Goal: Task Accomplishment & Management: Complete application form

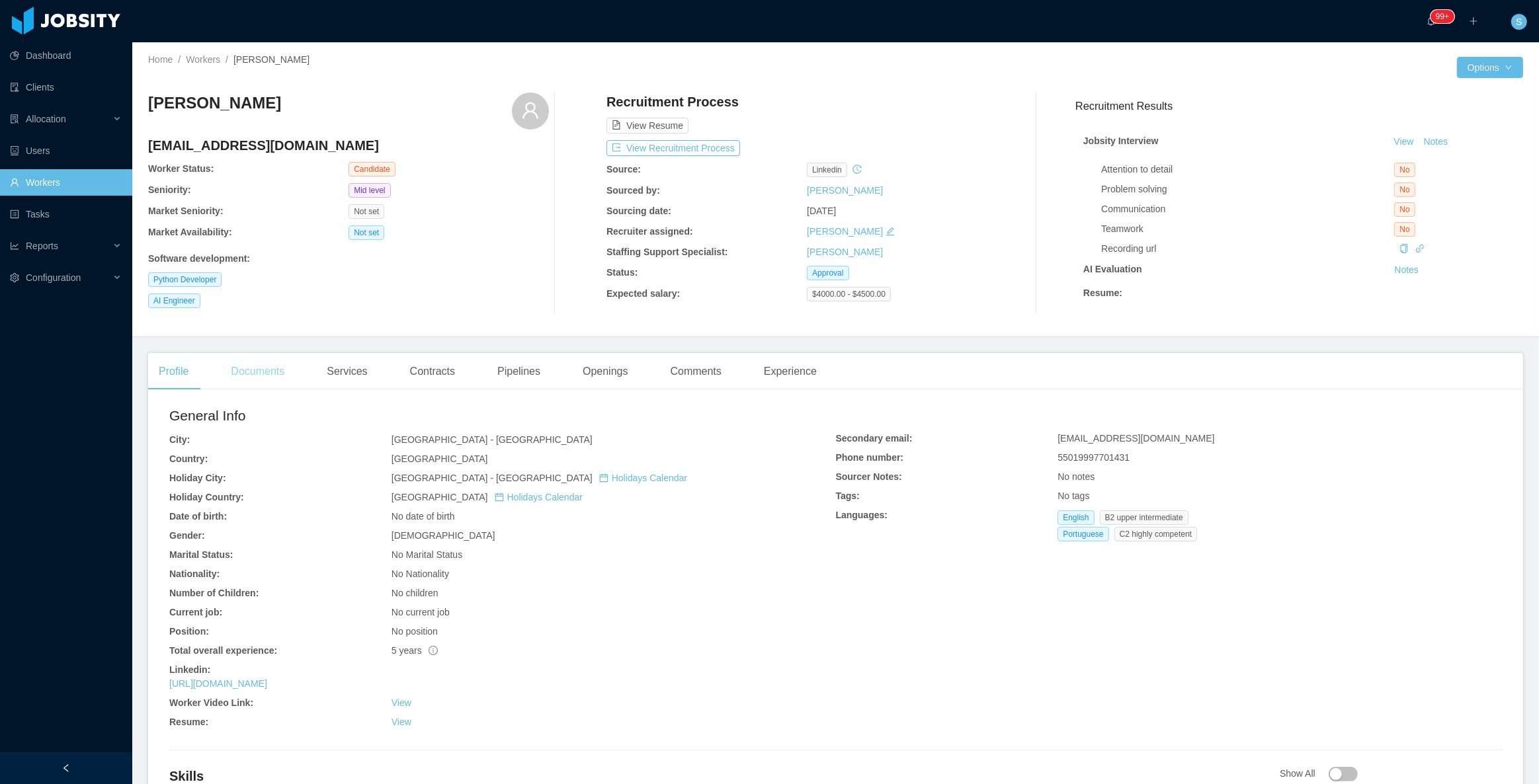
click at [270, 382] on div "Documents" at bounding box center [257, 372] width 75 height 37
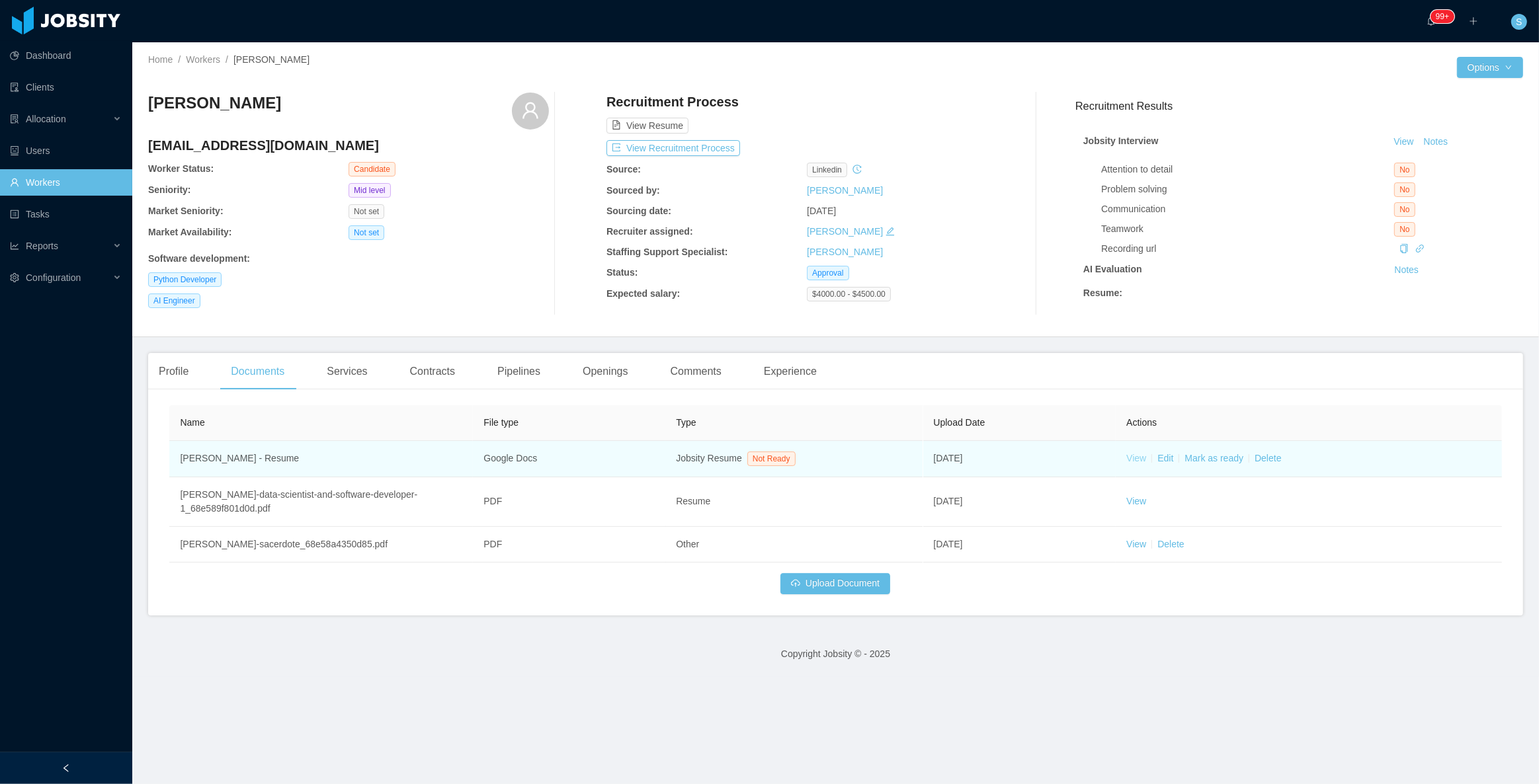
click at [1127, 463] on link "View" at bounding box center [1137, 458] width 20 height 11
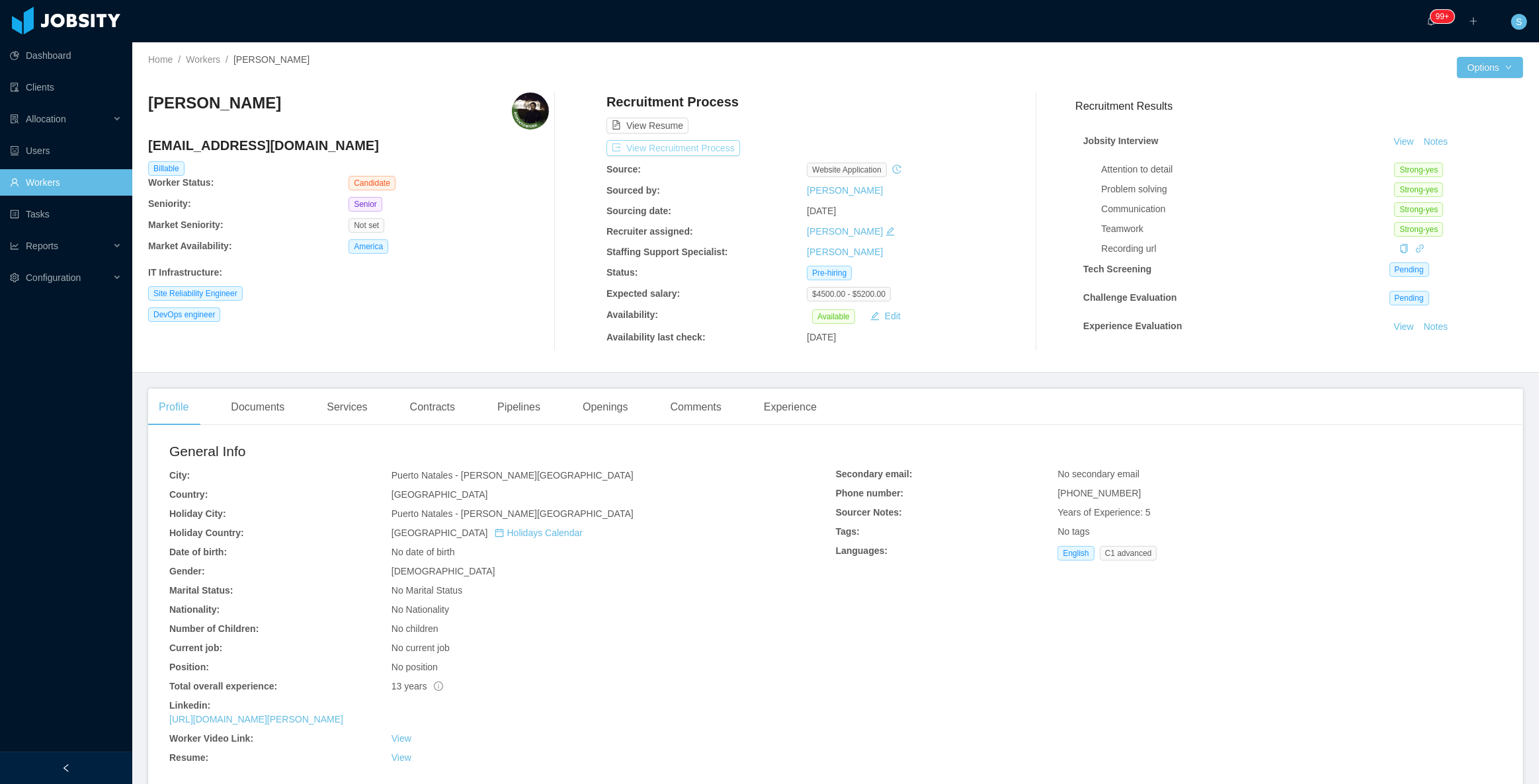
click at [699, 149] on button "View Recruitment Process" at bounding box center [673, 148] width 133 height 16
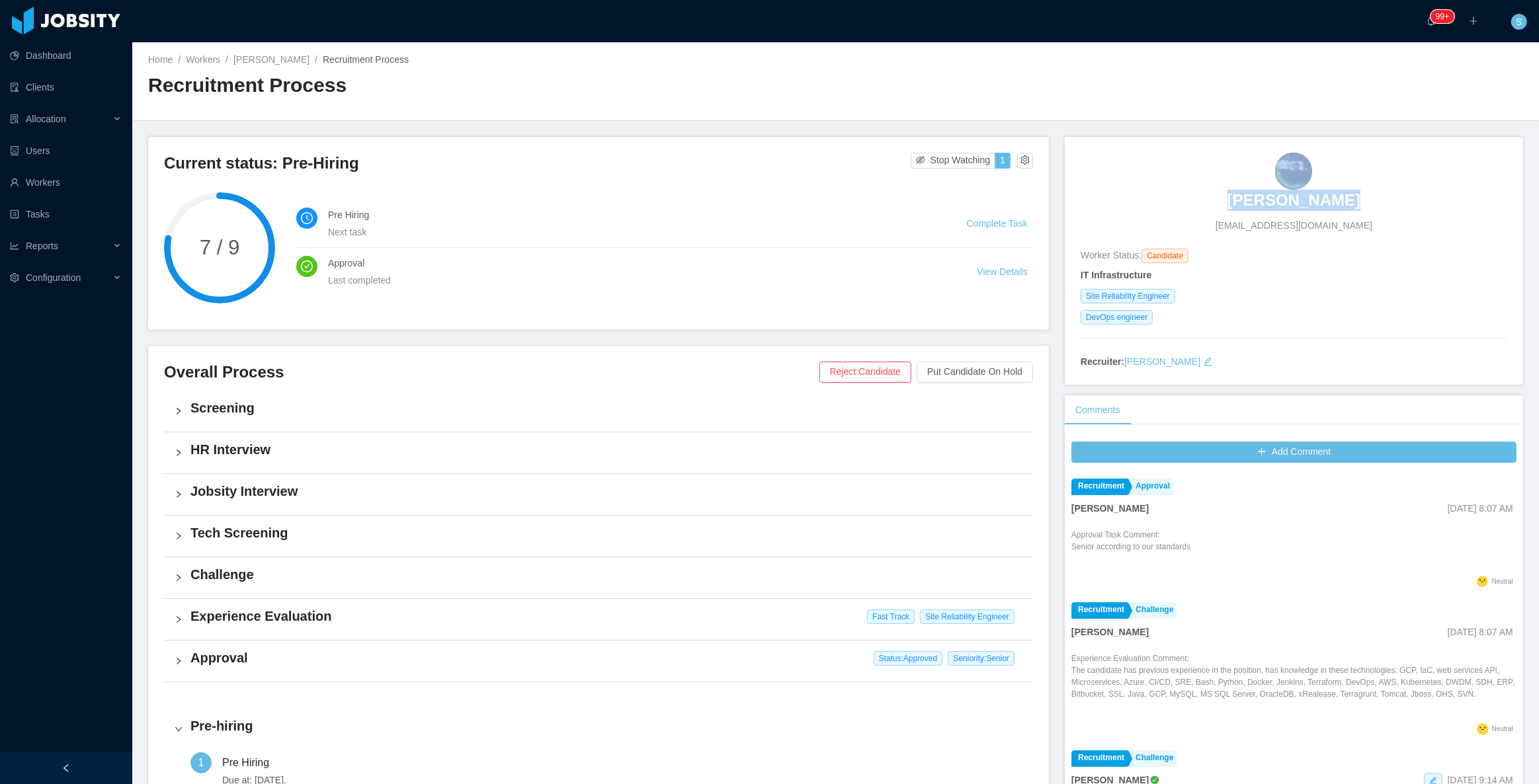
drag, startPoint x: 1237, startPoint y: 155, endPoint x: 1333, endPoint y: 193, distance: 103.2
click at [1333, 193] on div "Gerardo Leyton gpleyton@gmail.com" at bounding box center [1294, 193] width 427 height 80
click at [1194, 151] on div "Gerardo Leyton gpleyton@gmail.com Worker Status: Candidate IT Infrastructure Si…" at bounding box center [1294, 261] width 458 height 248
click at [1196, 198] on div "Gerardo Leyton gpleyton@gmail.com" at bounding box center [1294, 193] width 427 height 80
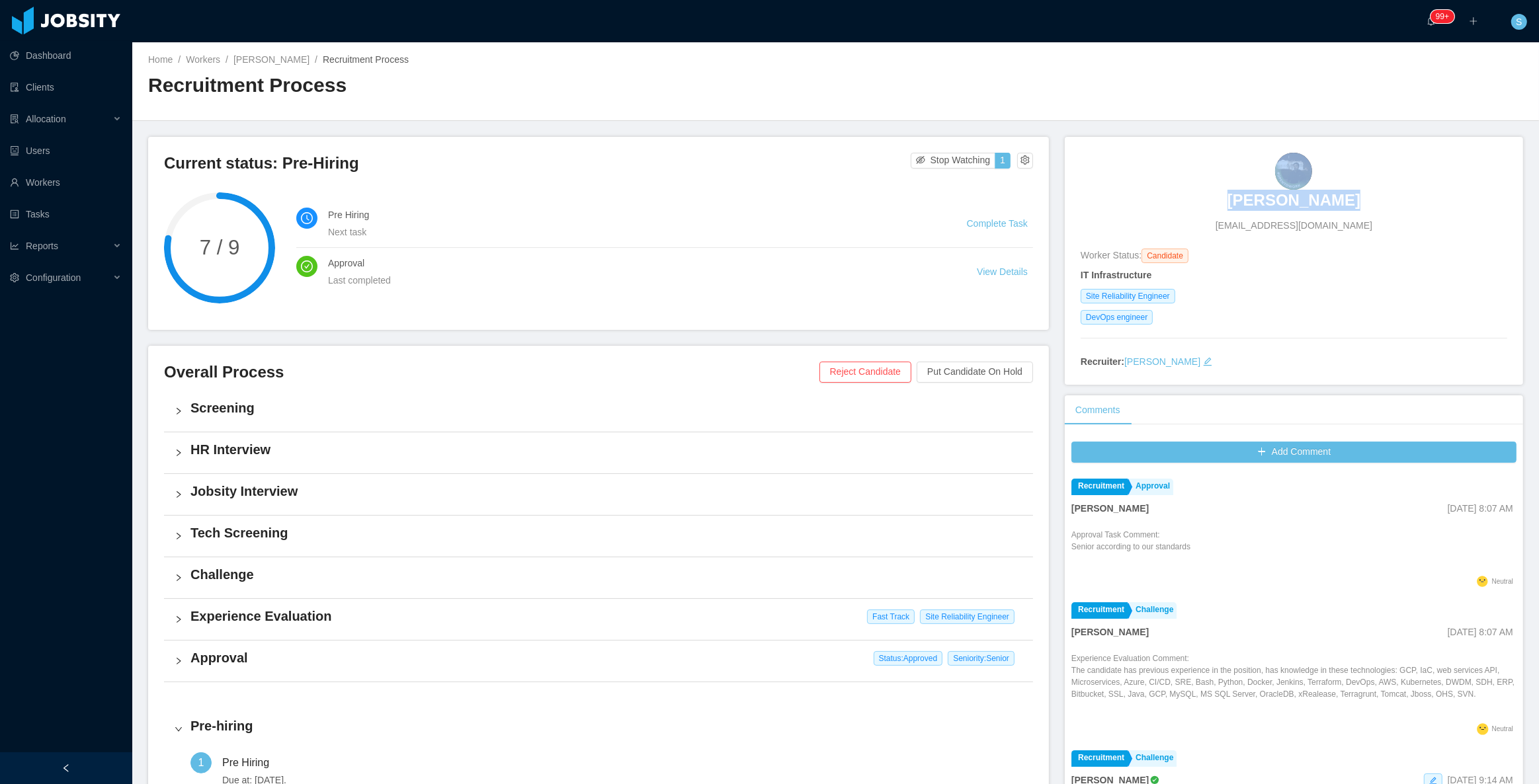
drag, startPoint x: 1182, startPoint y: 222, endPoint x: 1023, endPoint y: 213, distance: 159.3
click at [1181, 222] on div "Gerardo Leyton gpleyton@gmail.com" at bounding box center [1294, 193] width 427 height 80
click at [762, 241] on li "Pre Hiring Next task Complete Task" at bounding box center [664, 224] width 737 height 48
copy h3 "Gerardo Leyton"
drag, startPoint x: 1225, startPoint y: 204, endPoint x: 1356, endPoint y: 204, distance: 131.0
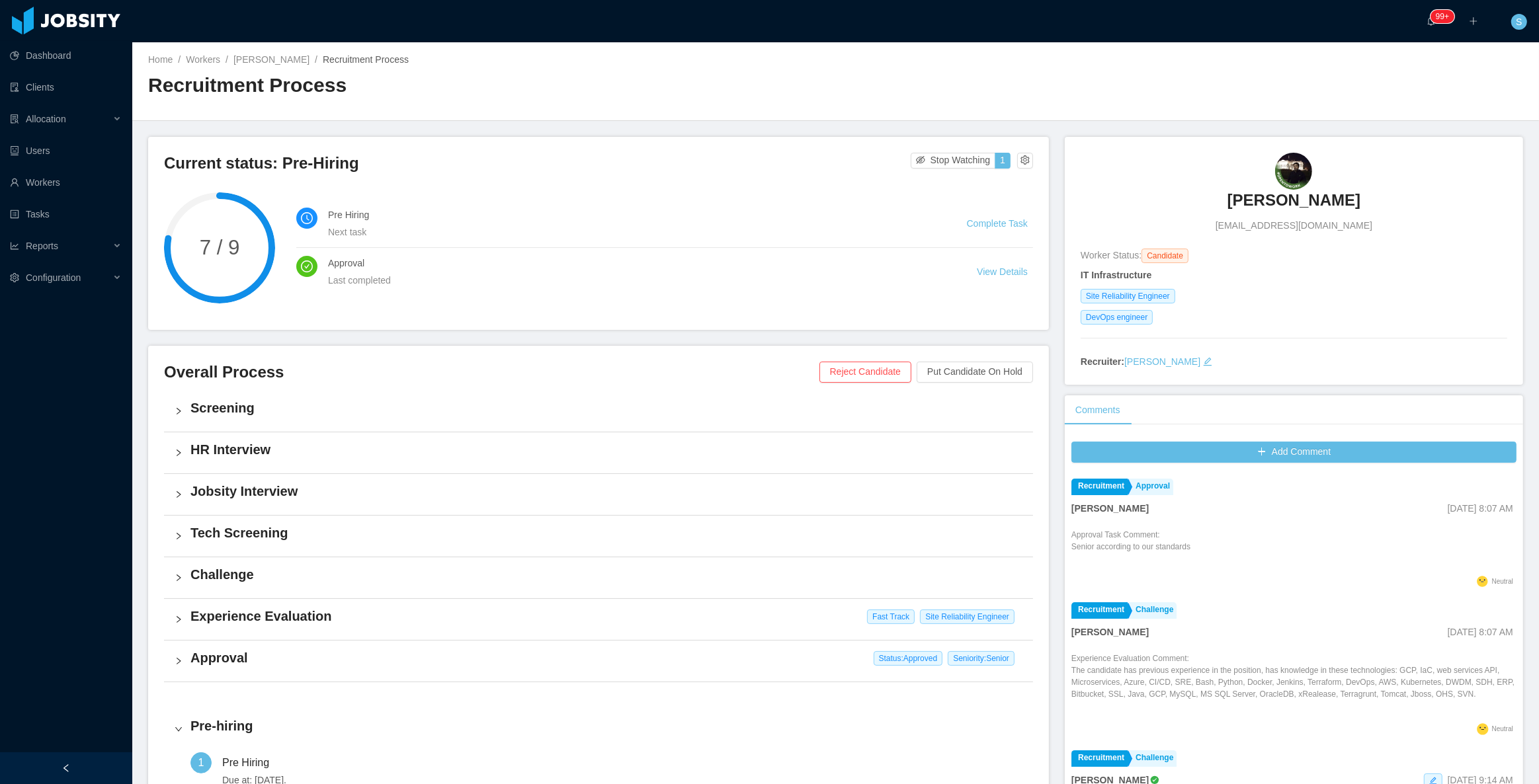
click at [1356, 204] on div "Gerardo Leyton gpleyton@gmail.com" at bounding box center [1294, 193] width 427 height 80
click at [1261, 229] on span "gpleyton@gmail.com" at bounding box center [1295, 226] width 157 height 14
copy span "gpleyton@gmail.com"
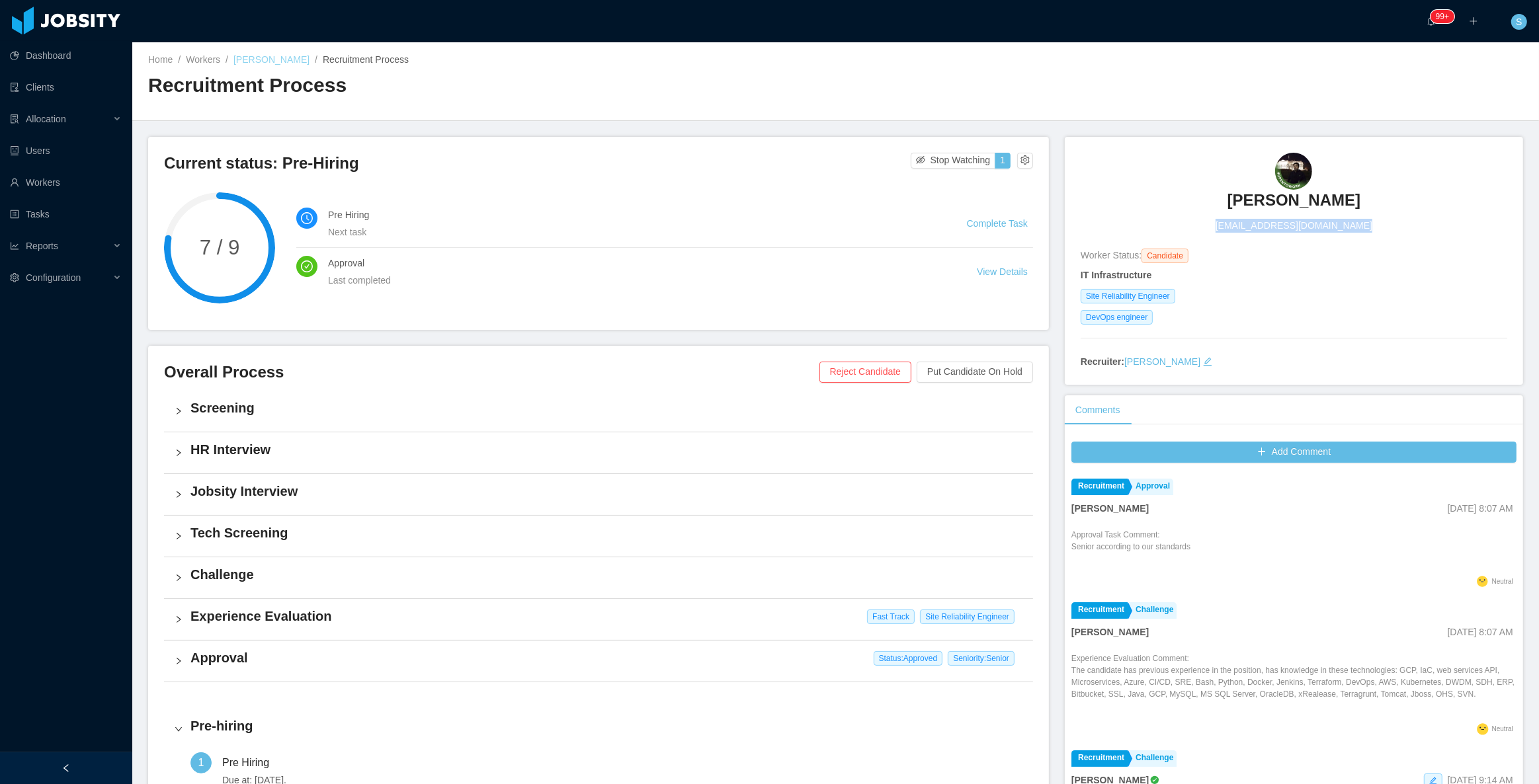
click at [288, 60] on link "Gerardo Leyton" at bounding box center [272, 59] width 77 height 11
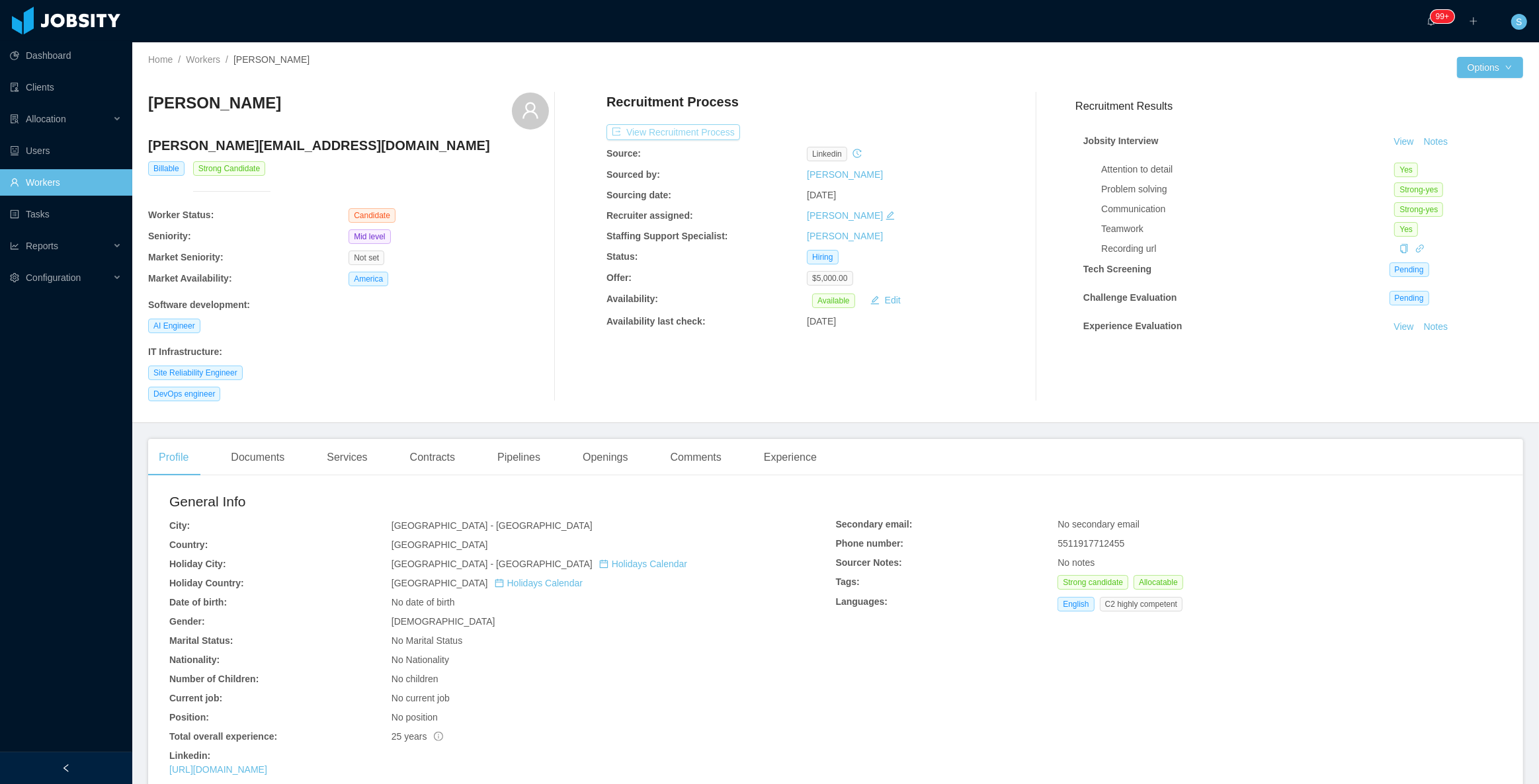
click at [703, 137] on button "View Recruitment Process" at bounding box center [673, 132] width 133 height 16
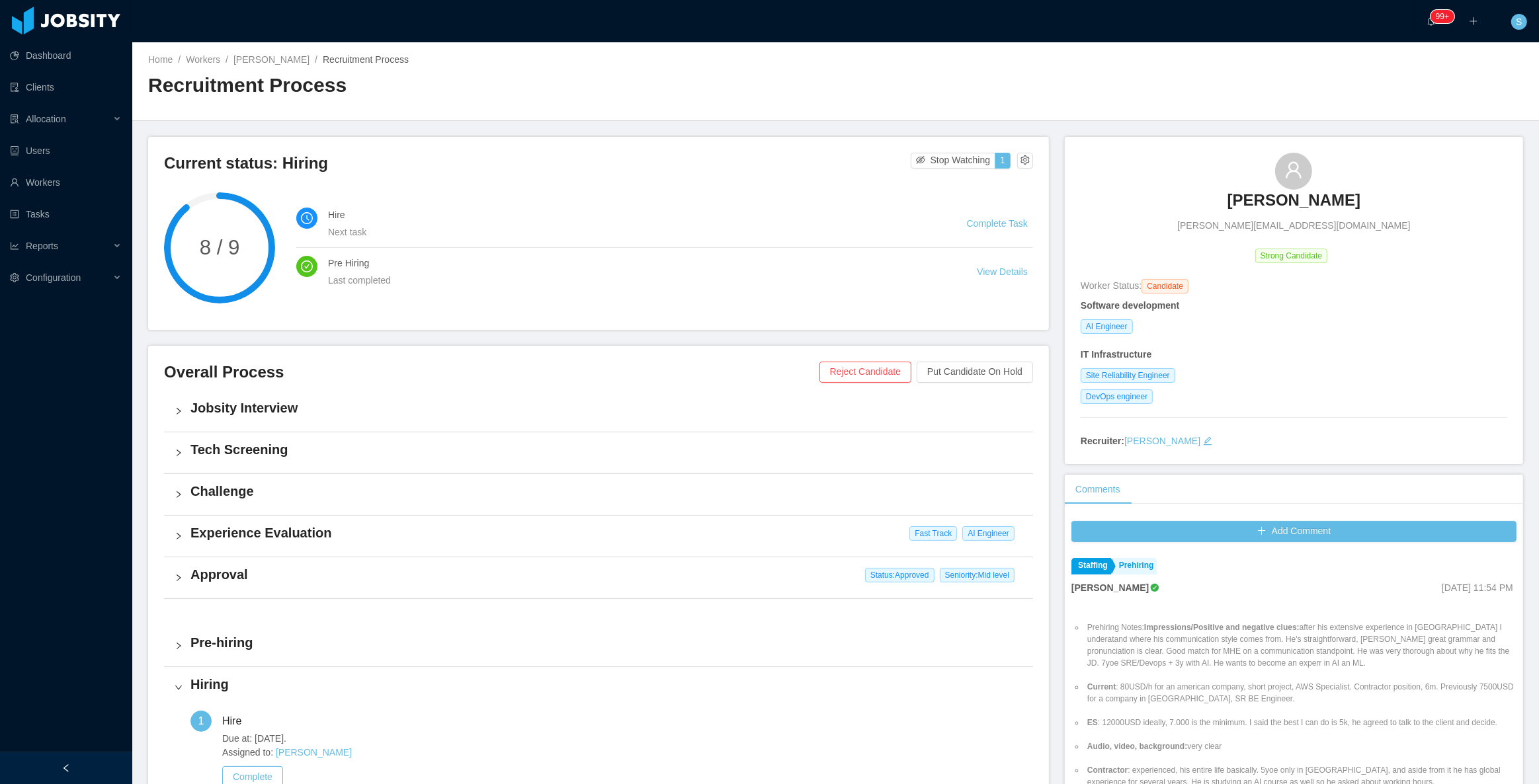
copy h3 "Cesar Schneider"
drag, startPoint x: 1196, startPoint y: 183, endPoint x: 1364, endPoint y: 198, distance: 168.7
click at [1364, 198] on div "Cesar Schneider cesar@eworkslabs.com" at bounding box center [1294, 193] width 427 height 80
click at [1304, 229] on span "cesar@eworkslabs.com" at bounding box center [1294, 226] width 233 height 14
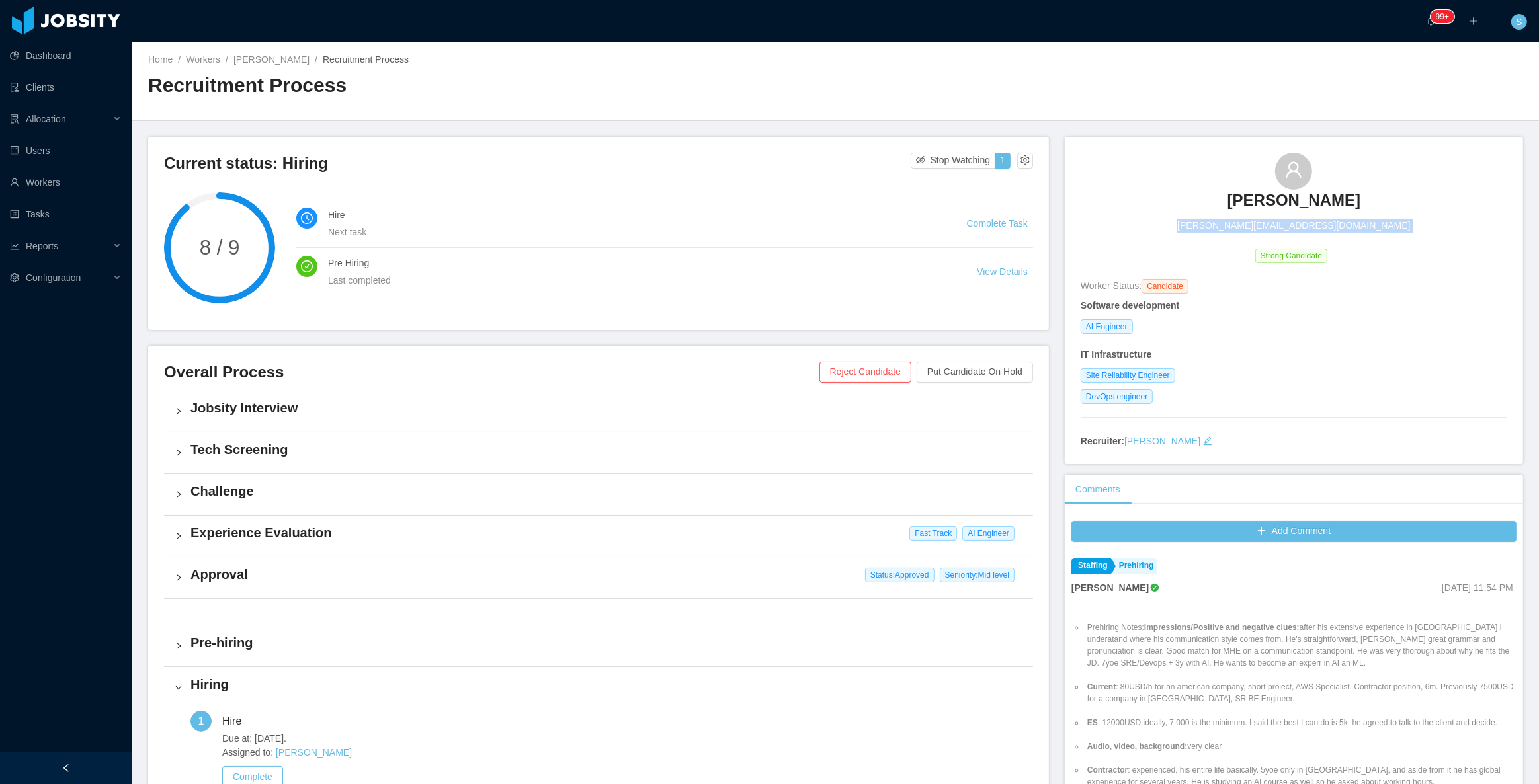
click at [1304, 229] on span "cesar@eworkslabs.com" at bounding box center [1294, 226] width 233 height 14
copy span "cesar@eworkslabs.com"
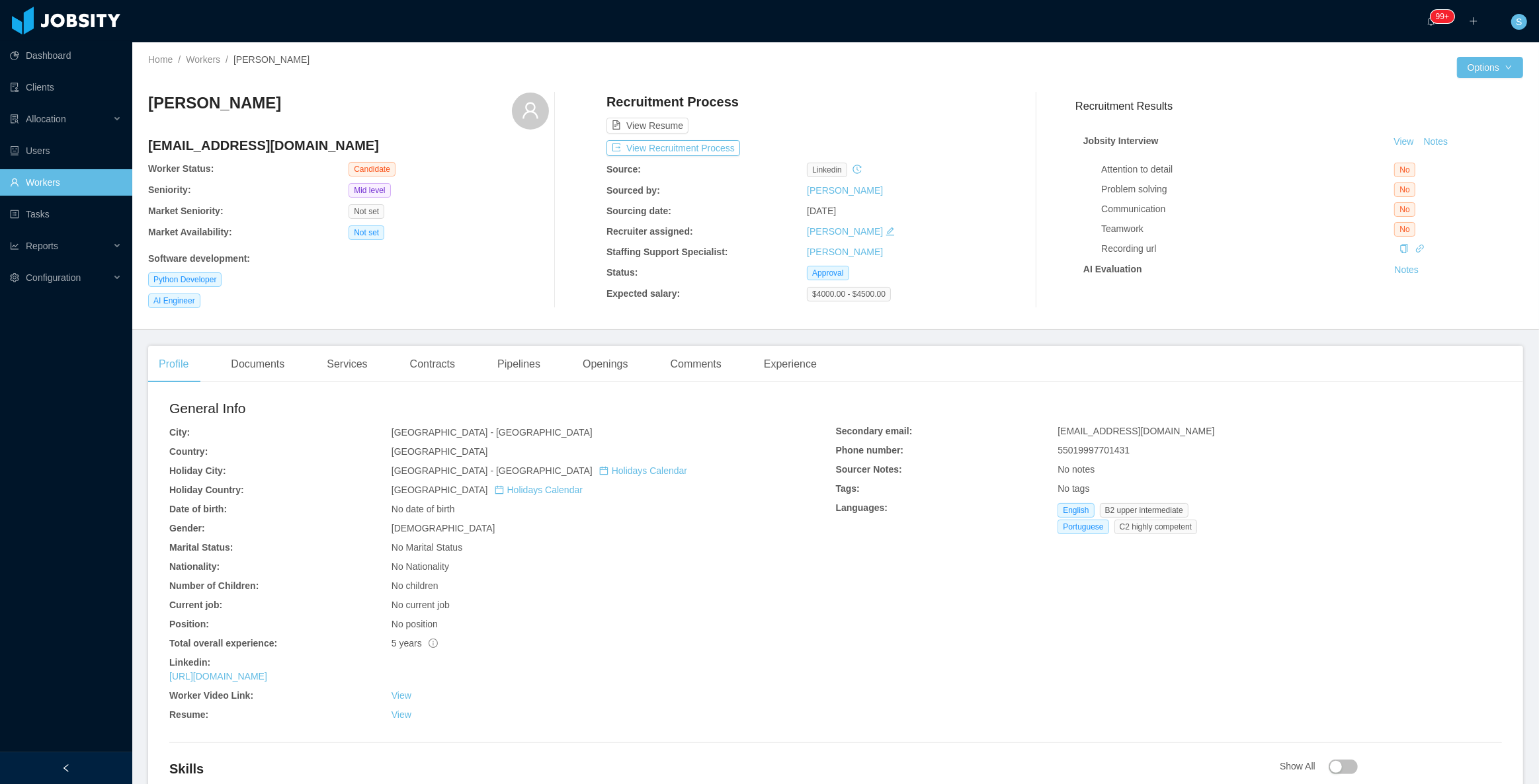
click at [309, 142] on h4 "[EMAIL_ADDRESS][DOMAIN_NAME]" at bounding box center [348, 145] width 400 height 19
click at [309, 142] on h4 "rodrigo07.sacerdote@gmail.com" at bounding box center [348, 145] width 400 height 19
copy h4 "rodrigo07.sacerdote@gmail.com"
click at [652, 139] on div "Recruitment Process View Resume View Recruitment Process Source: linkedin Sourc…" at bounding box center [807, 200] width 400 height 216
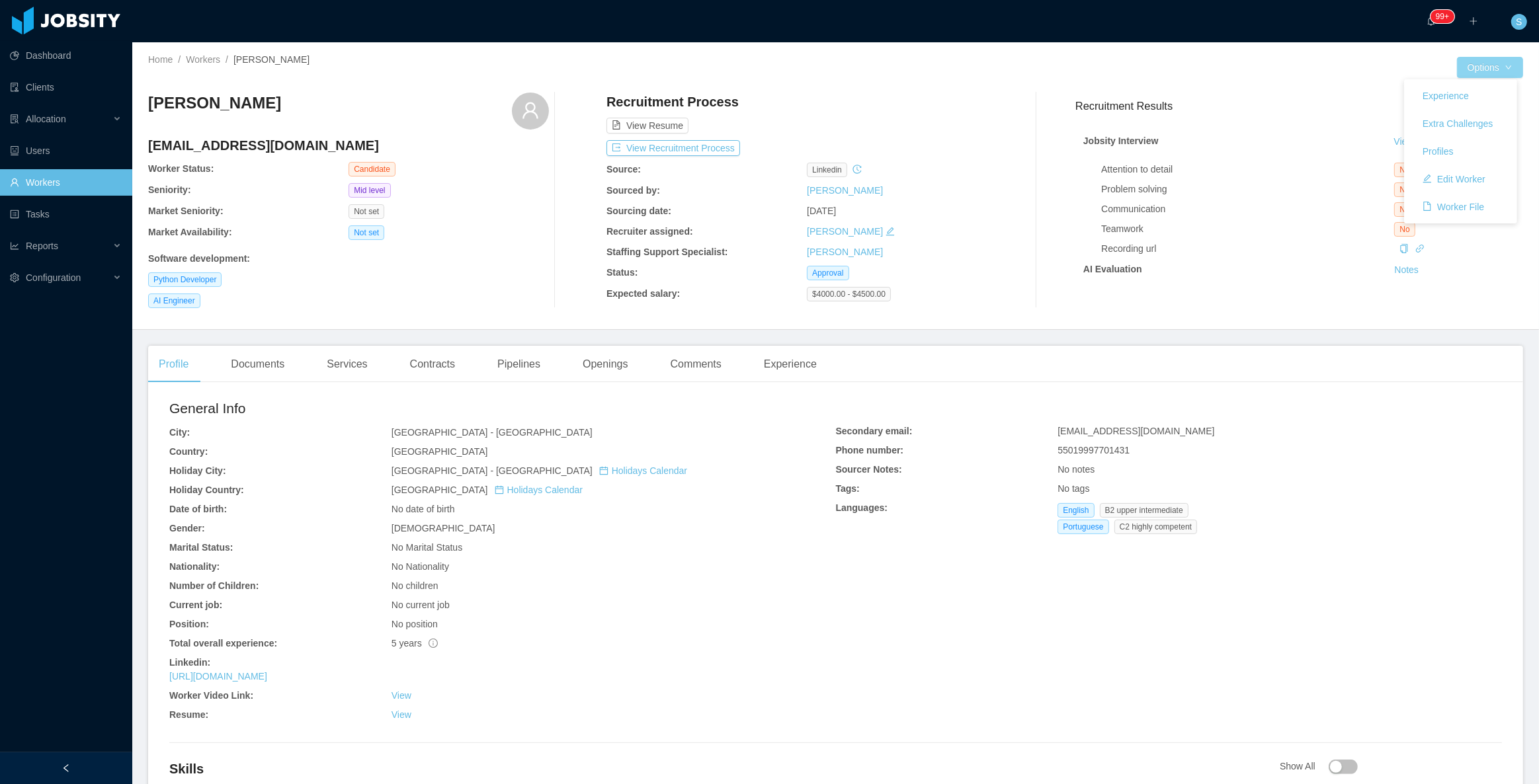
click at [1512, 66] on button "Options" at bounding box center [1490, 68] width 66 height 22
click at [254, 145] on h4 "rodrigo07.sacerdote@gmail.com" at bounding box center [348, 145] width 400 height 19
copy h4 "rodrigo07.sacerdote@gmail.com"
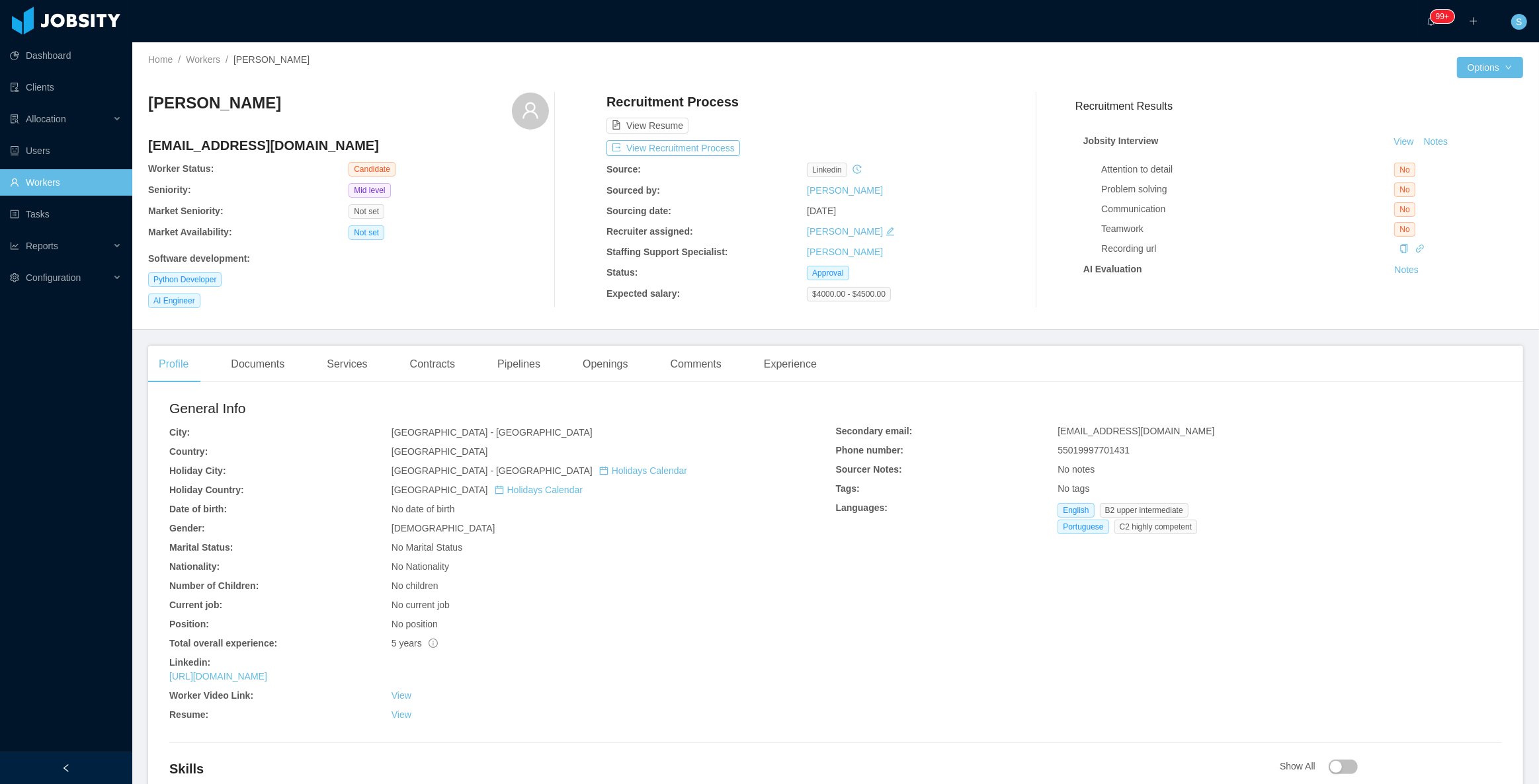
click at [275, 105] on h3 "Rodrigo Sacerdote" at bounding box center [214, 103] width 133 height 22
copy div "Rodrigo Sacerdote"
click at [1476, 73] on button "Options" at bounding box center [1490, 68] width 66 height 22
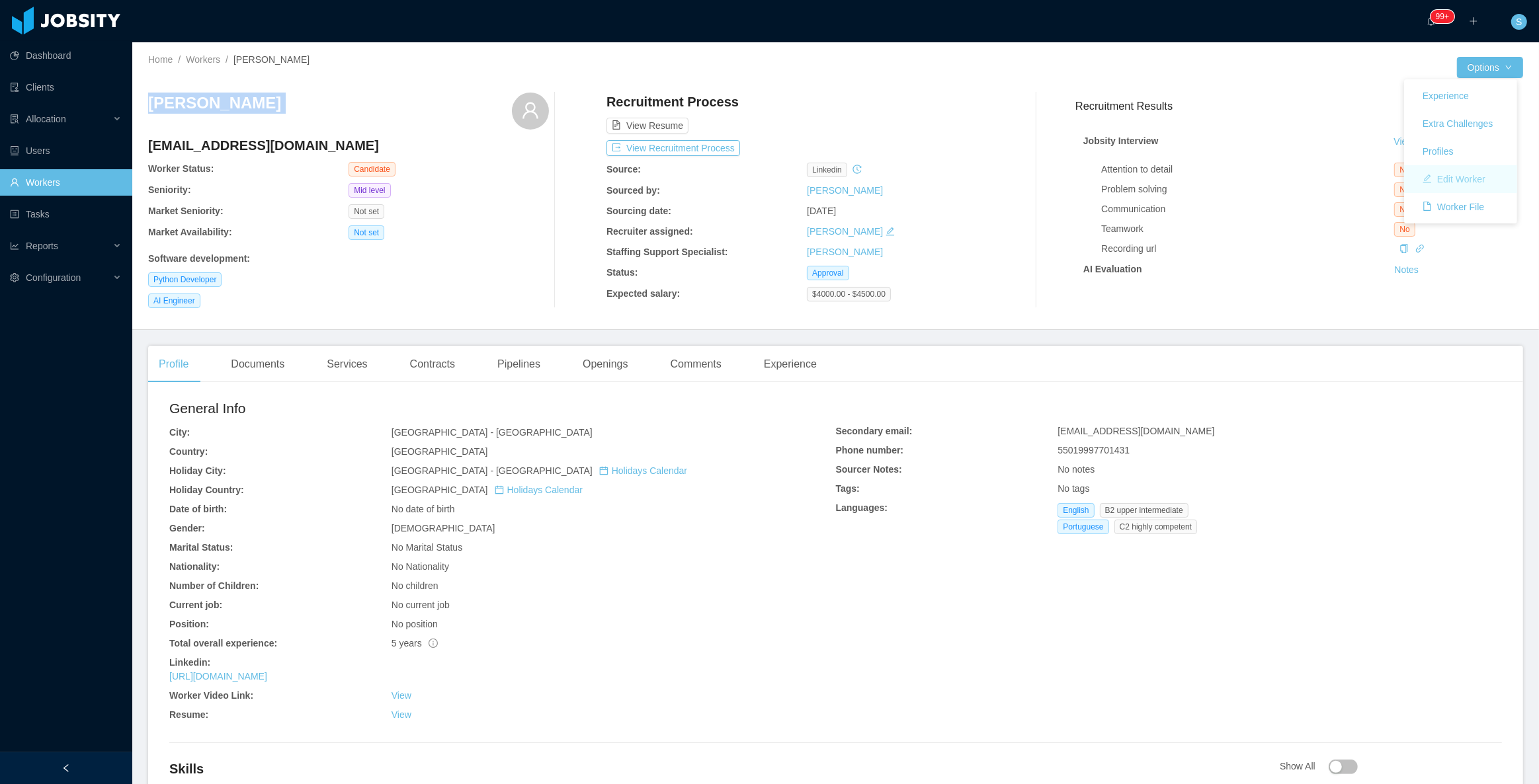
click at [1454, 175] on button "Edit Worker" at bounding box center [1455, 180] width 84 height 22
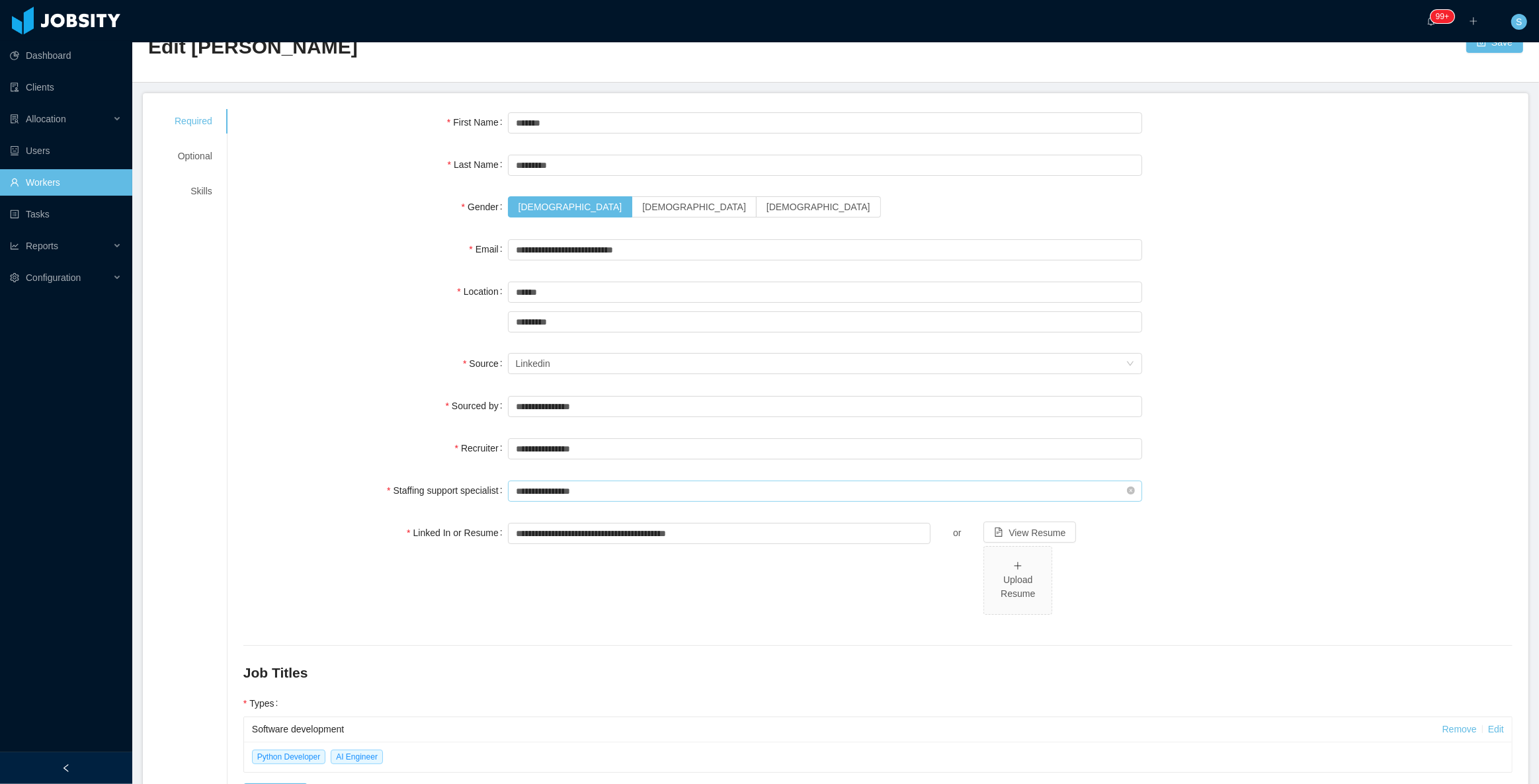
scroll to position [145, 0]
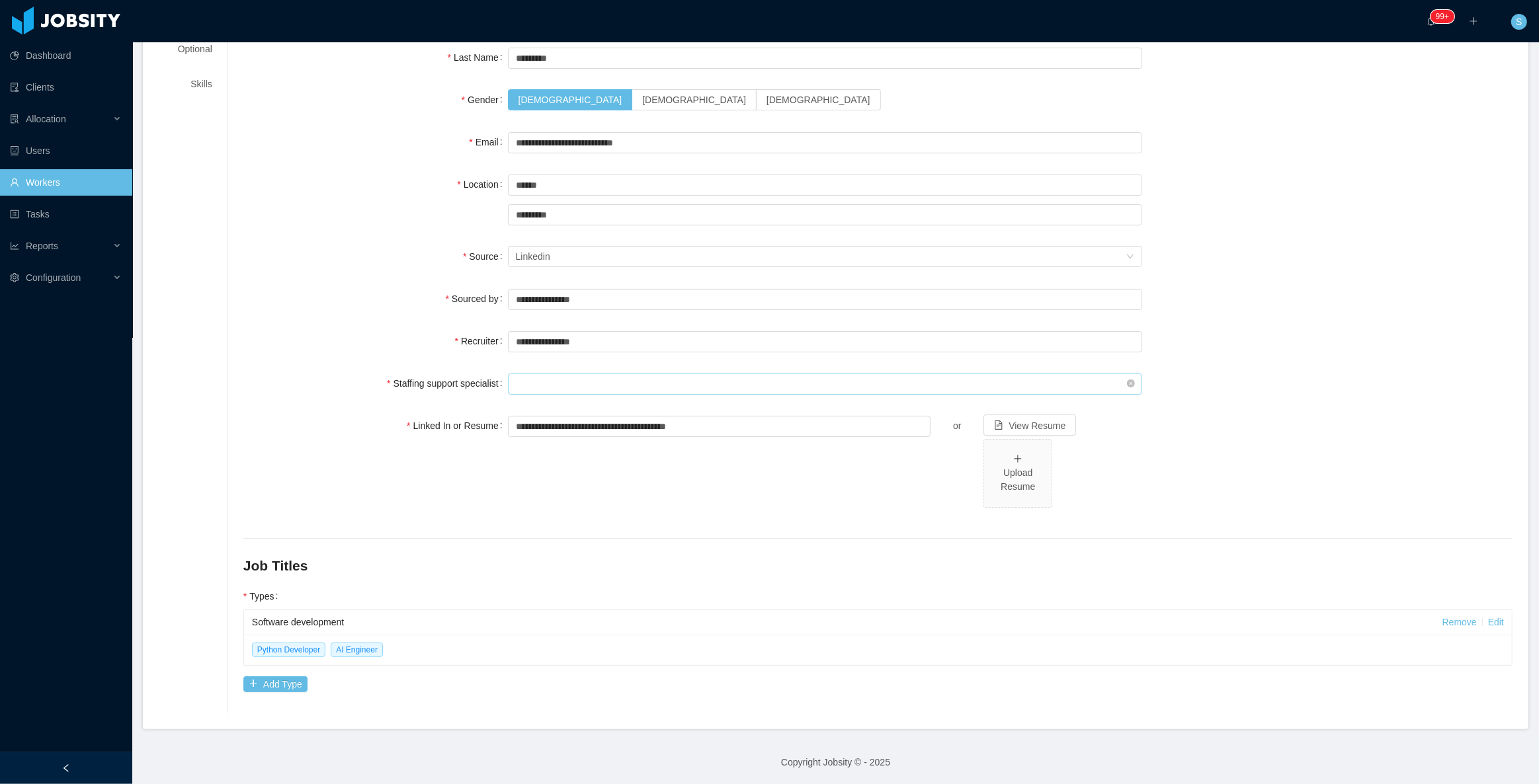
click at [574, 391] on input "text" at bounding box center [825, 385] width 635 height 22
type input "***"
click at [551, 445] on div "**********" at bounding box center [825, 468] width 635 height 111
click at [571, 382] on input "text" at bounding box center [825, 385] width 635 height 22
click at [561, 404] on li "Omar Nieves" at bounding box center [821, 409] width 630 height 22
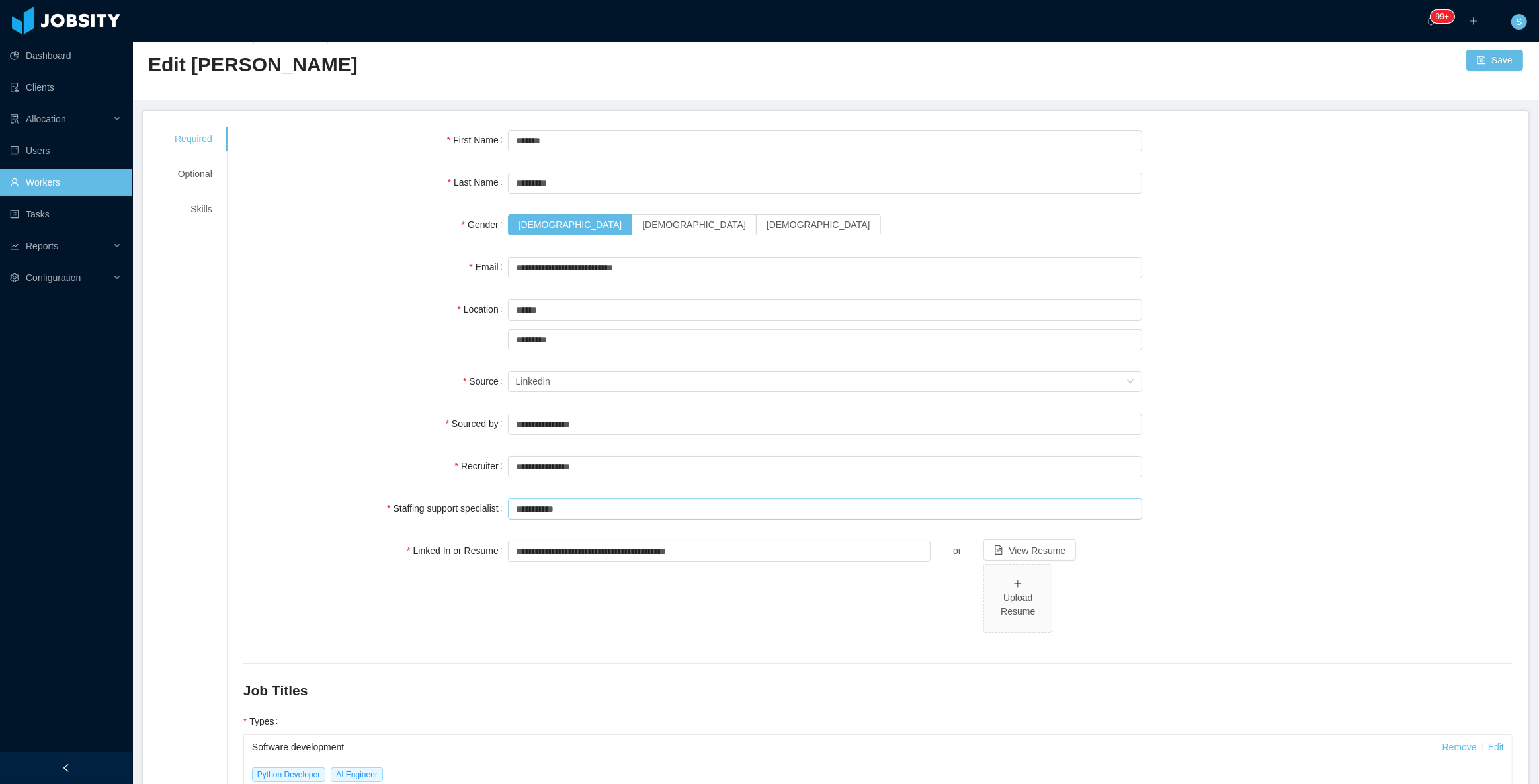
scroll to position [0, 0]
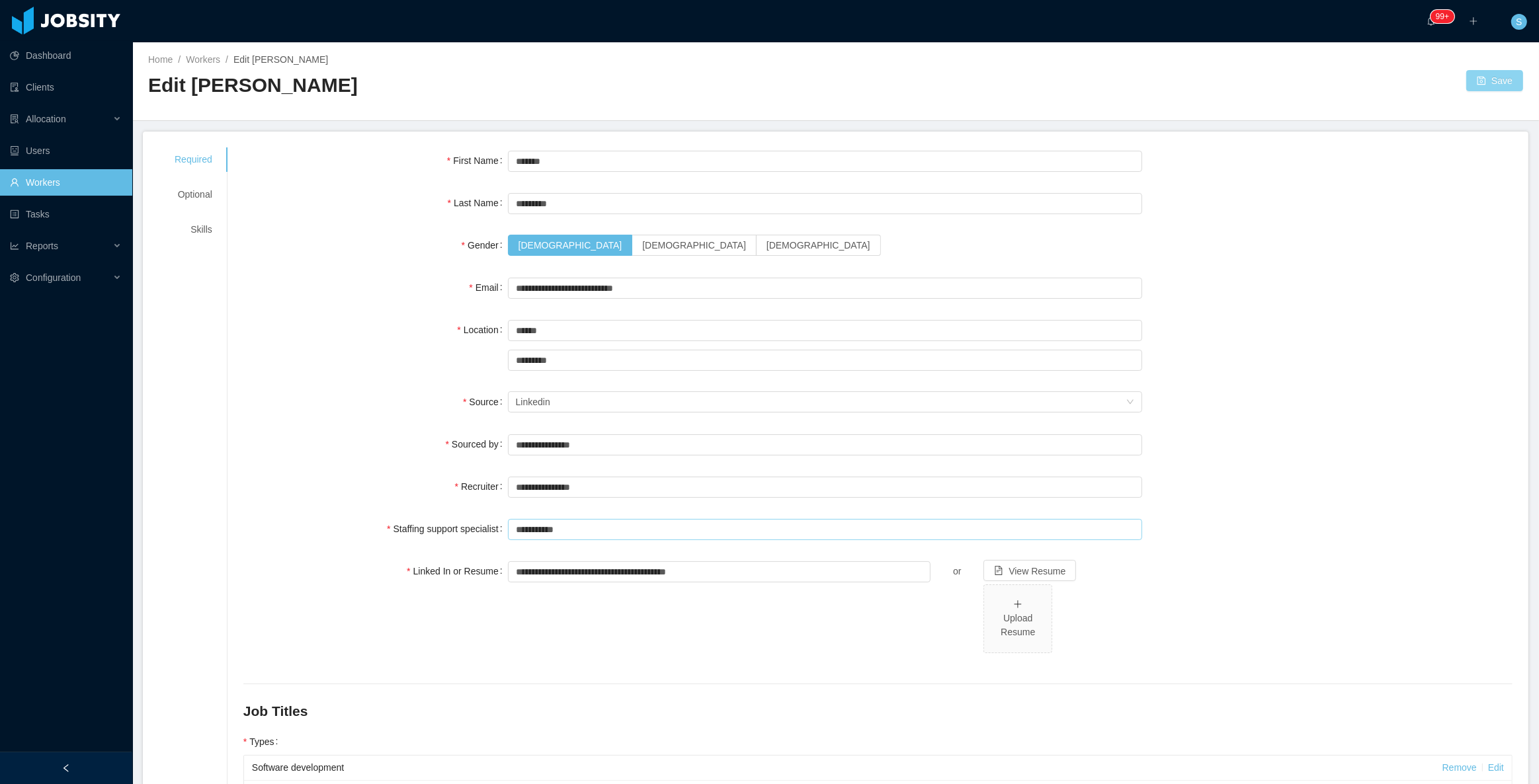
type input "**********"
click at [1501, 83] on button "Save" at bounding box center [1495, 80] width 57 height 22
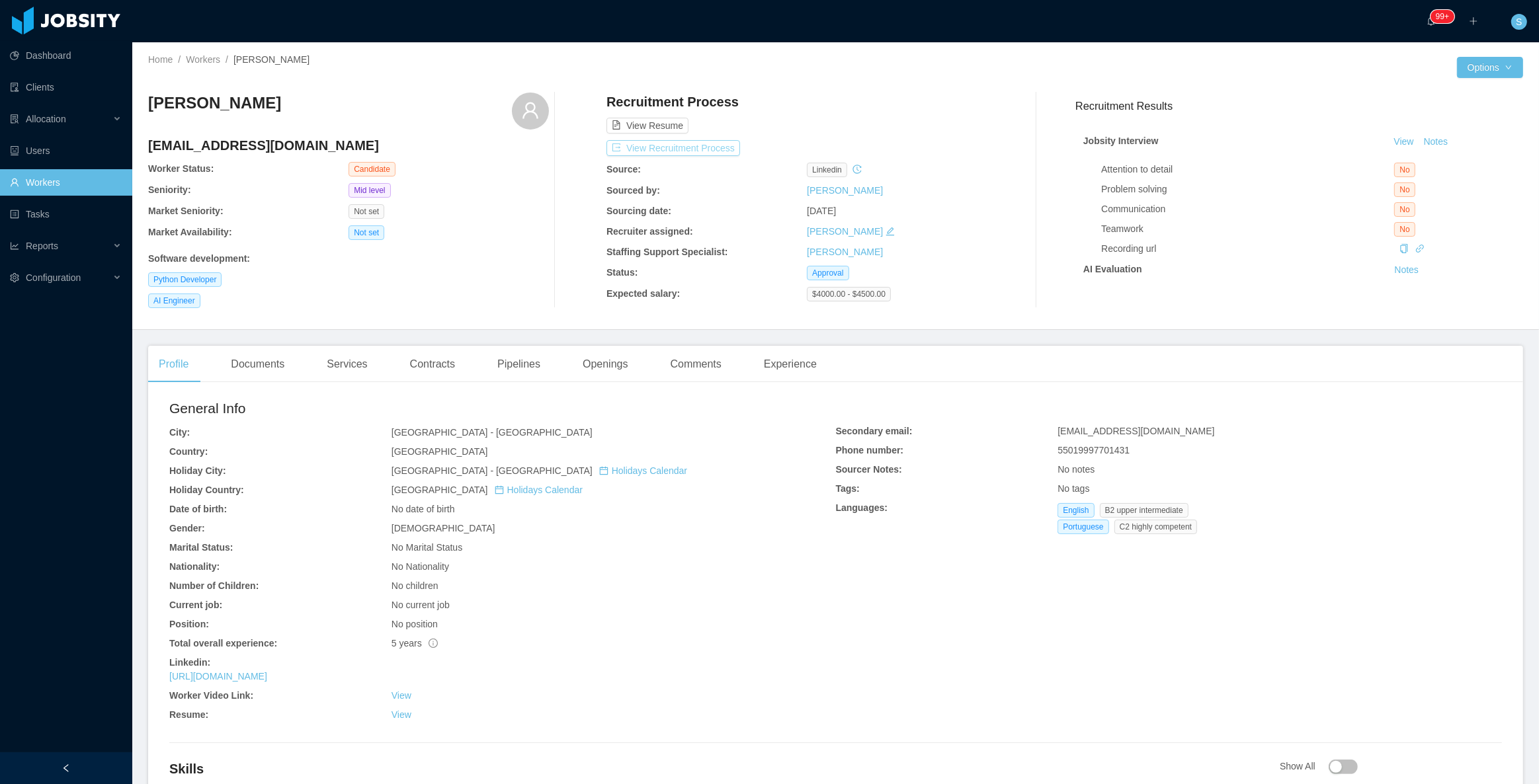
click at [709, 149] on button "View Recruitment Process" at bounding box center [673, 148] width 133 height 16
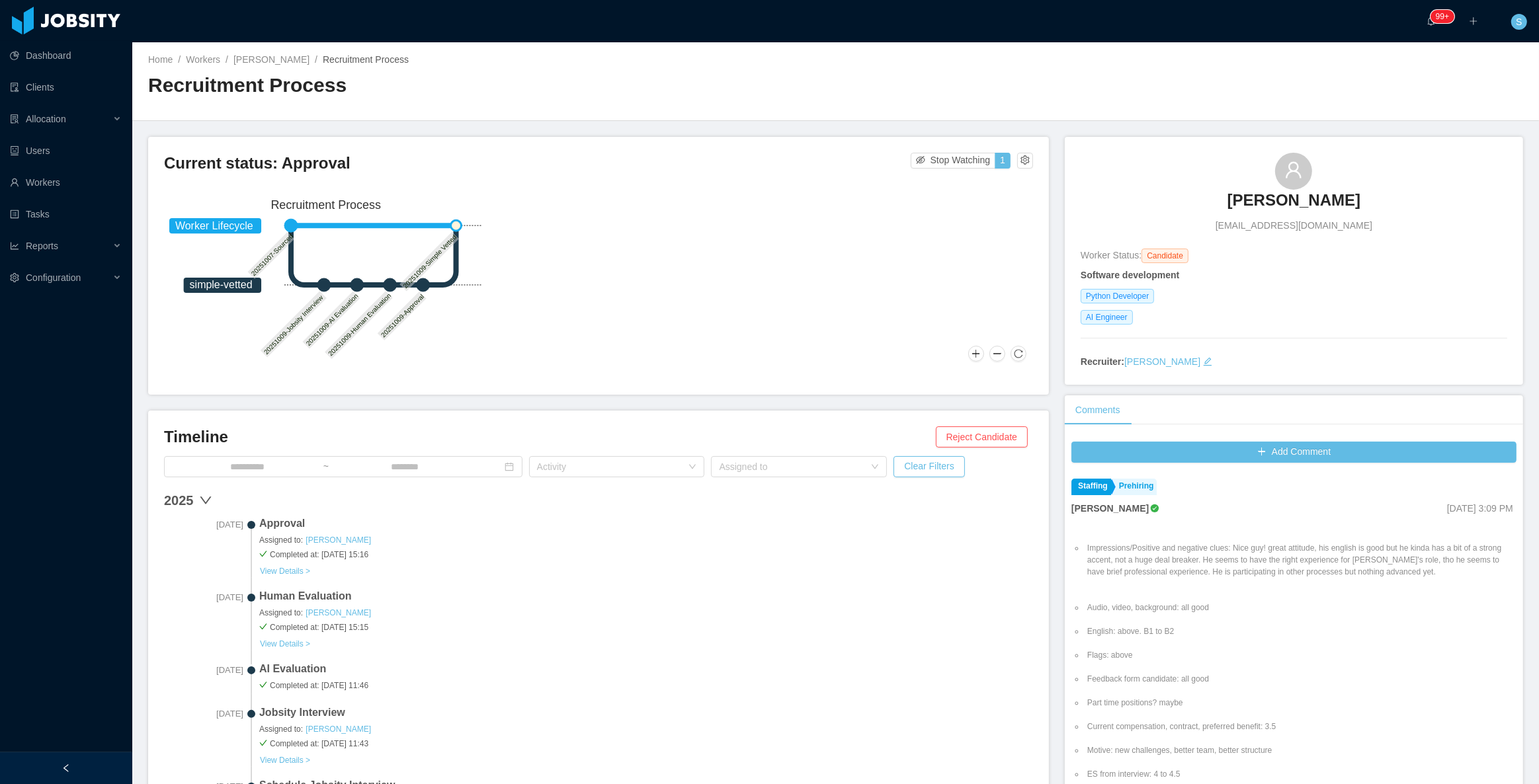
copy h3 "Rodrigo Sacerdote"
drag, startPoint x: 1178, startPoint y: 169, endPoint x: 1413, endPoint y: 212, distance: 238.9
click at [1413, 212] on div "Rodrigo Sacerdote rodrigo07.sacerdote@gmail.com" at bounding box center [1294, 193] width 427 height 80
click at [307, 60] on link "Rodrigo Sacerdote" at bounding box center [272, 59] width 77 height 11
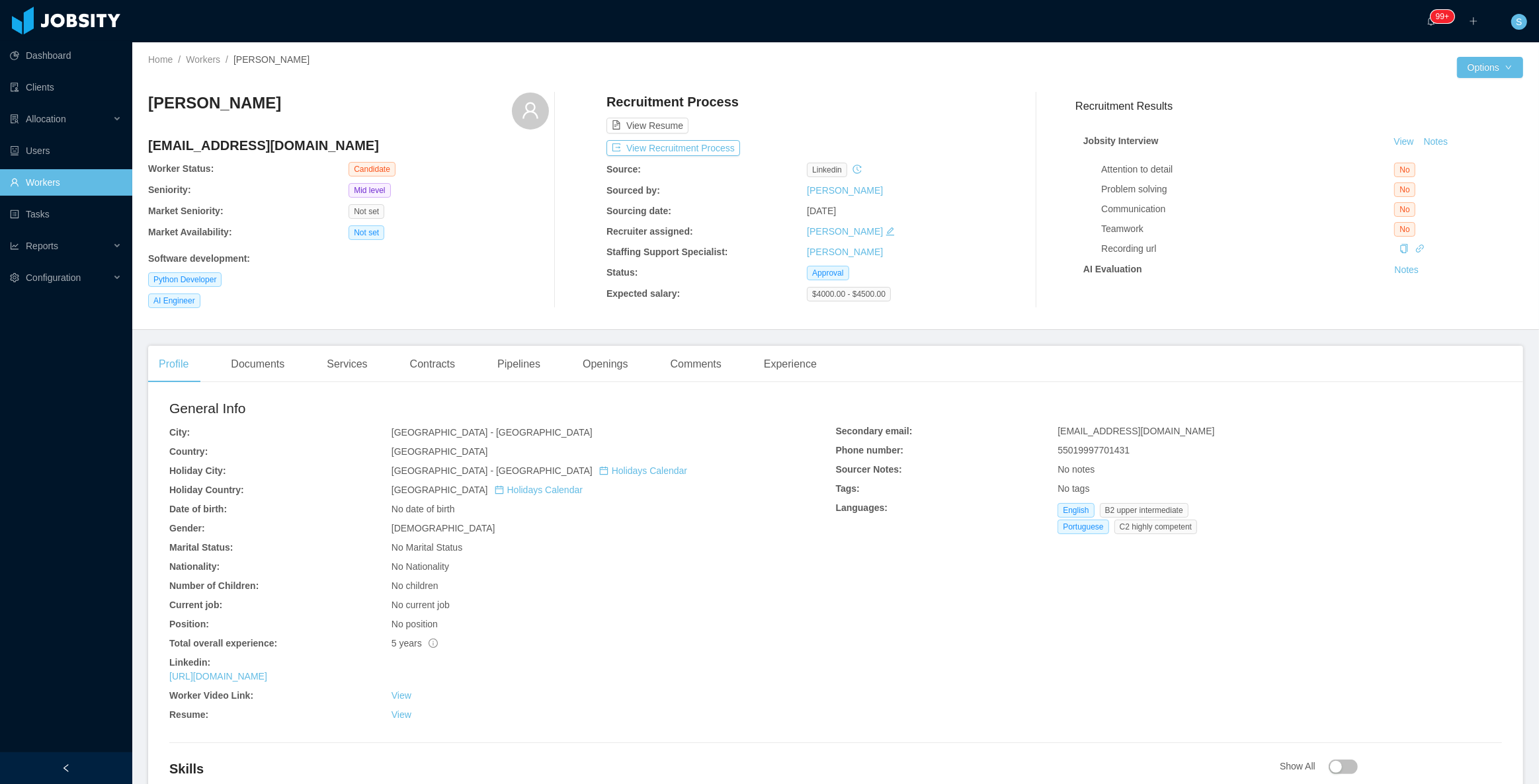
click at [71, 172] on link "Workers" at bounding box center [66, 183] width 112 height 26
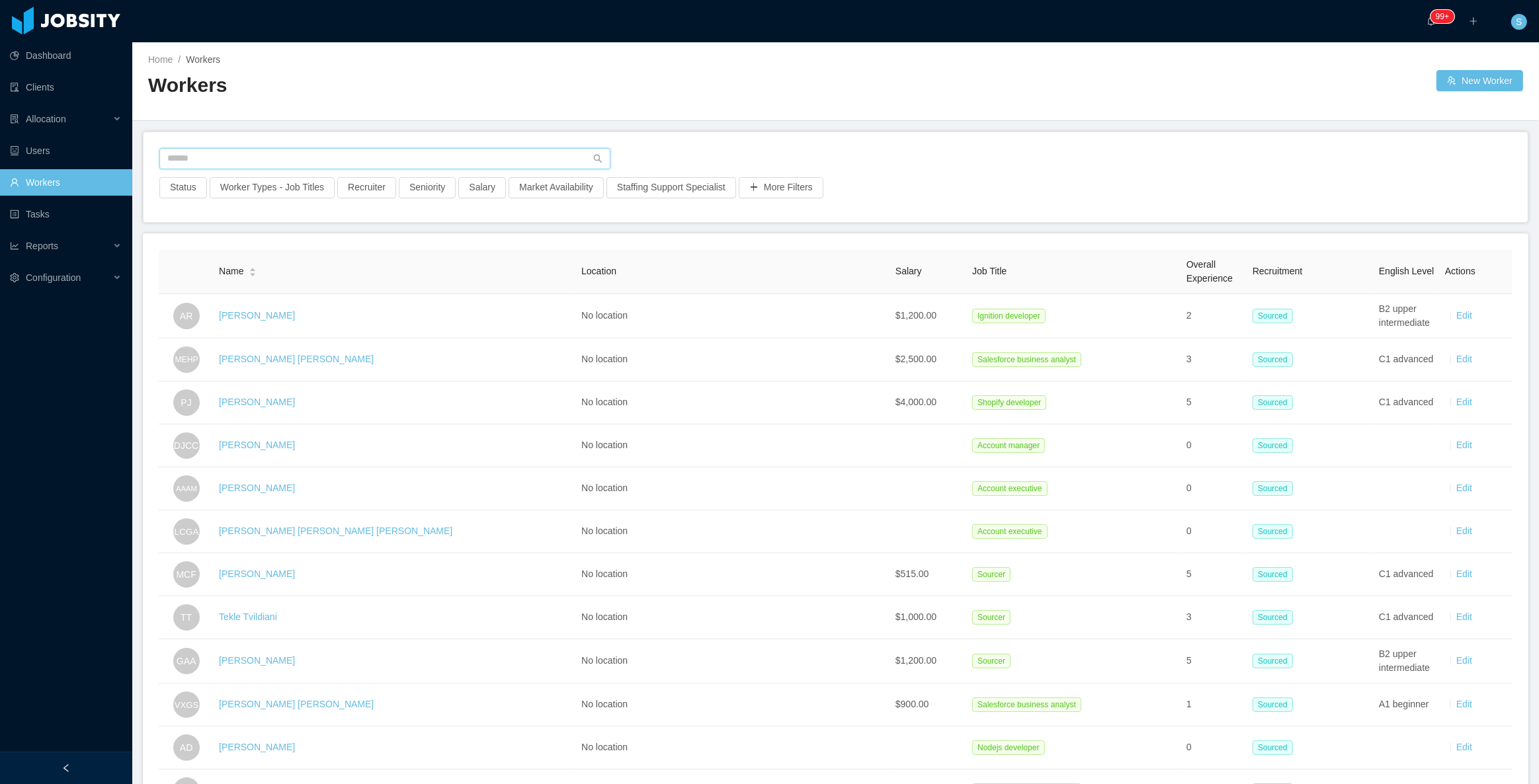
click at [322, 149] on input "text" at bounding box center [385, 159] width 451 height 22
paste input "**********"
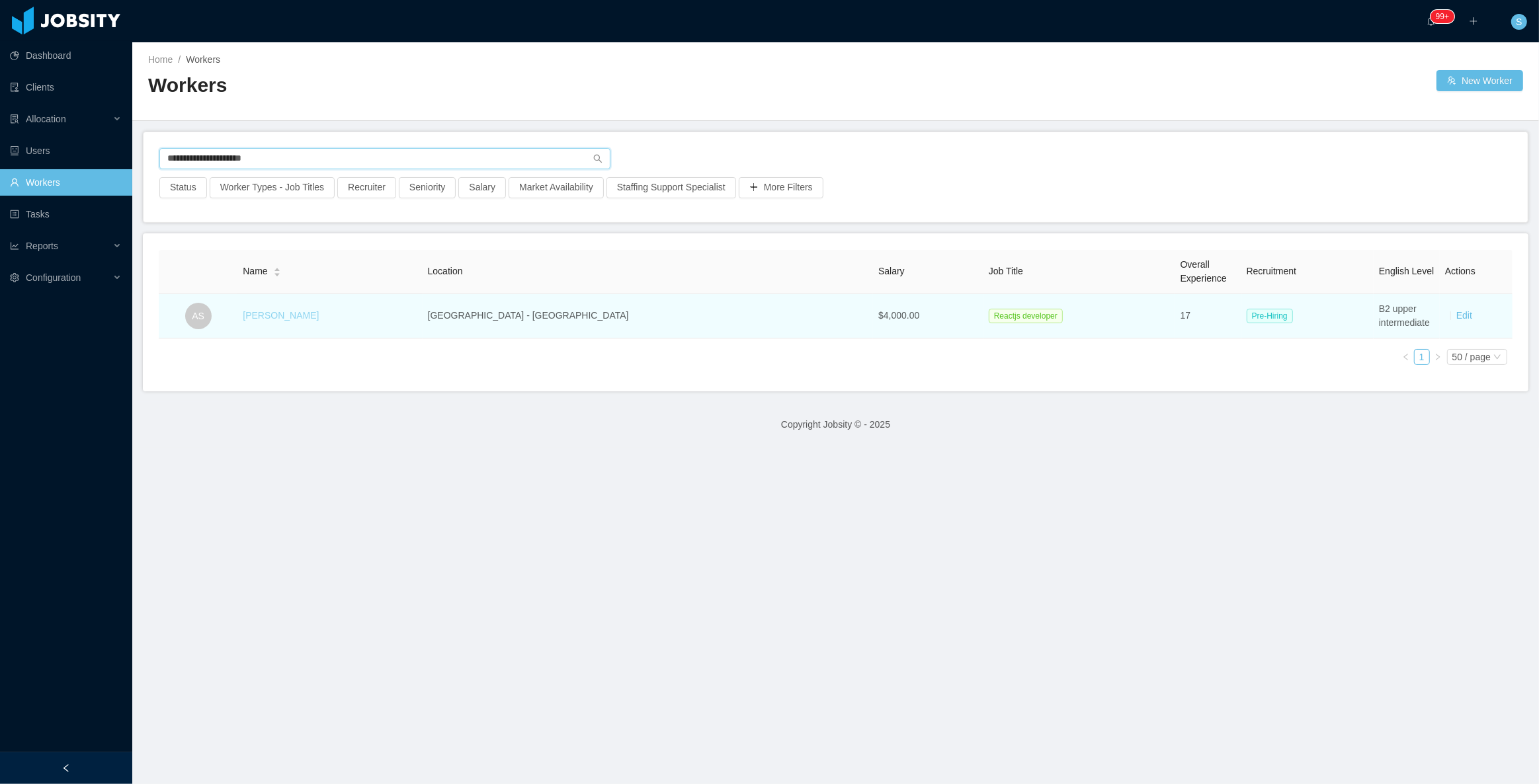
type input "**********"
click at [314, 310] on link "André Santin" at bounding box center [281, 315] width 77 height 11
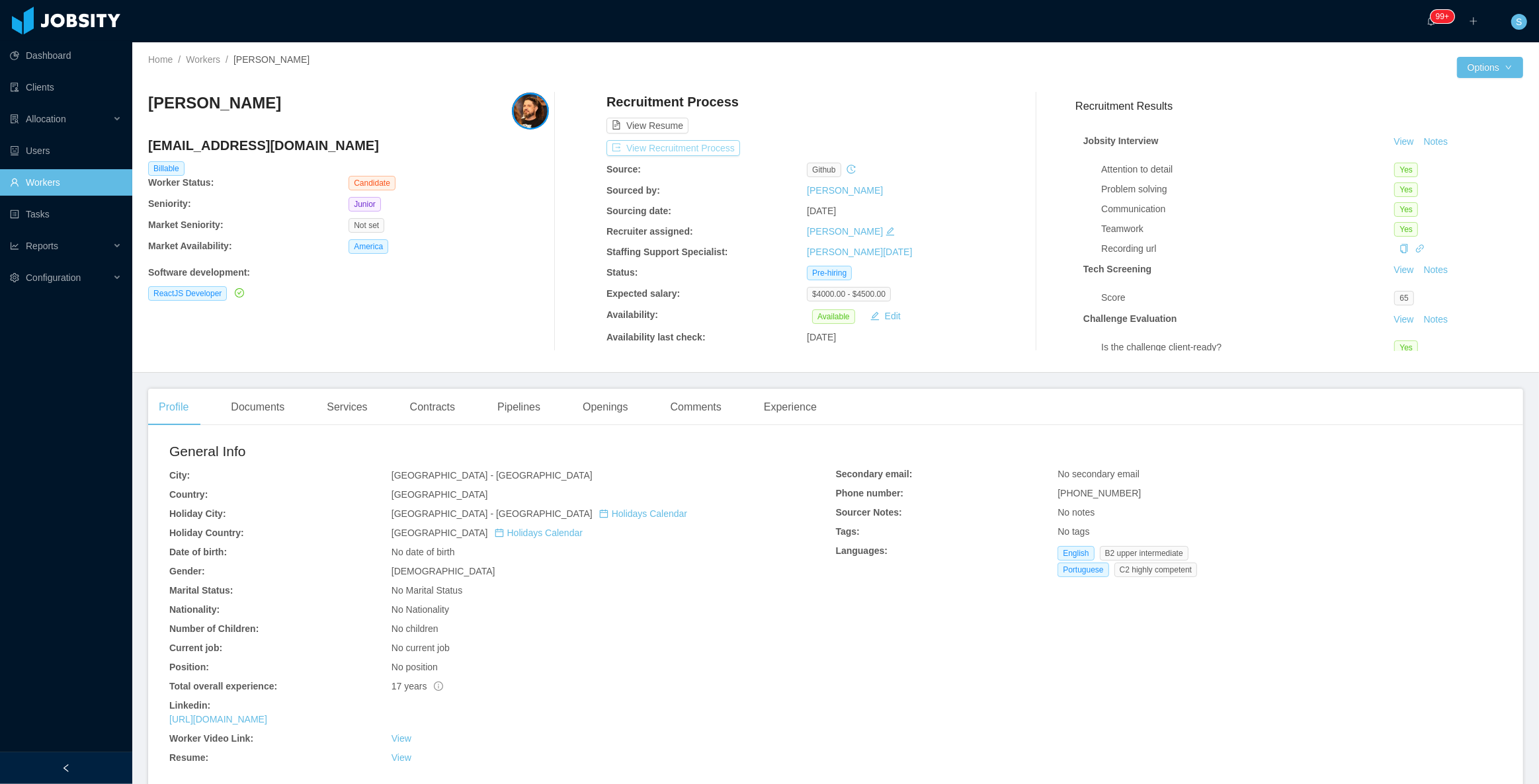
click at [729, 145] on button "View Recruitment Process" at bounding box center [673, 148] width 133 height 16
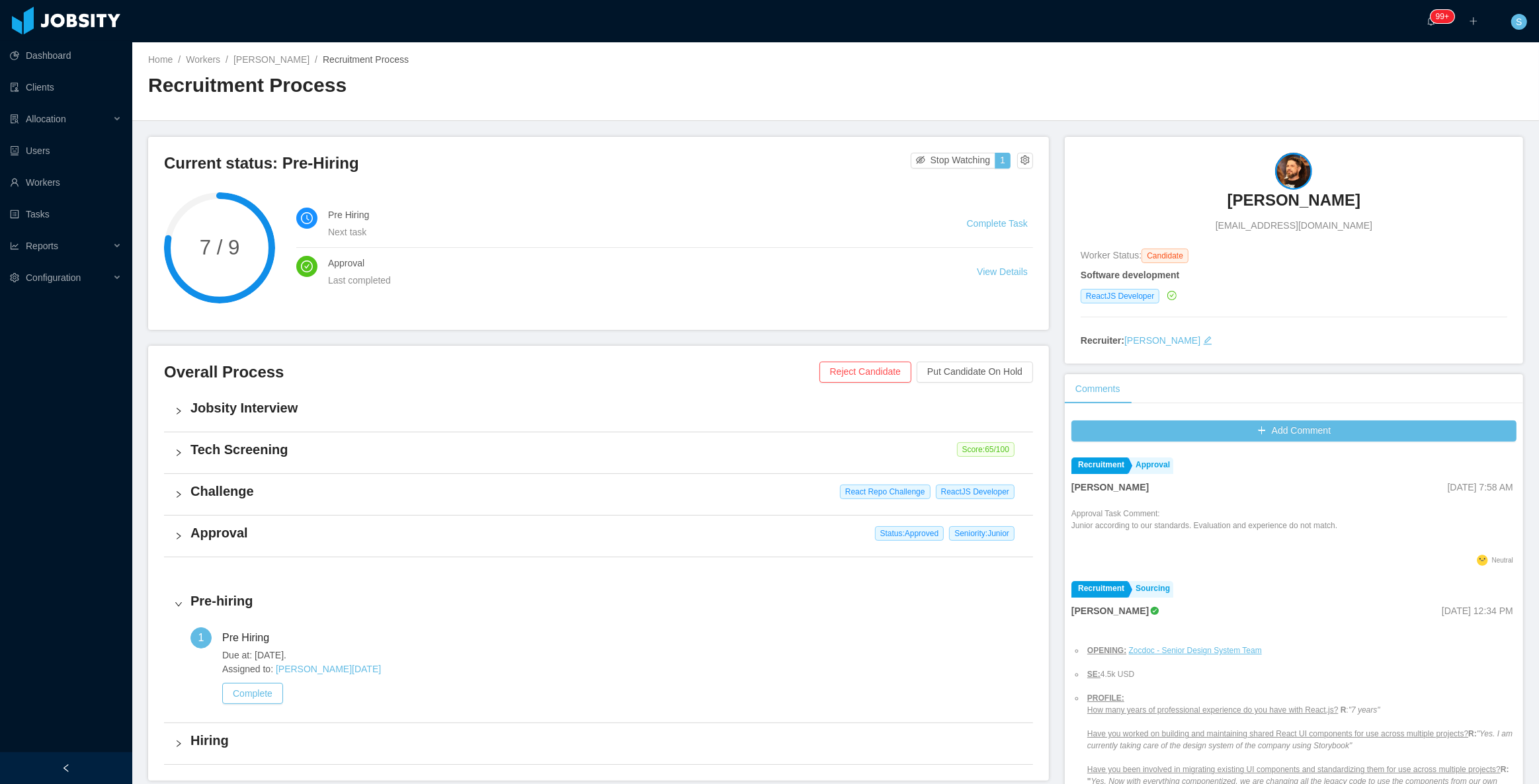
click at [1281, 223] on span "andrechillas@gmail.com" at bounding box center [1295, 226] width 157 height 14
copy span "andrechillas@gmail.com"
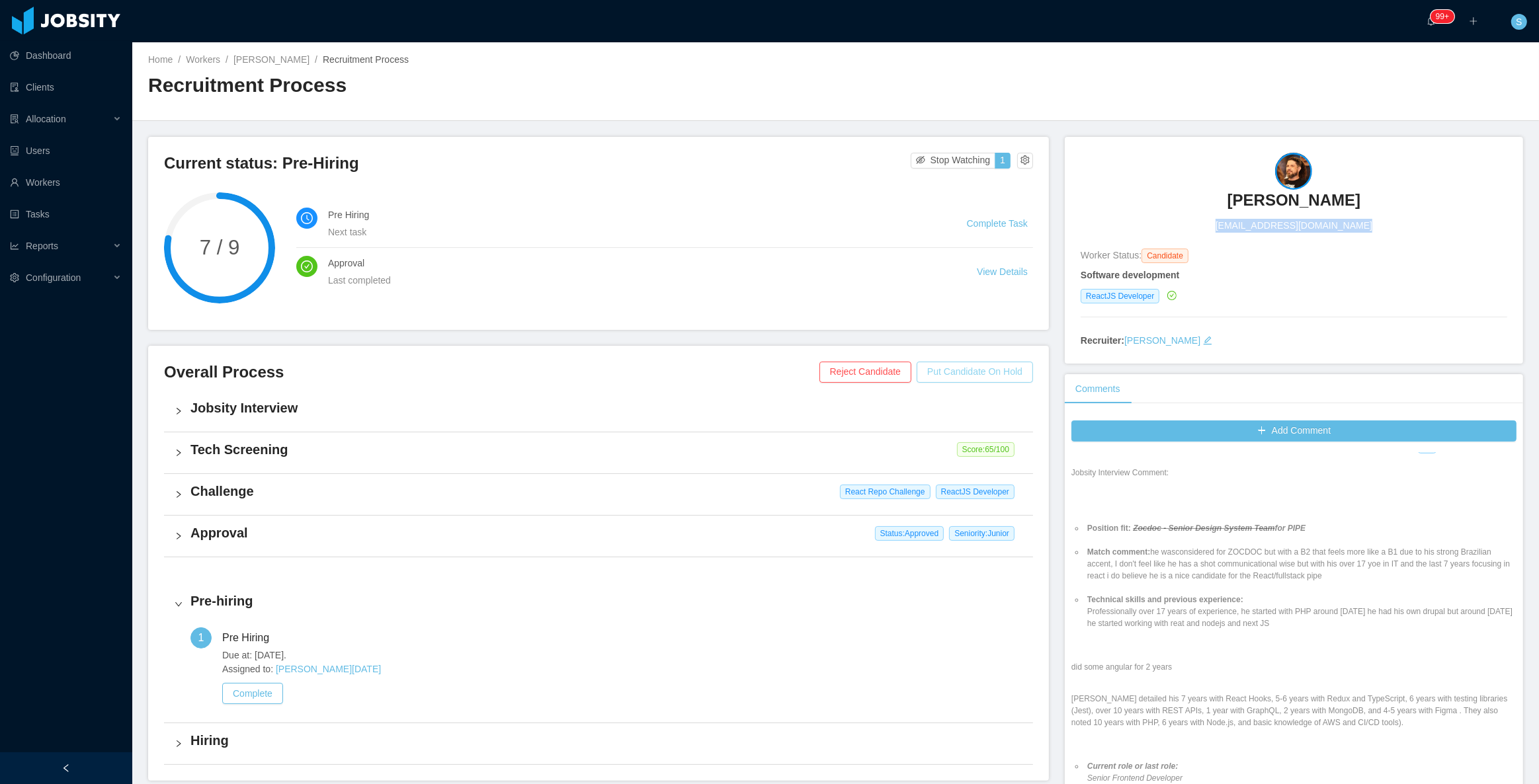
click at [981, 370] on button "Put Candidate On Hold" at bounding box center [975, 373] width 117 height 22
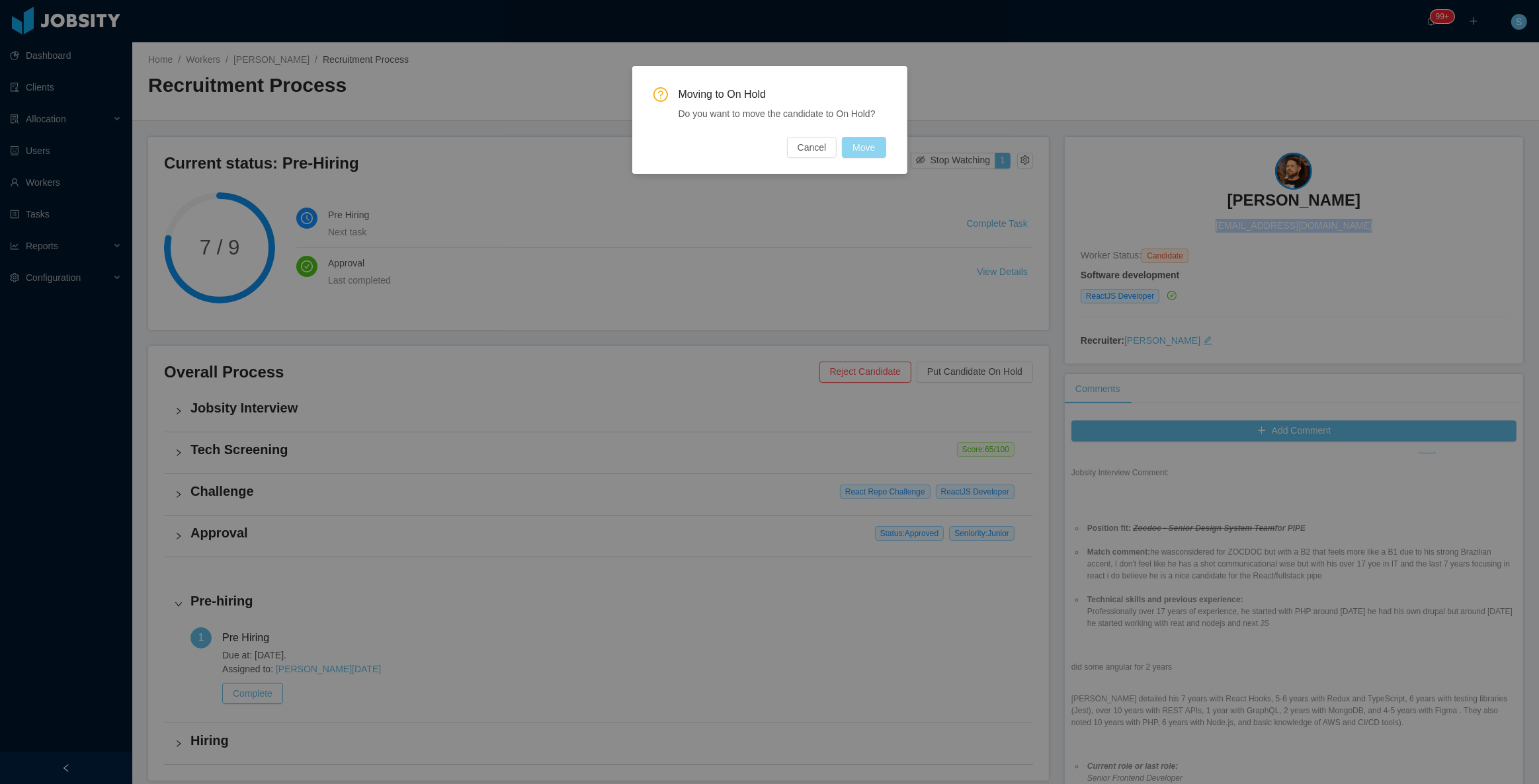
click at [876, 155] on button "Move" at bounding box center [864, 148] width 43 height 22
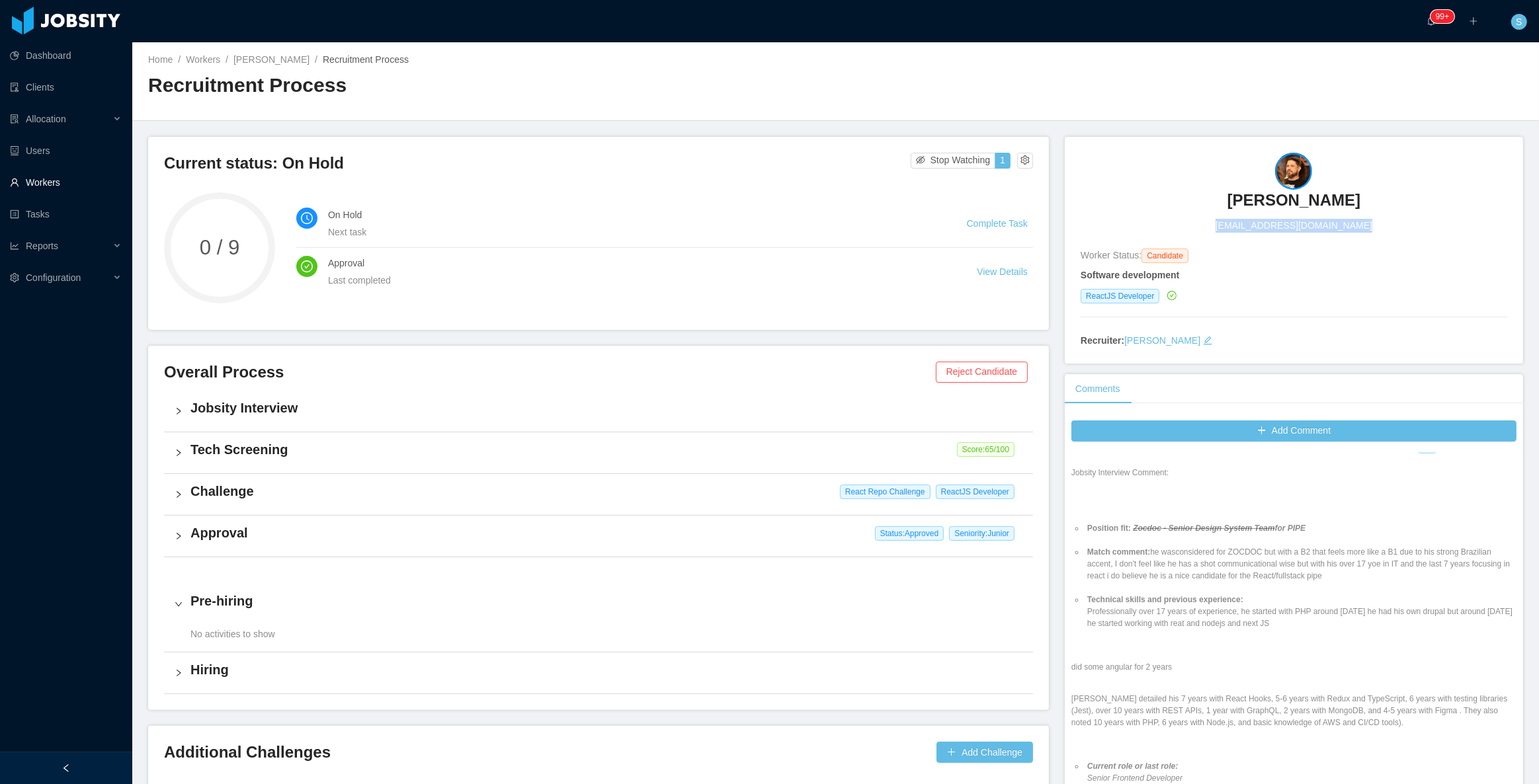
click at [57, 176] on link "Workers" at bounding box center [66, 183] width 112 height 26
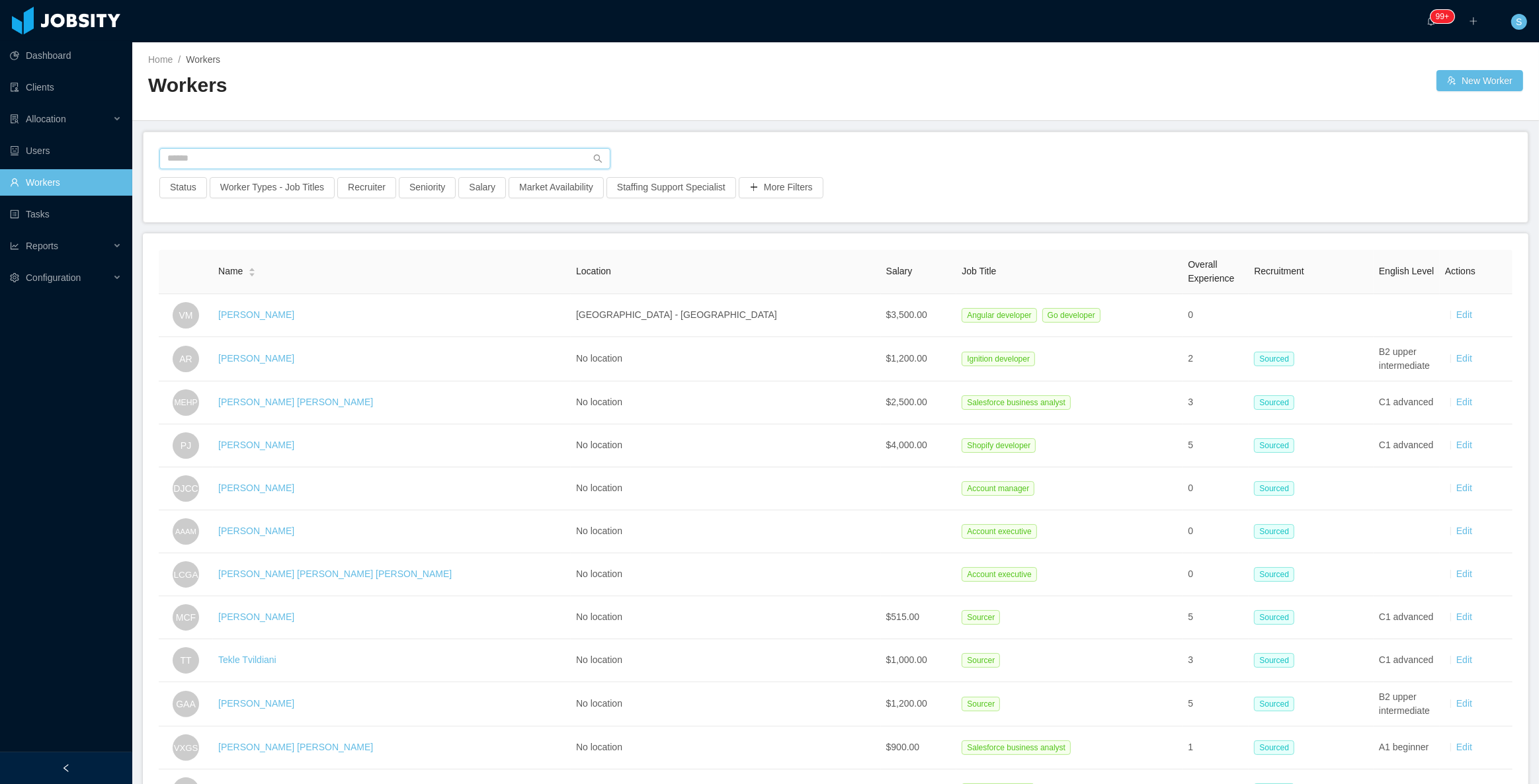
drag, startPoint x: 350, startPoint y: 153, endPoint x: 340, endPoint y: 158, distance: 11.2
click at [340, 158] on input "text" at bounding box center [385, 159] width 451 height 22
paste input "**********"
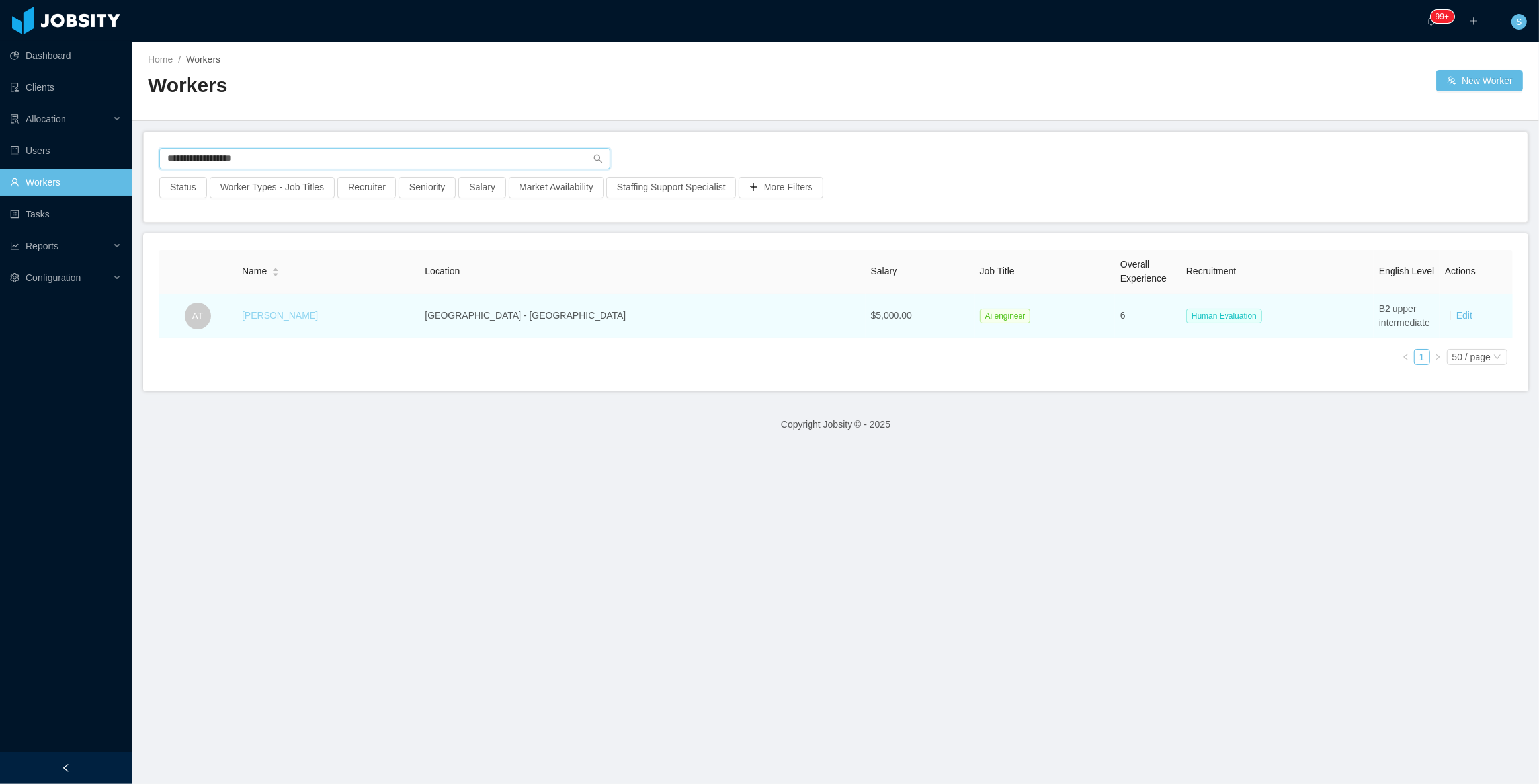
type input "**********"
click at [290, 310] on link "Arthur Temporim" at bounding box center [281, 315] width 77 height 11
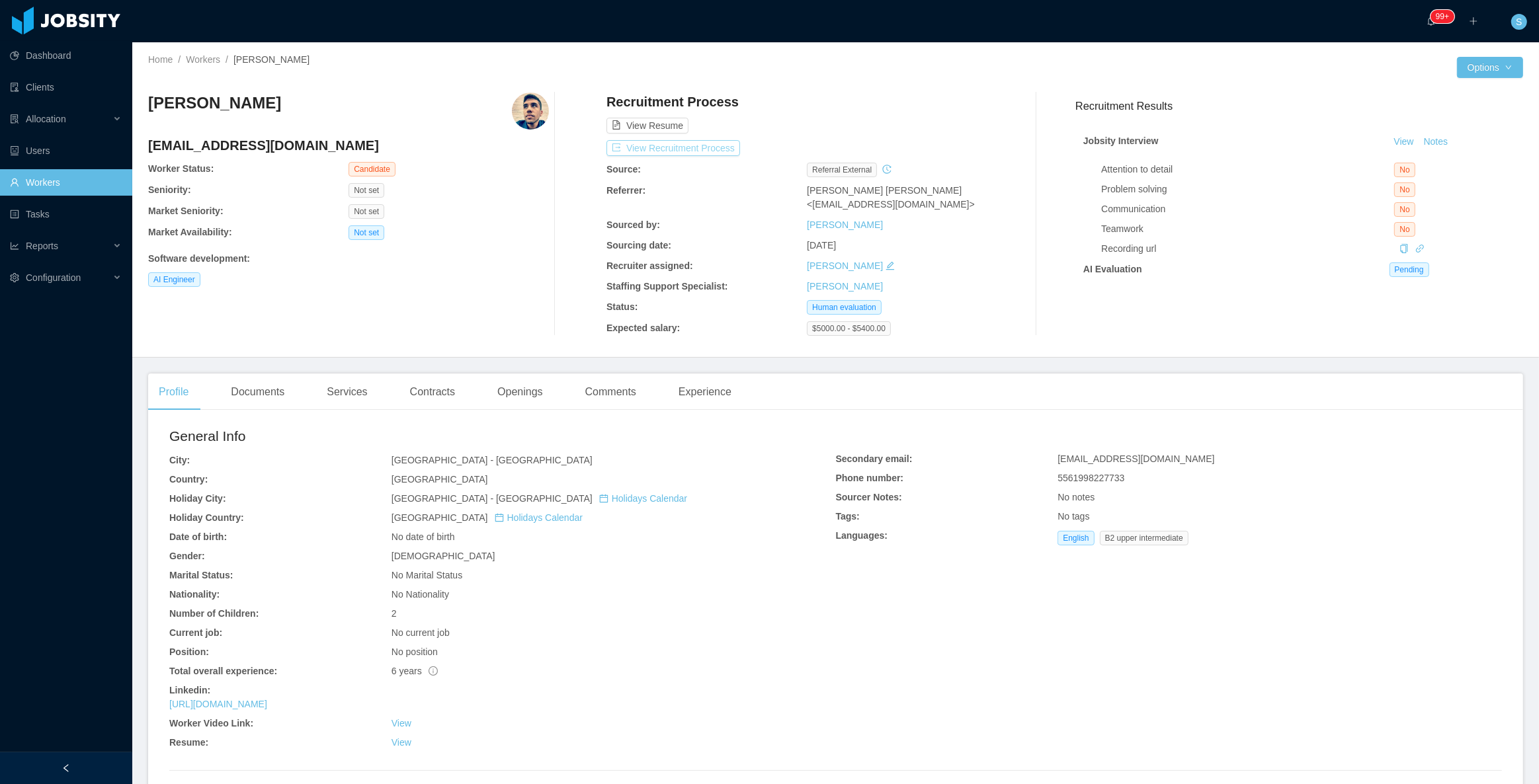
click at [655, 144] on button "View Recruitment Process" at bounding box center [673, 148] width 133 height 16
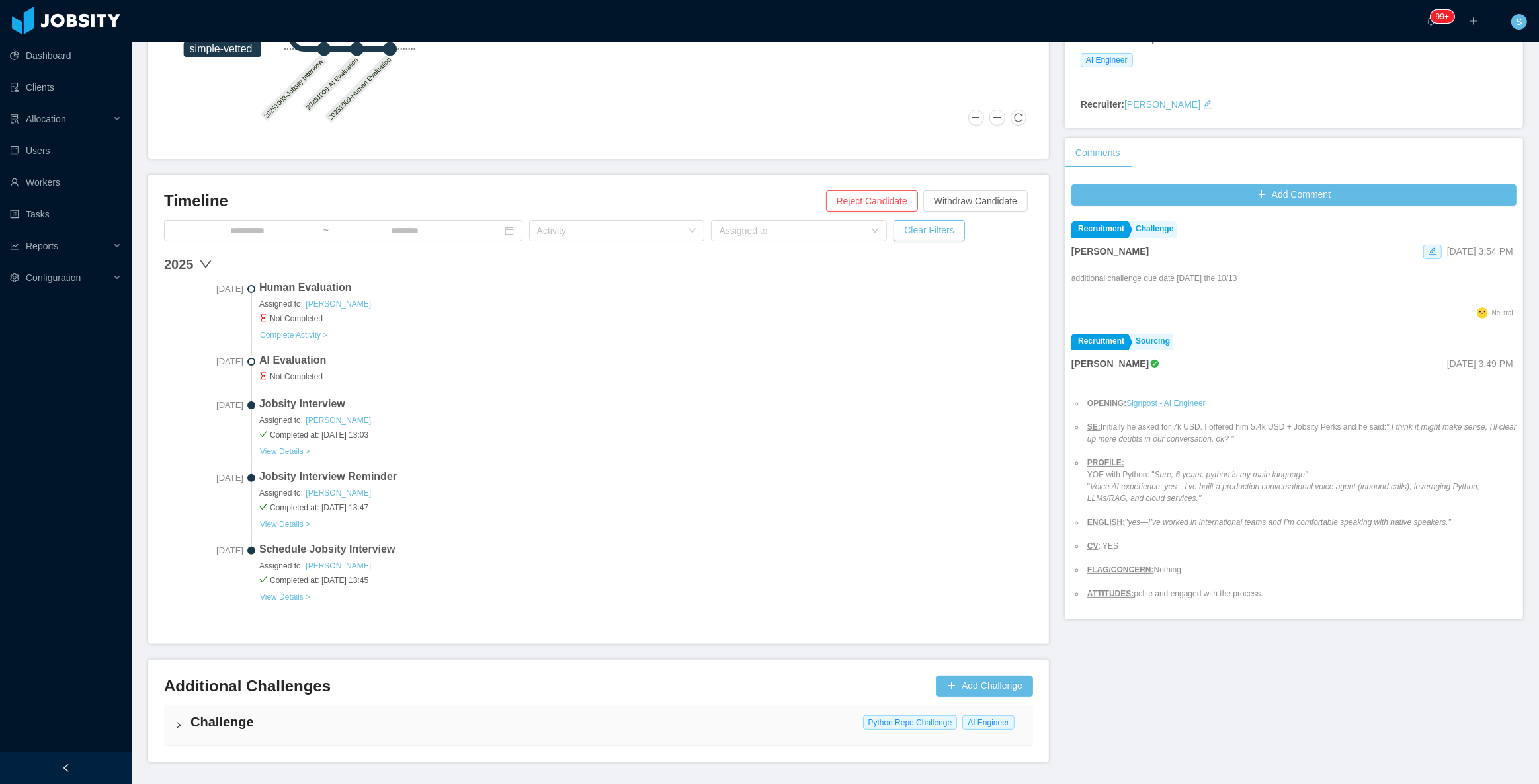
scroll to position [240, 0]
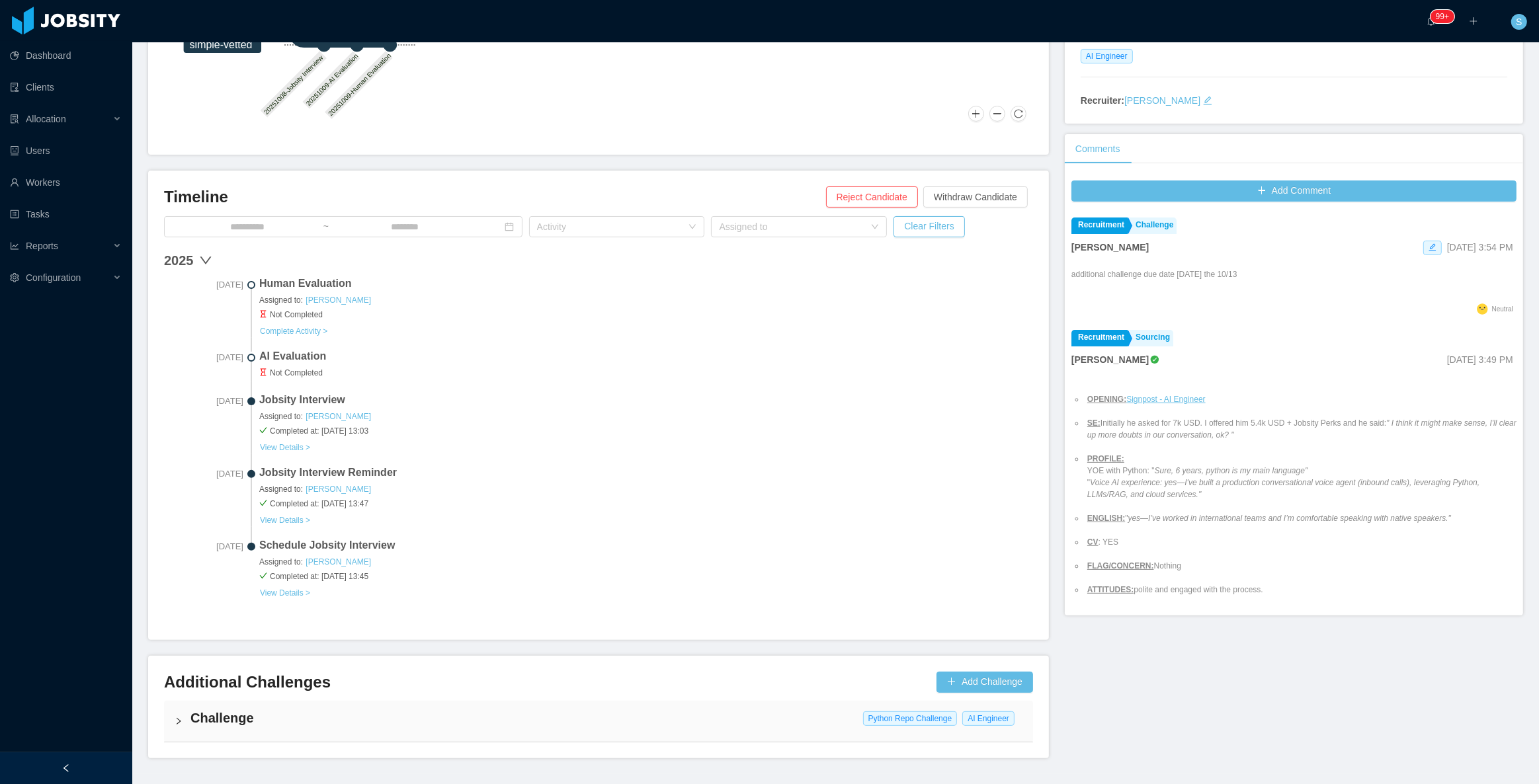
click at [309, 370] on span "Not Completed" at bounding box center [646, 373] width 774 height 12
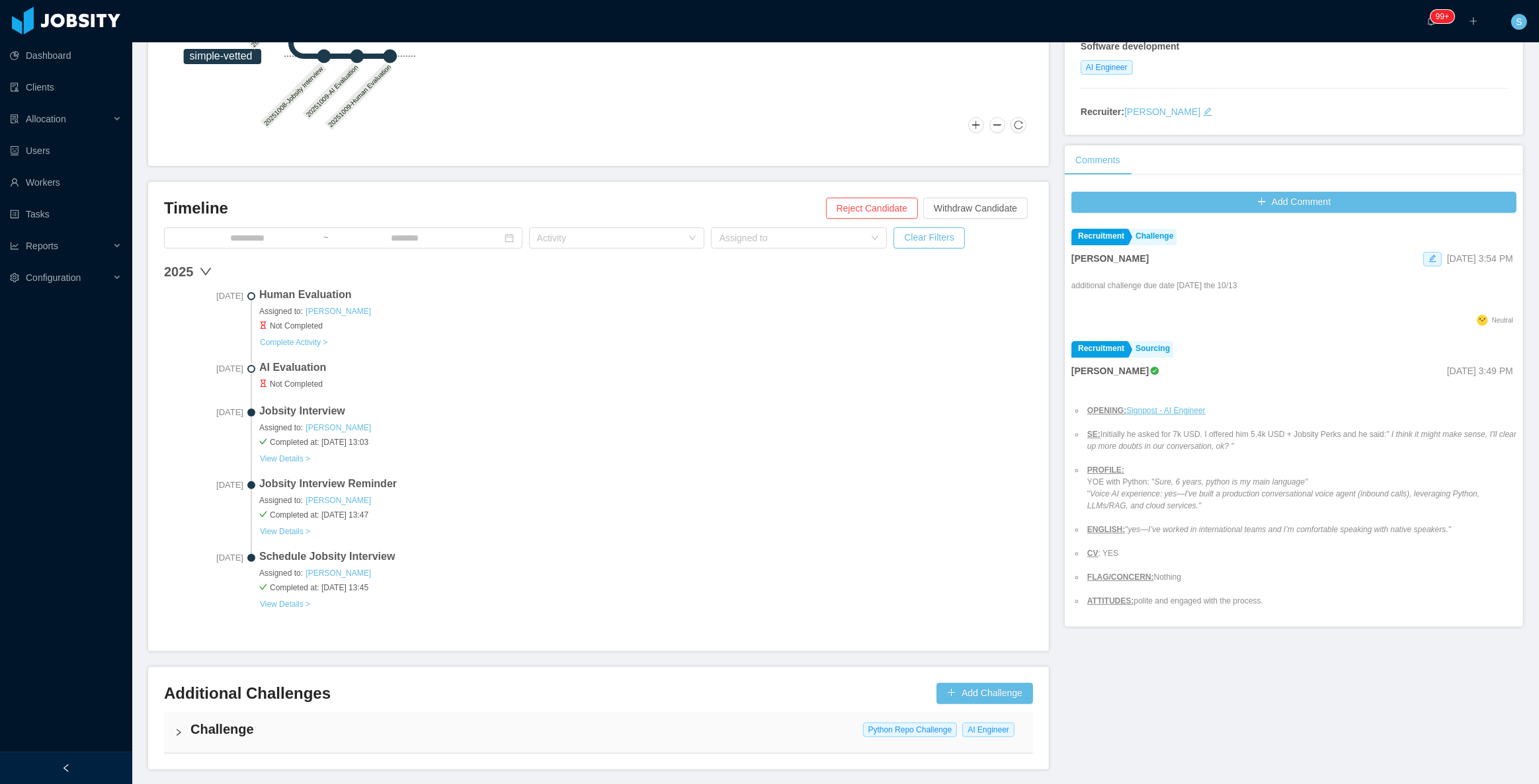
scroll to position [0, 0]
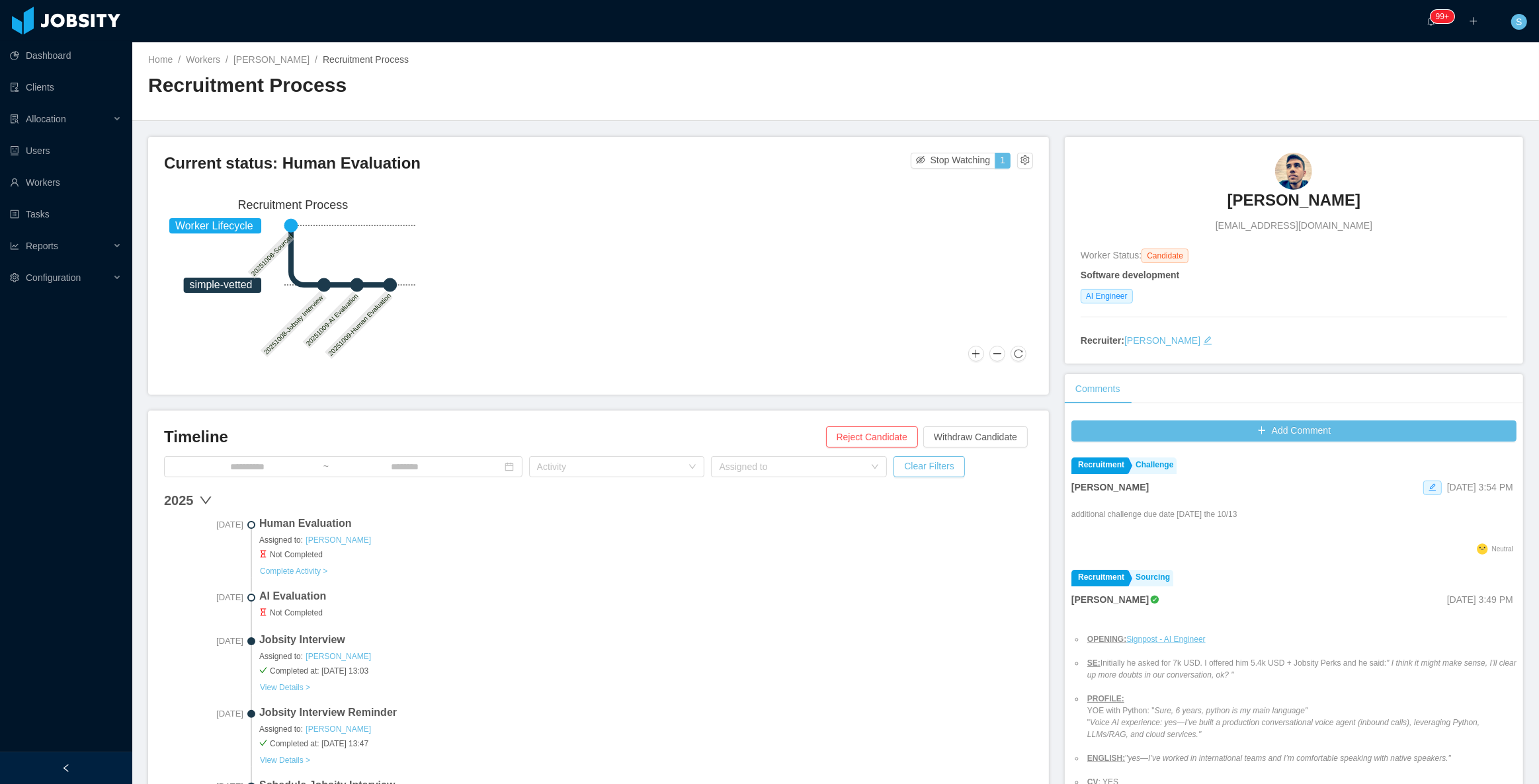
drag, startPoint x: 1255, startPoint y: 193, endPoint x: 1359, endPoint y: 199, distance: 104.2
click at [1364, 199] on div "Arthur Temporim arthurrtl@gmail.com Worker Status: Candidate Software developme…" at bounding box center [1294, 250] width 458 height 227
copy h3 "Arthur Temporim"
click at [1334, 257] on div "Worker Status: Candidate" at bounding box center [1294, 255] width 427 height 15
drag, startPoint x: 1199, startPoint y: 185, endPoint x: 1342, endPoint y: 189, distance: 143.1
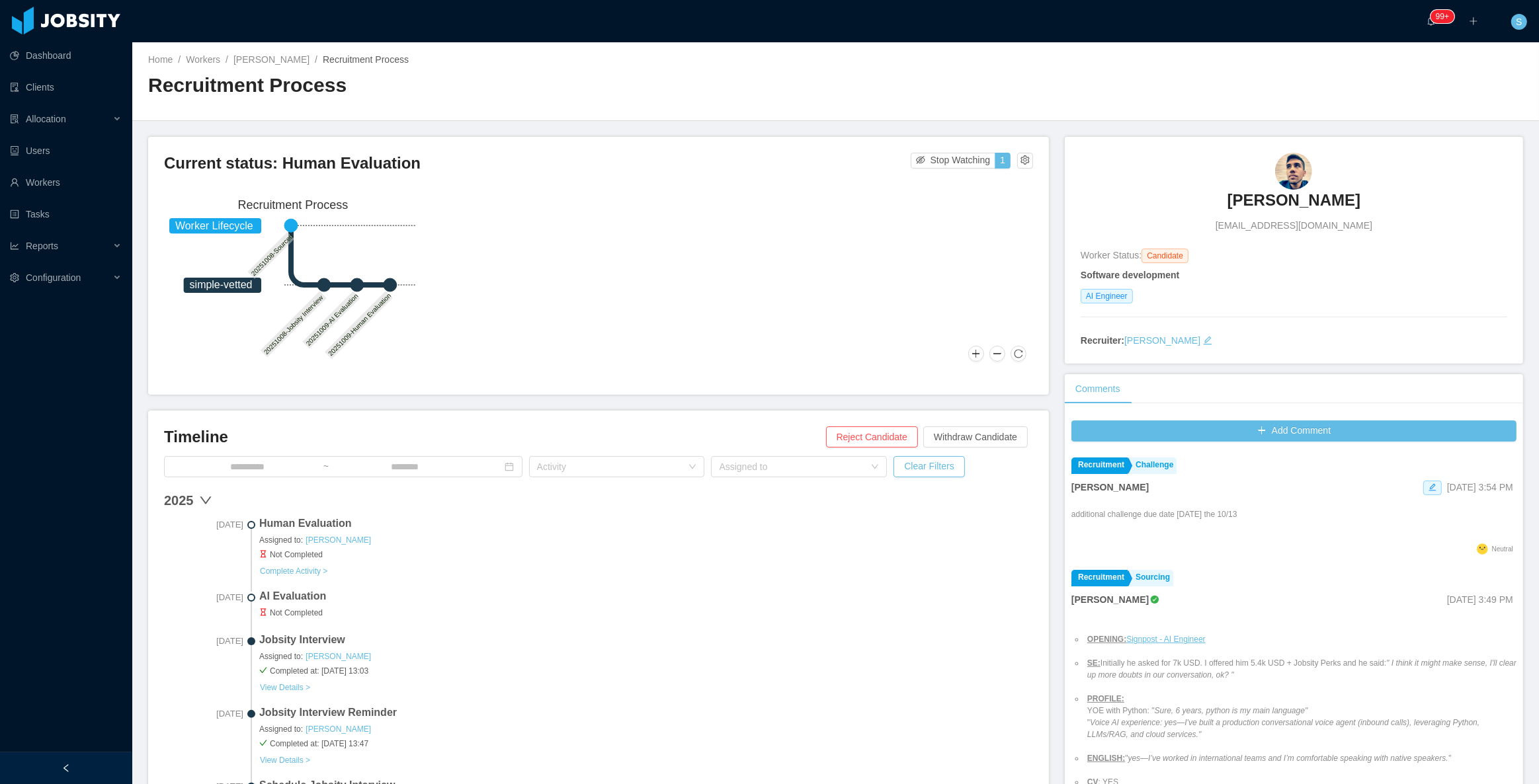
click at [1375, 195] on div "Arthur Temporim arthurrtl@gmail.com" at bounding box center [1294, 193] width 427 height 80
copy h3 "Arthur Temporim"
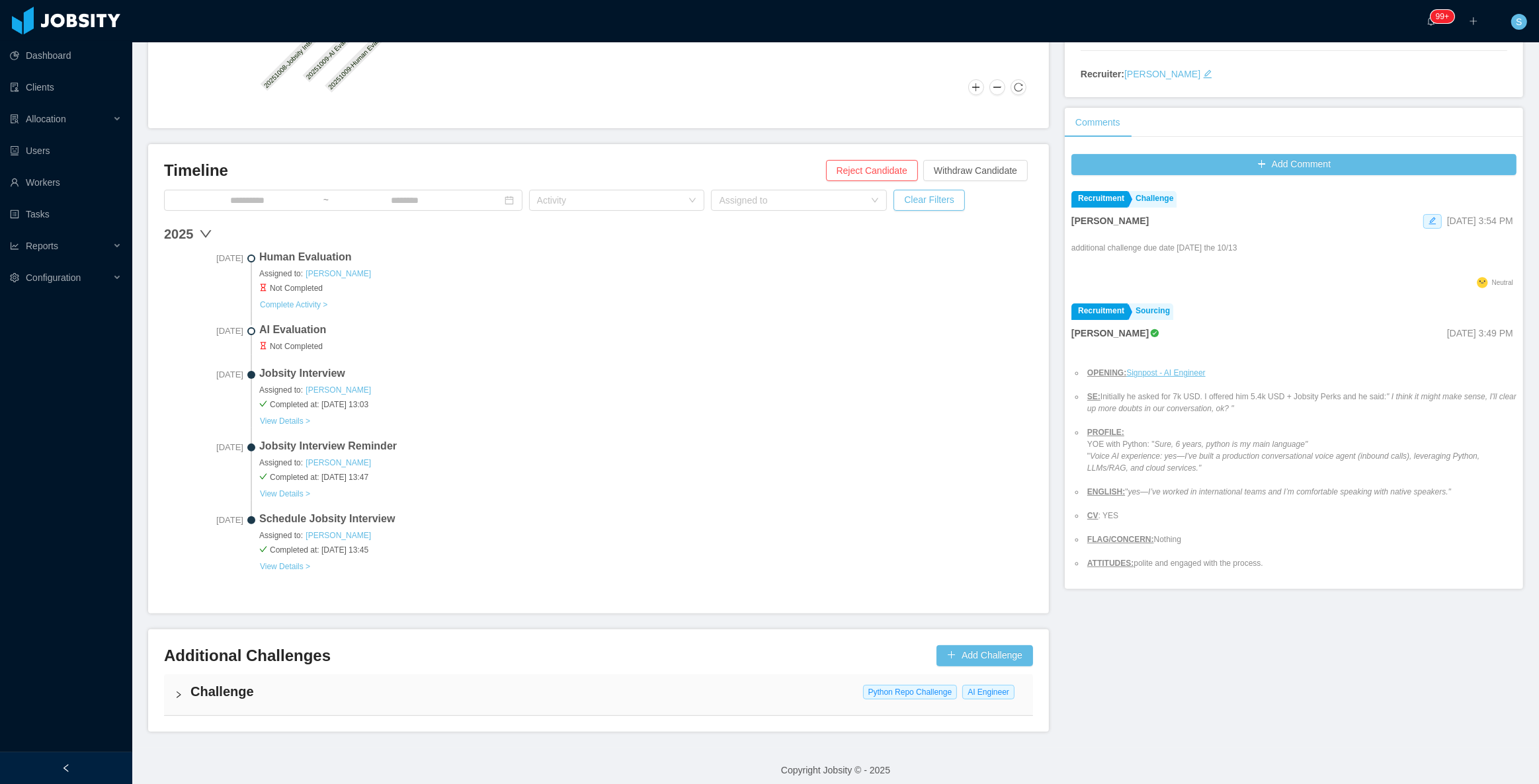
scroll to position [275, 0]
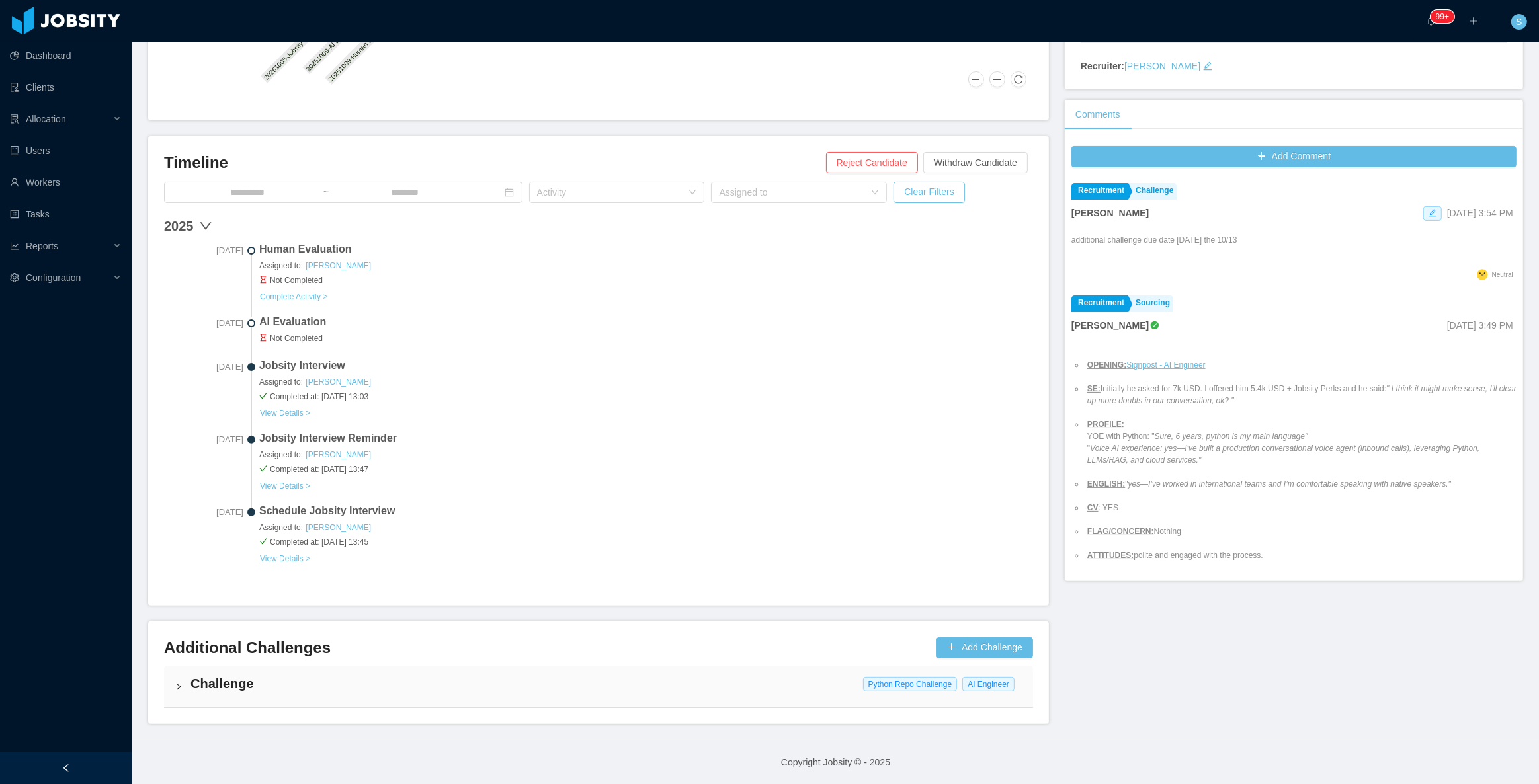
click at [165, 681] on div "Challenge Python Repo Challenge AI Engineer" at bounding box center [599, 687] width 870 height 41
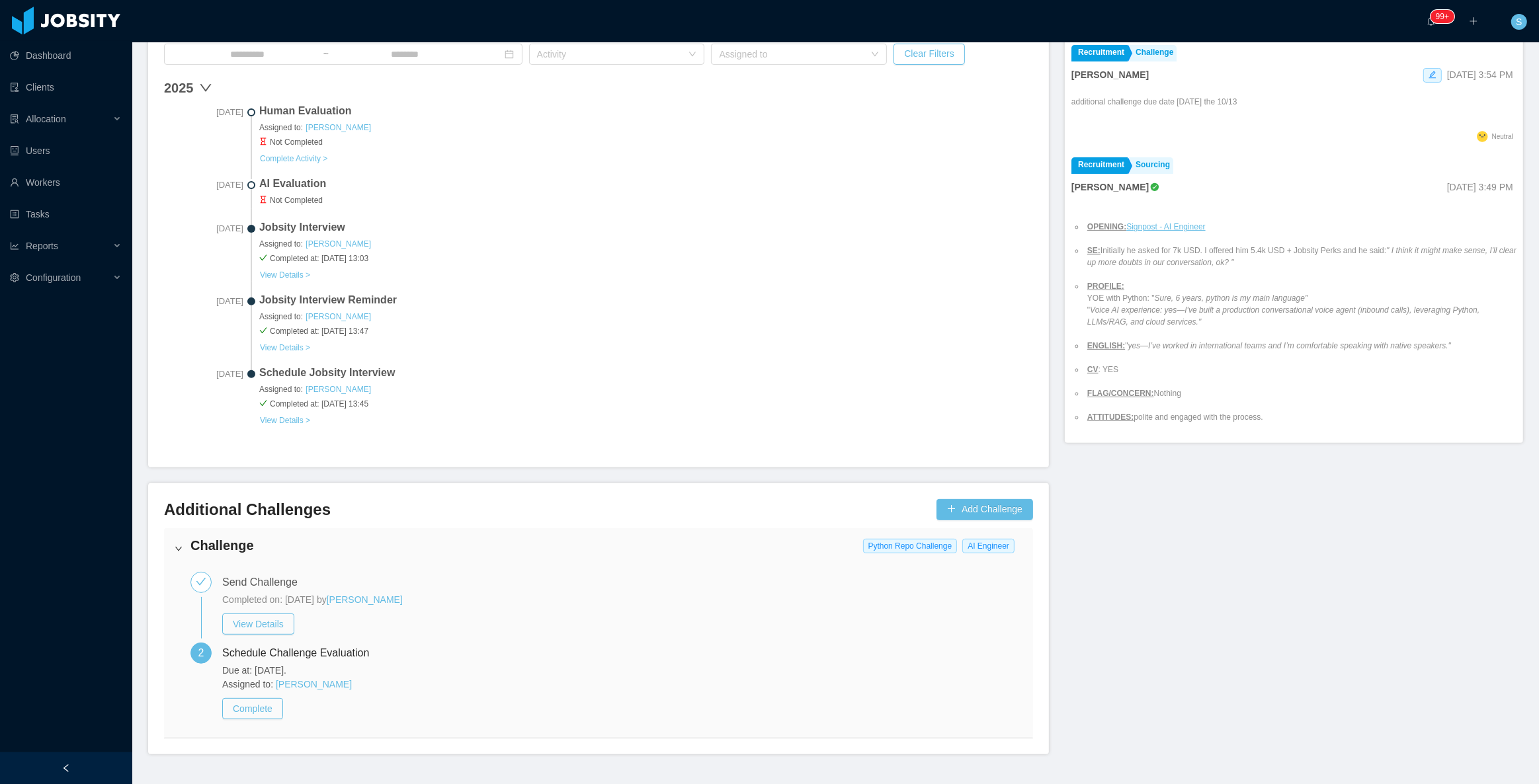
scroll to position [444, 0]
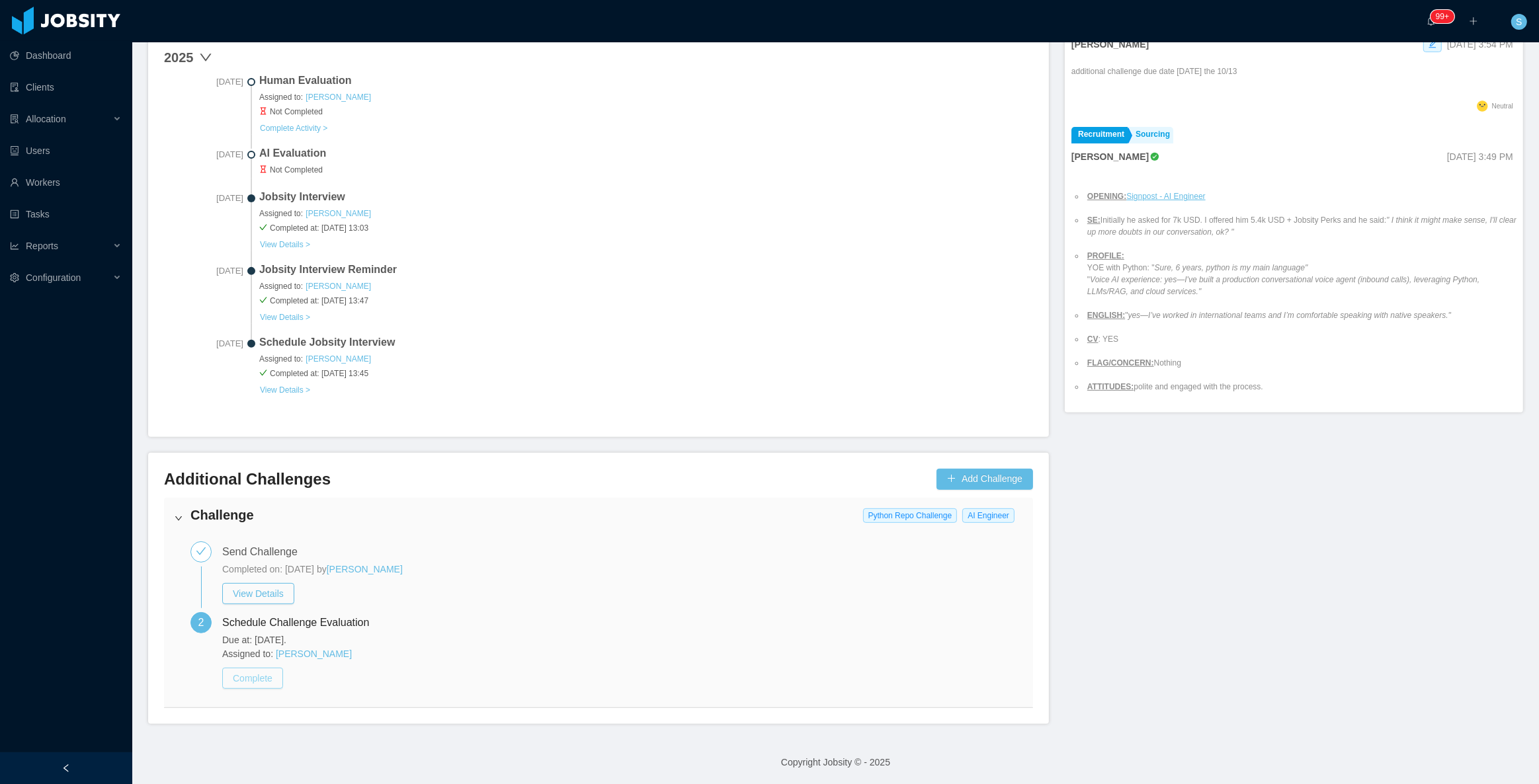
click at [260, 674] on button "Complete" at bounding box center [252, 679] width 61 height 22
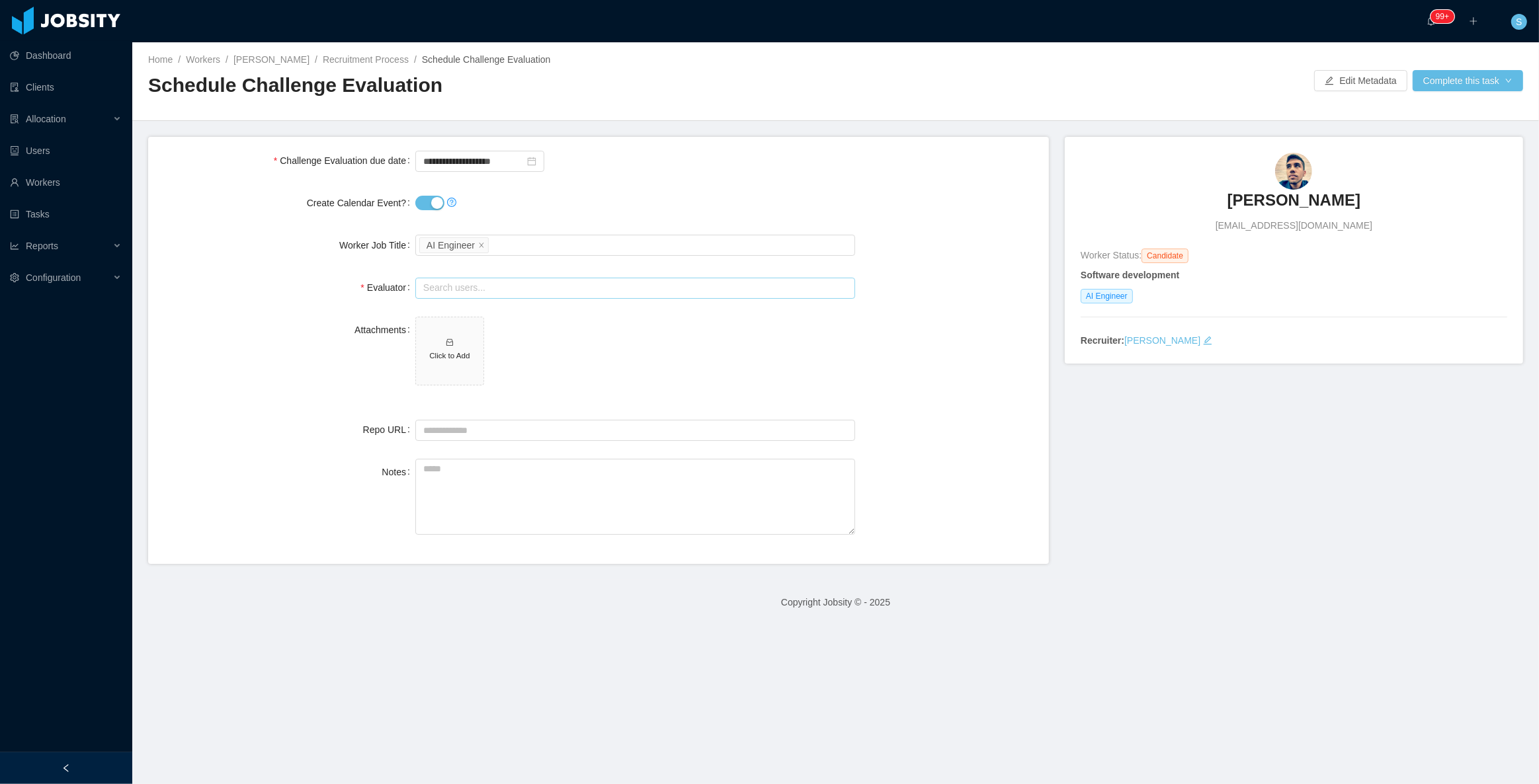
click at [454, 278] on input "text" at bounding box center [635, 288] width 440 height 22
type input "****"
click at [721, 370] on span "Click to Add" at bounding box center [635, 353] width 440 height 74
drag, startPoint x: 554, startPoint y: 283, endPoint x: 339, endPoint y: 285, distance: 215.0
click at [339, 285] on div "Evaluator Search users... You have to select a user." at bounding box center [599, 294] width 879 height 39
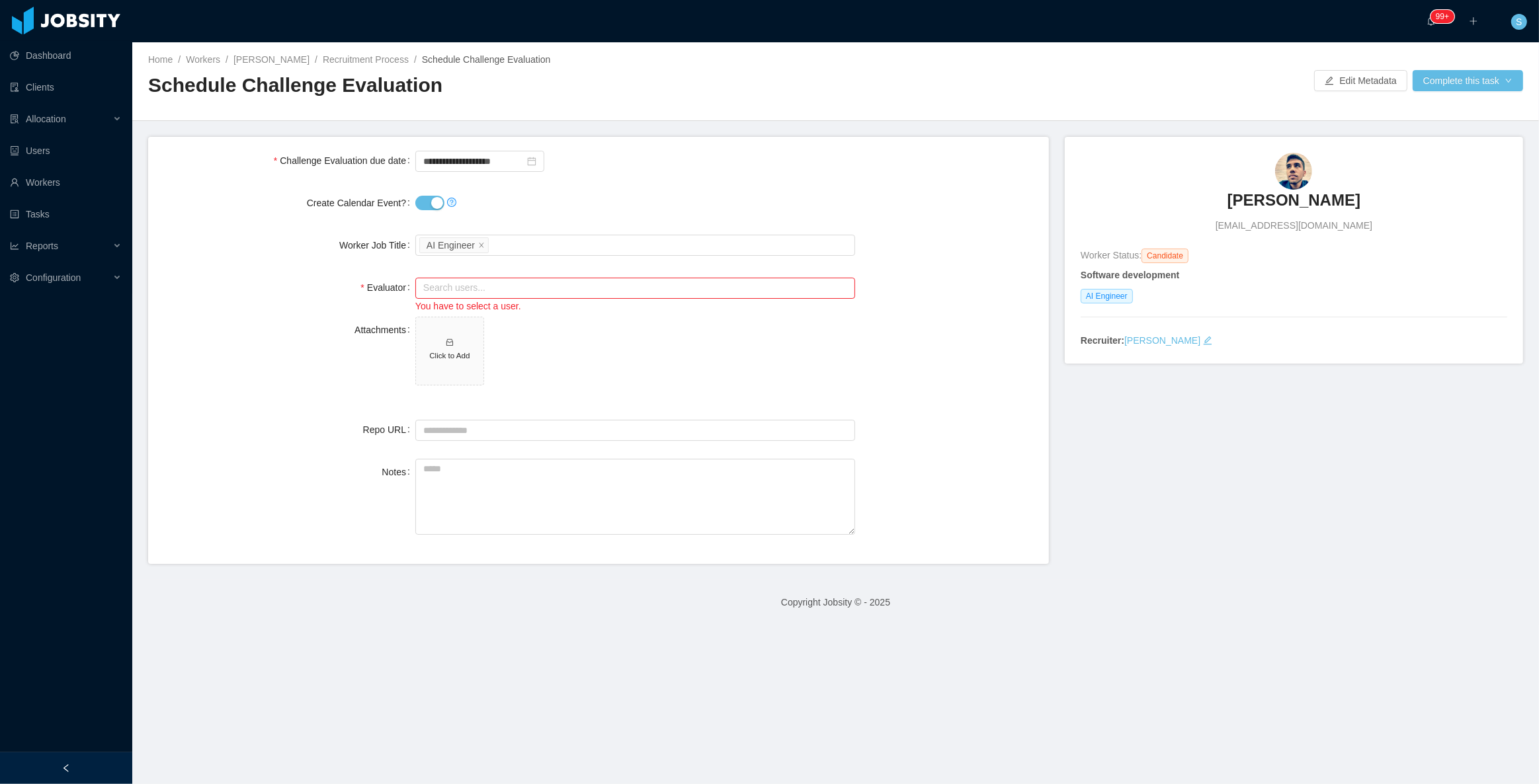
click at [698, 335] on span "Click to Add" at bounding box center [635, 353] width 440 height 74
click at [508, 433] on input "Repo URL" at bounding box center [635, 431] width 440 height 22
click at [489, 285] on input "text" at bounding box center [635, 288] width 440 height 22
drag, startPoint x: 915, startPoint y: 362, endPoint x: 724, endPoint y: 303, distance: 199.9
click at [914, 360] on div "Attachments Click to Add" at bounding box center [599, 359] width 879 height 84
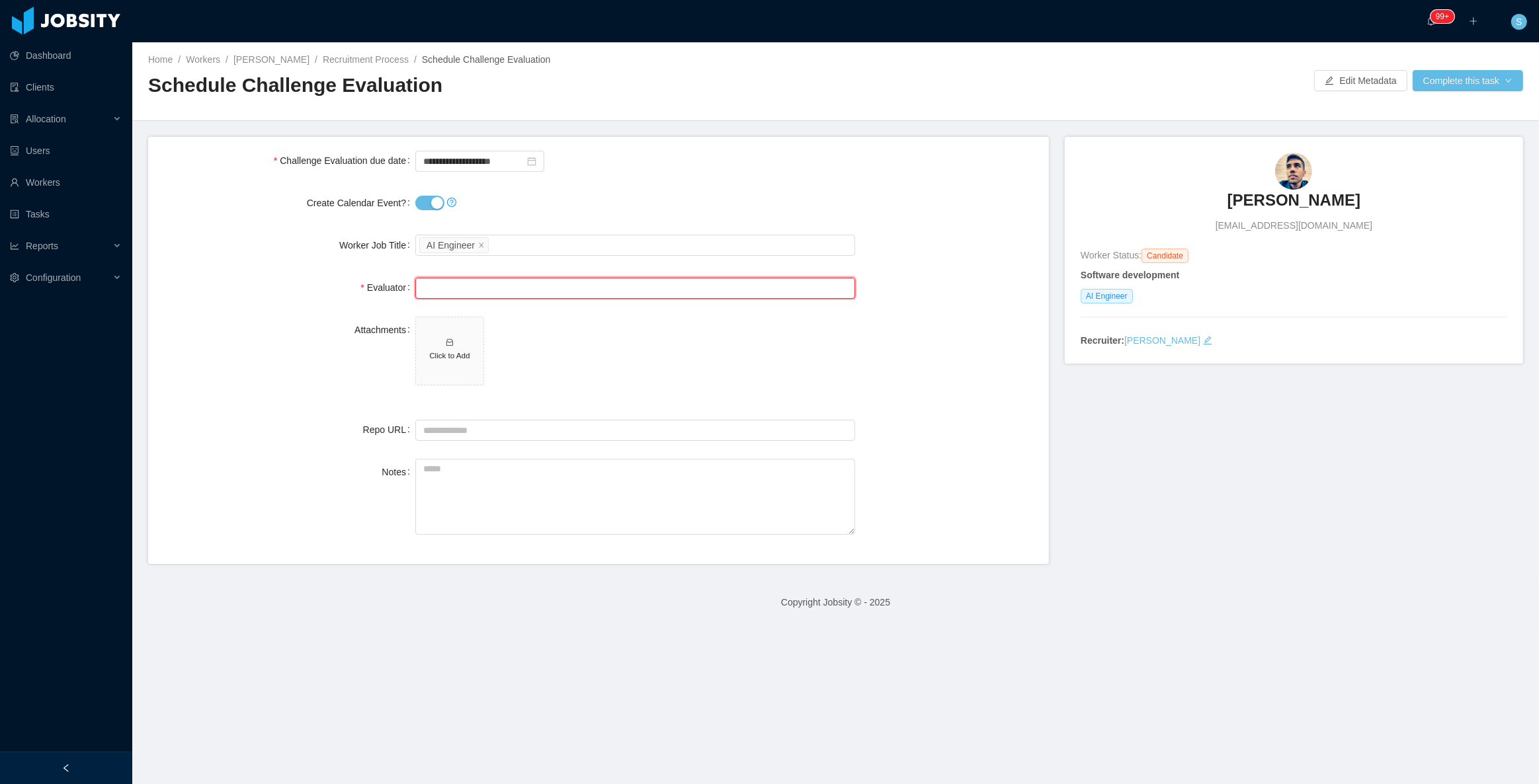
click at [663, 293] on input "text" at bounding box center [635, 288] width 440 height 22
click at [500, 245] on div "Select a Technology AI Engineer" at bounding box center [633, 245] width 428 height 20
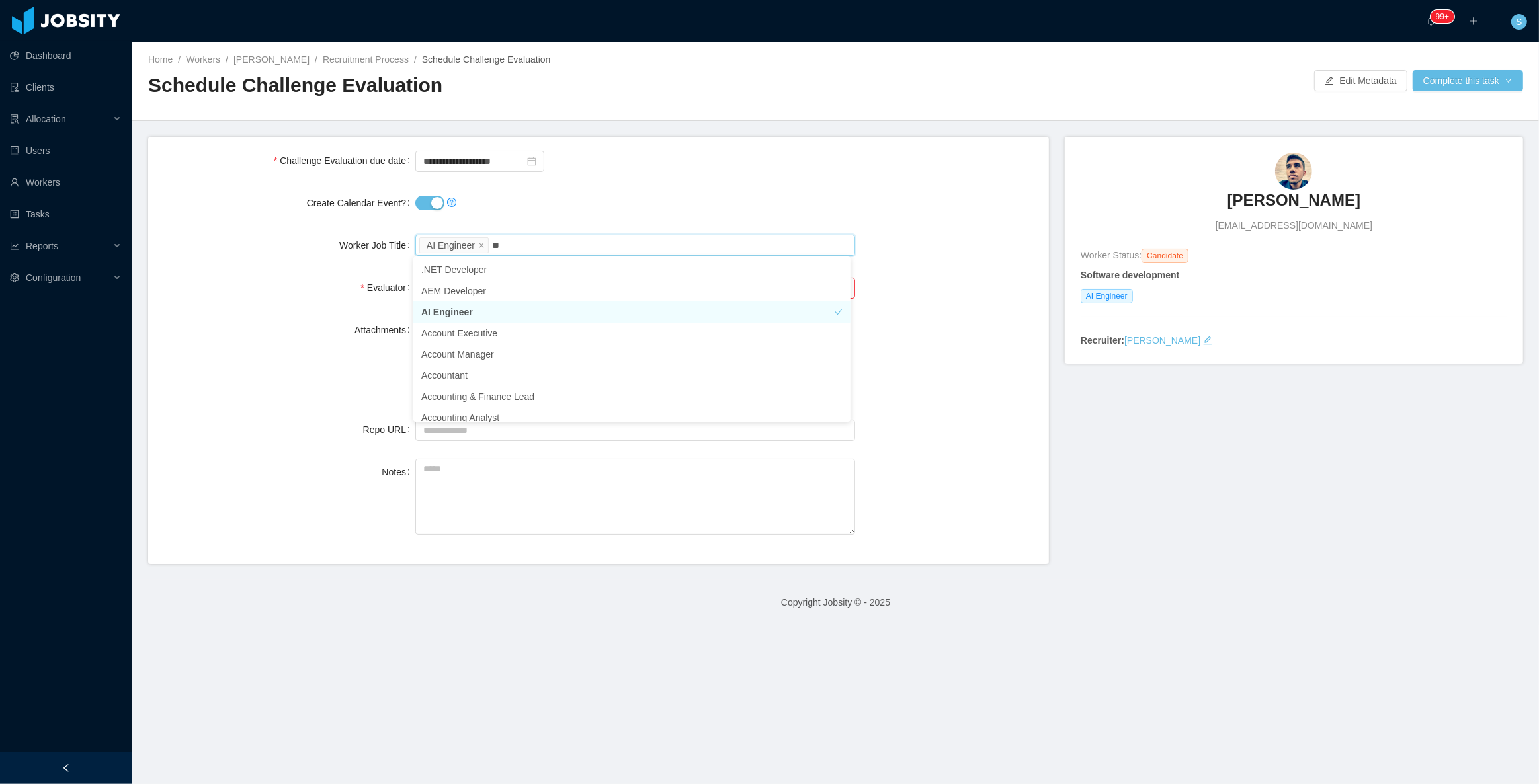
type input "***"
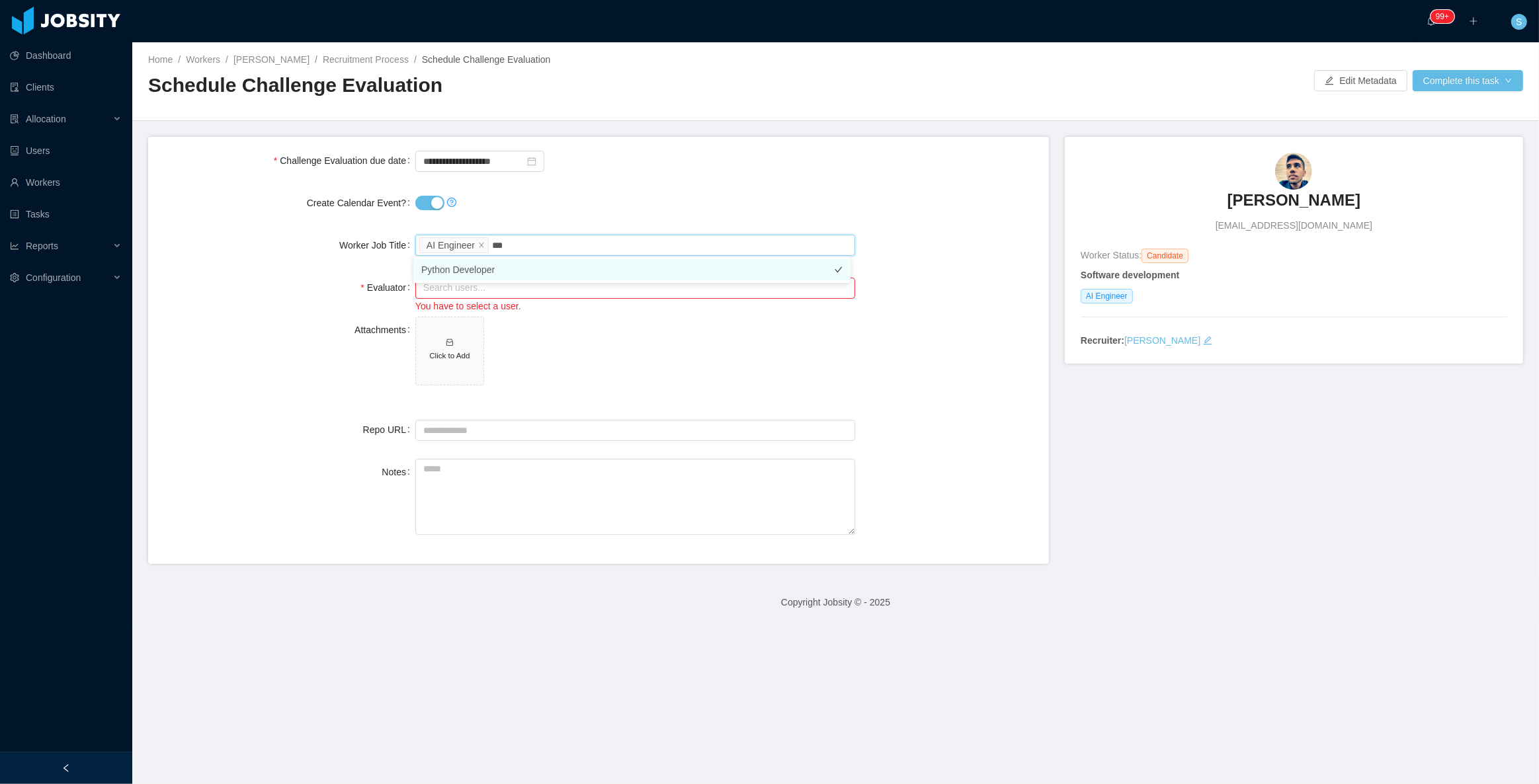
click at [449, 271] on li "Python Developer" at bounding box center [631, 270] width 437 height 22
drag, startPoint x: 913, startPoint y: 350, endPoint x: 826, endPoint y: 338, distance: 87.8
click at [912, 349] on div "Attachments Click to Add" at bounding box center [599, 359] width 879 height 84
click at [619, 294] on input "text" at bounding box center [635, 288] width 440 height 22
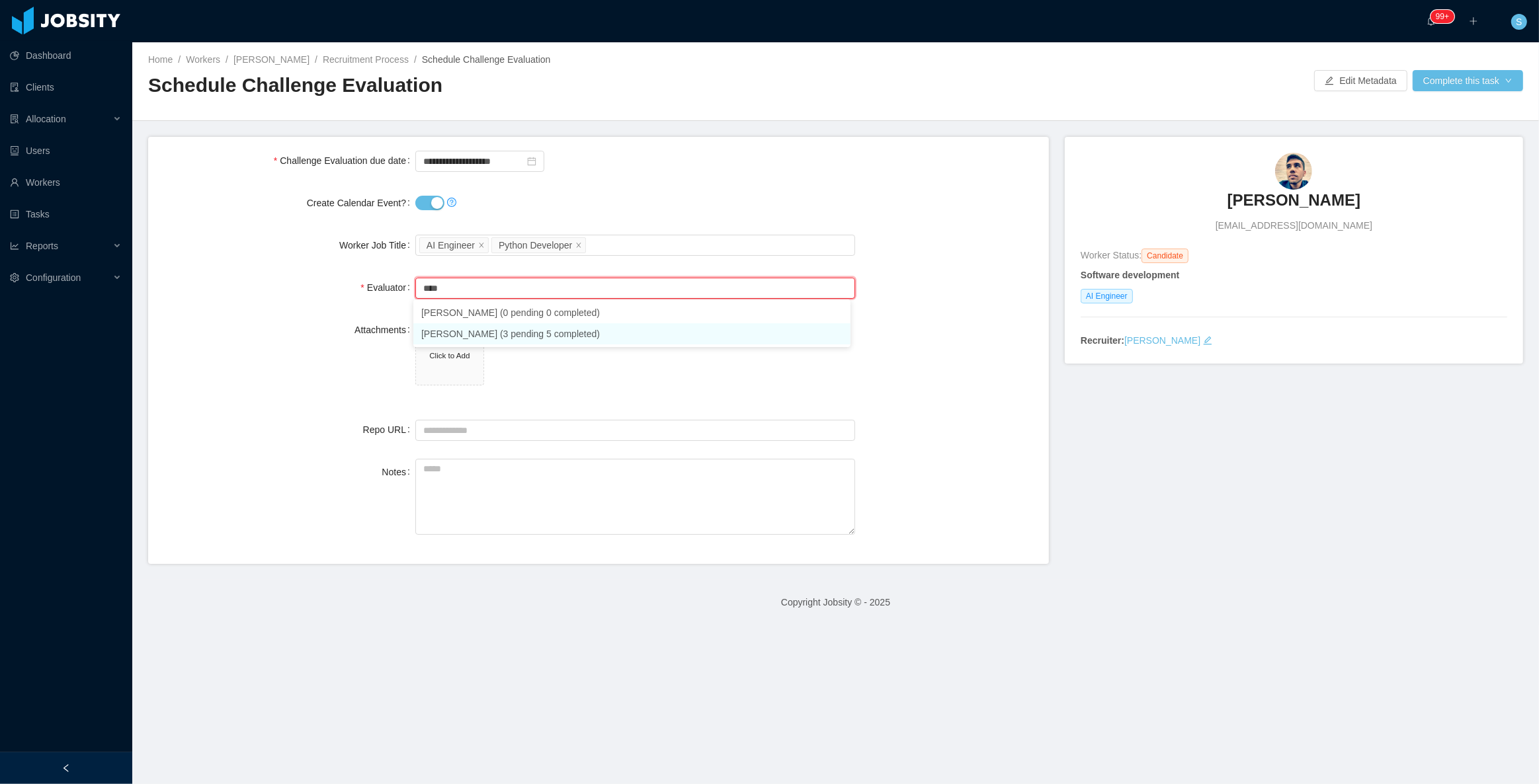
click at [573, 334] on li "Jonathan Moura (3 pending 5 completed)" at bounding box center [631, 335] width 437 height 22
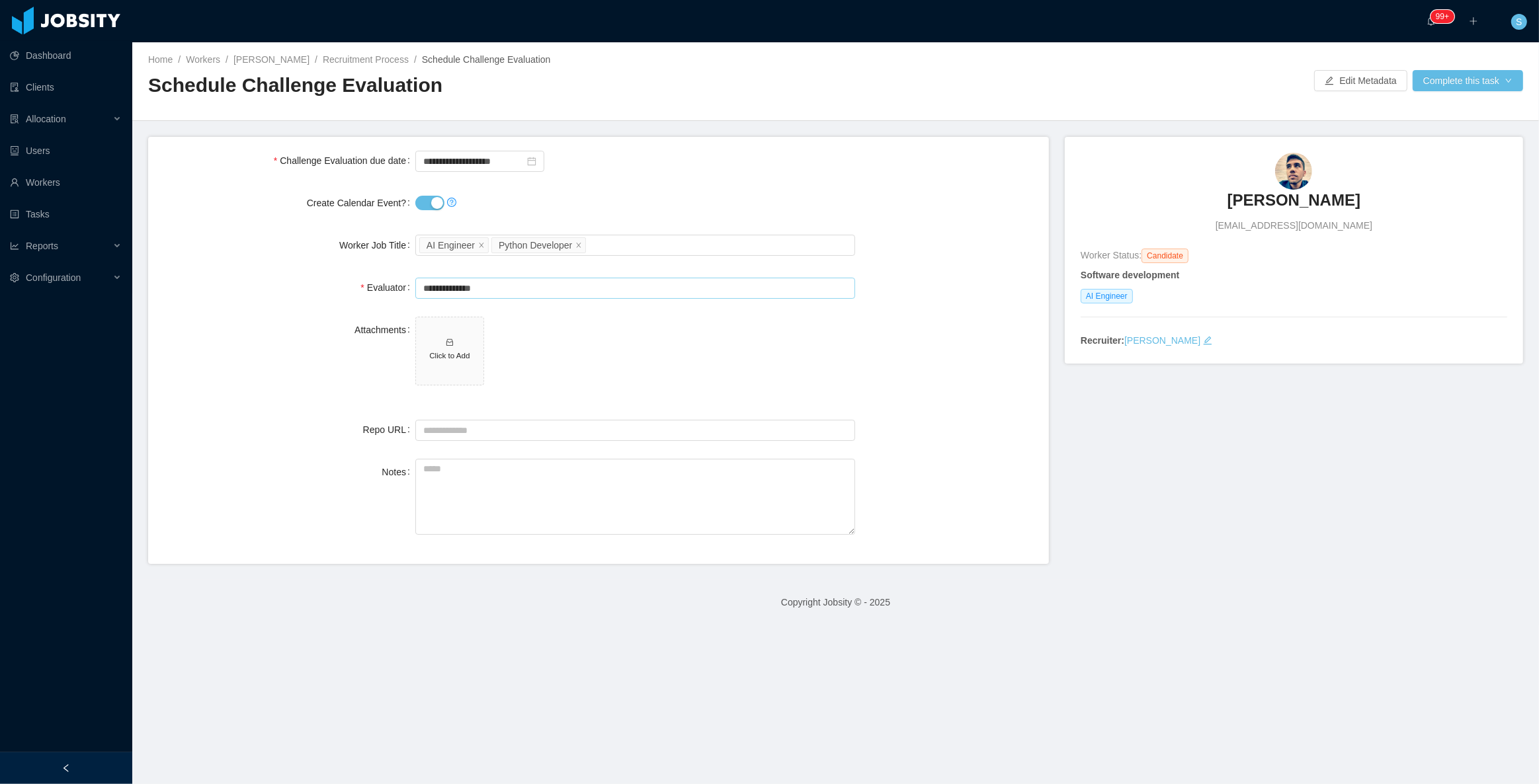
type input "**********"
click at [457, 425] on input "Repo URL" at bounding box center [635, 431] width 440 height 22
paste input "**********"
type input "**********"
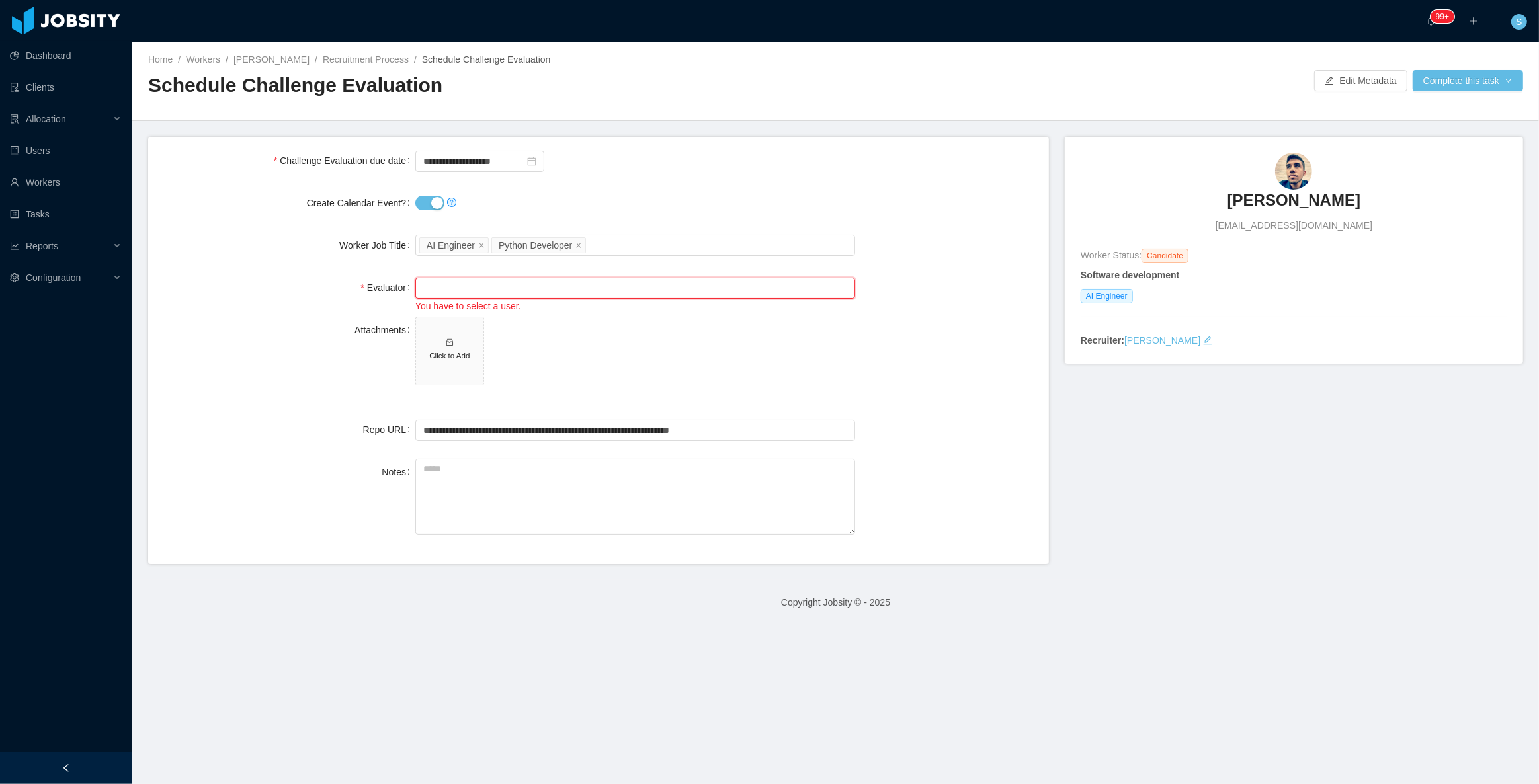
click at [508, 288] on input "text" at bounding box center [635, 288] width 440 height 22
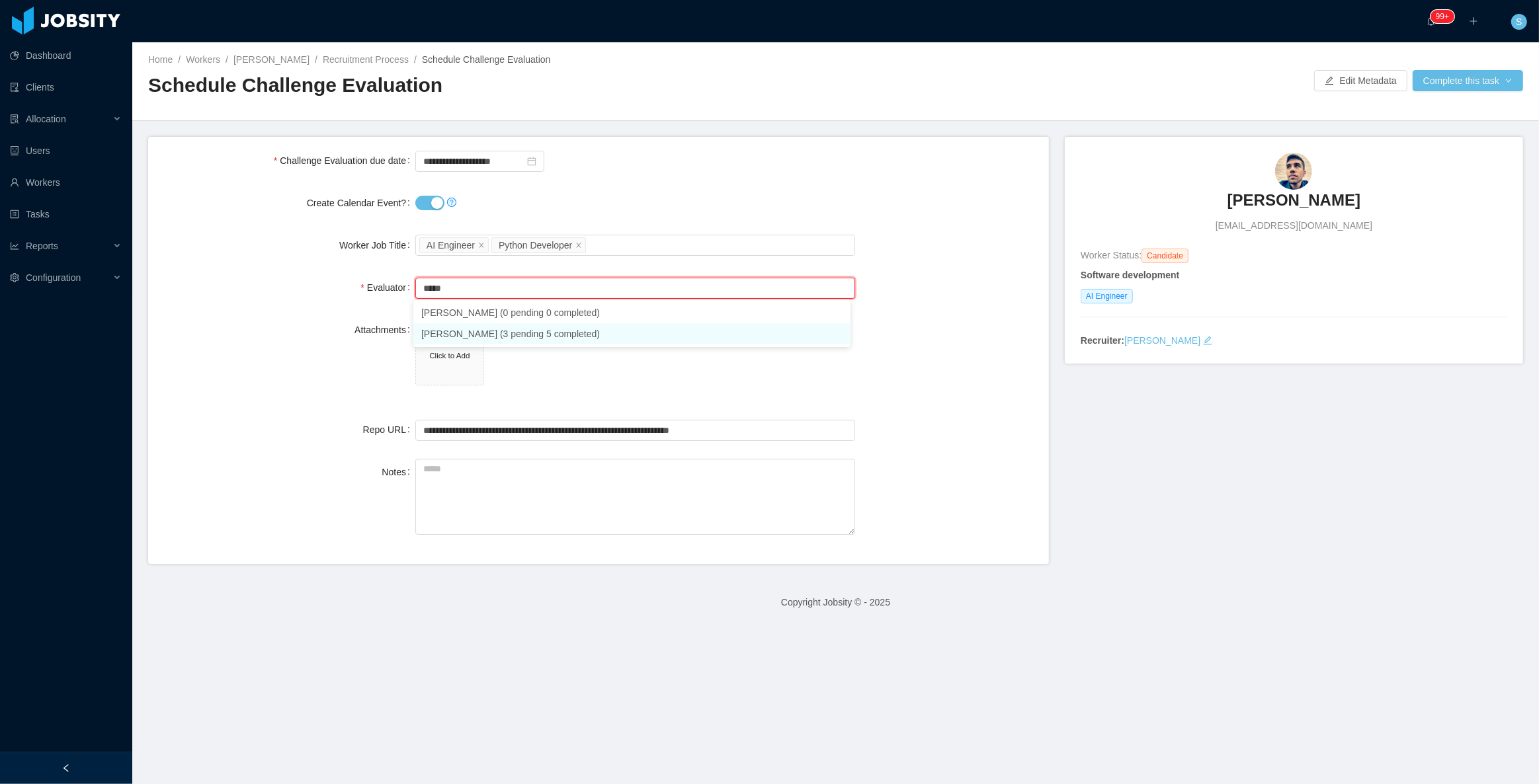
click at [514, 333] on li "Jonathan Moura (3 pending 5 completed)" at bounding box center [631, 335] width 437 height 22
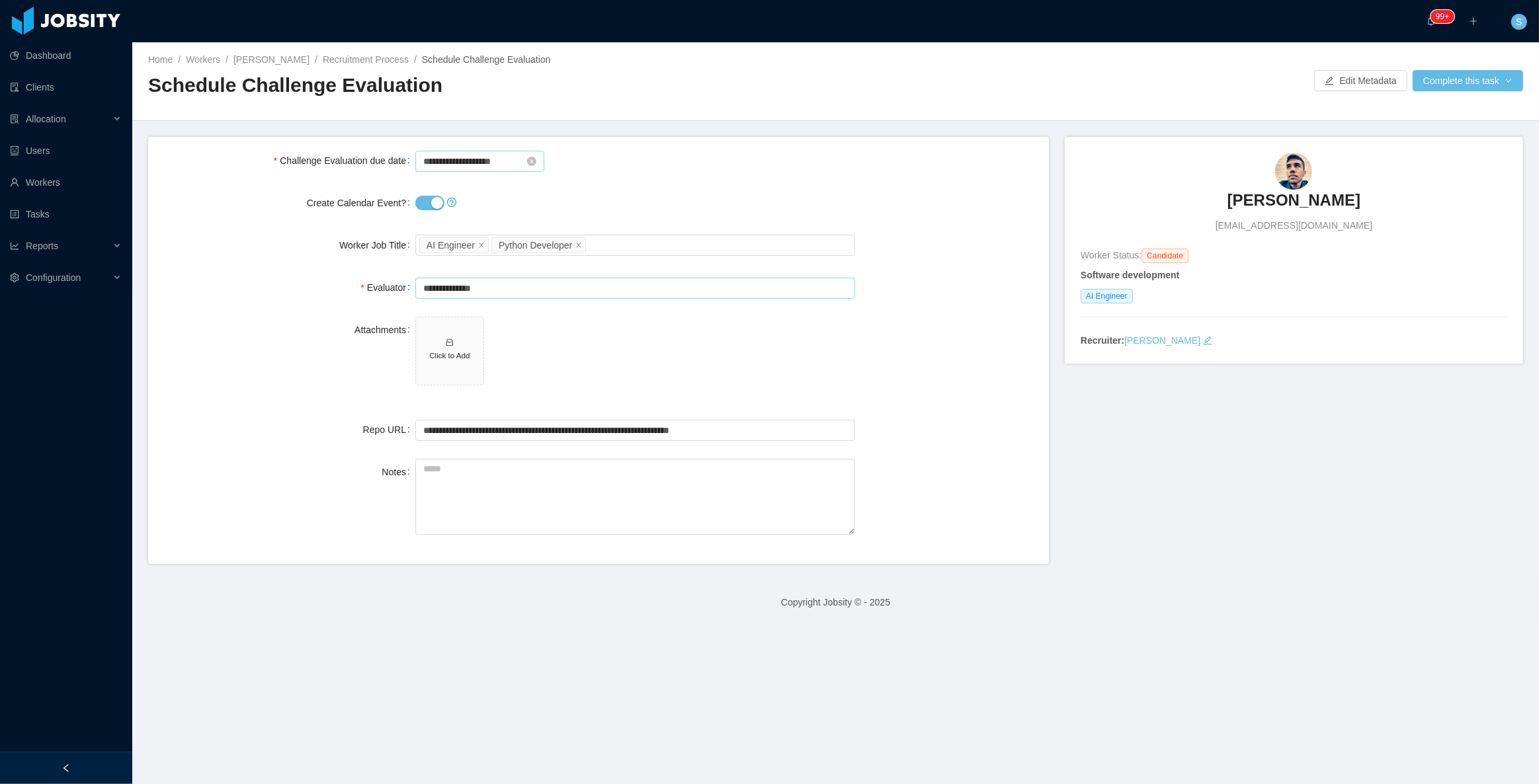
type input "**********"
click at [459, 163] on input "**********" at bounding box center [479, 162] width 129 height 22
click at [503, 268] on div "15" at bounding box center [505, 271] width 16 height 16
type input "**********"
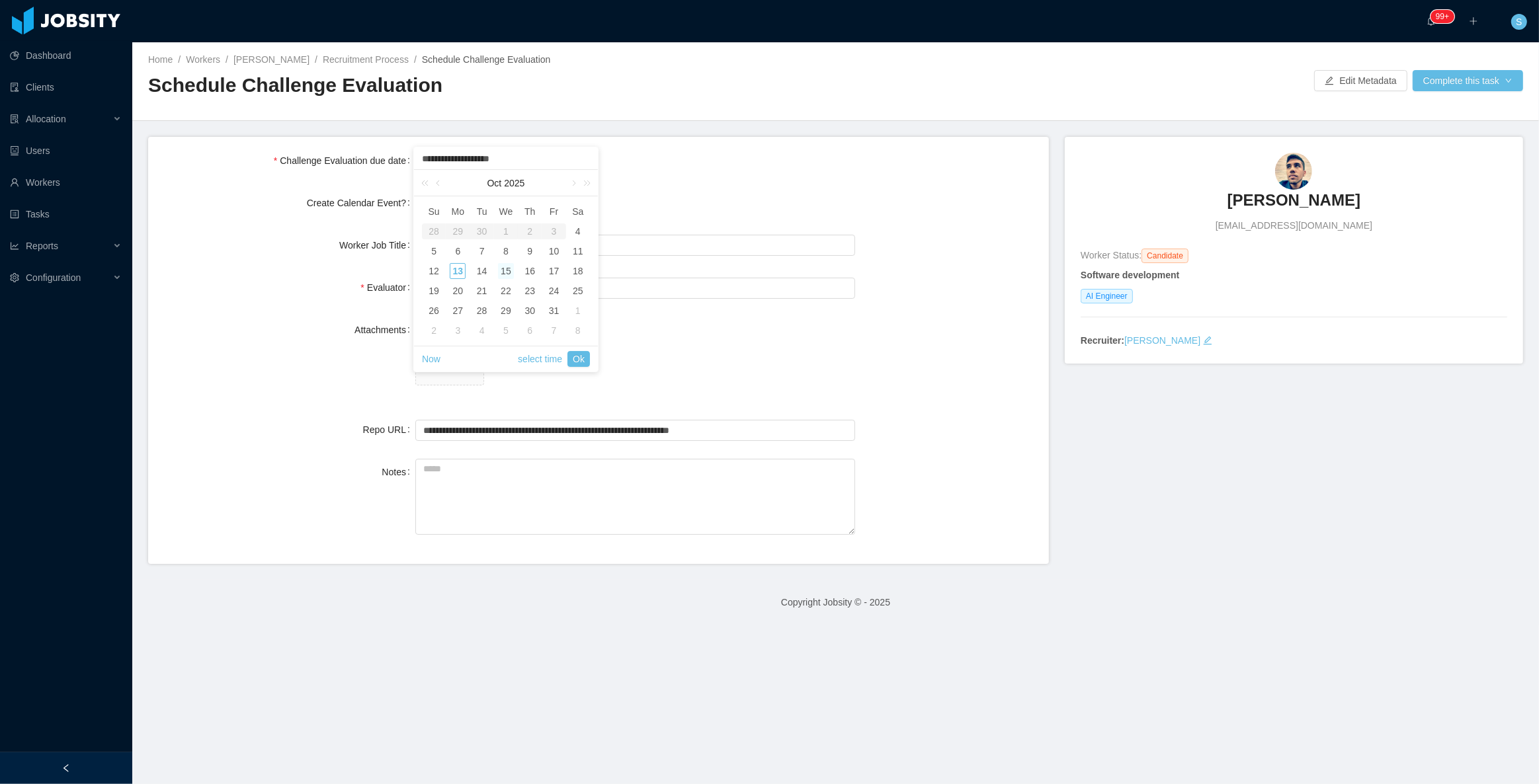
click at [782, 112] on div "Home / Workers / Arthur Temporim / Recruitment Process / Schedule Challenge Eva…" at bounding box center [836, 81] width 1407 height 78
click at [1458, 74] on button "Complete this task" at bounding box center [1468, 80] width 111 height 22
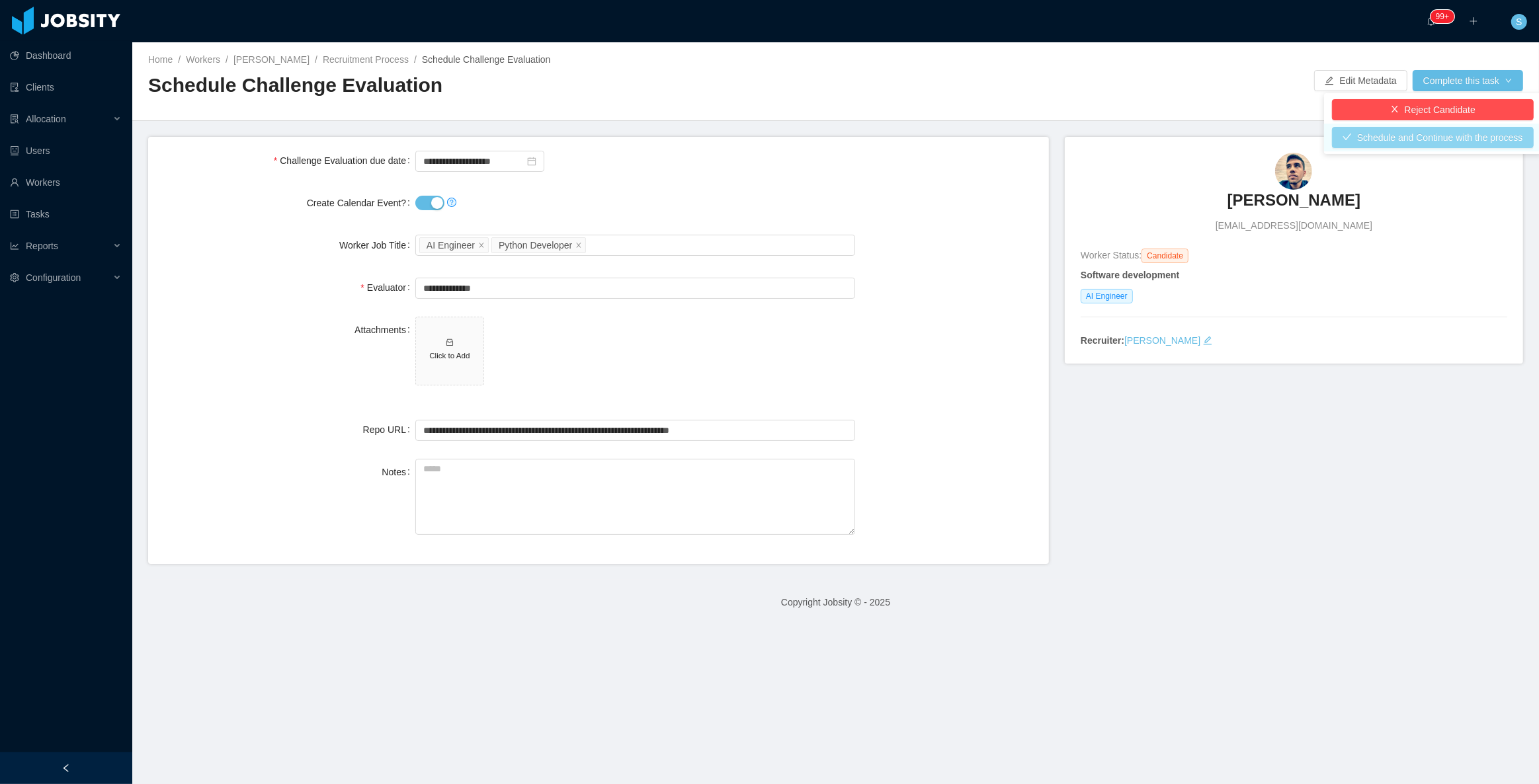
click at [1415, 133] on button "Schedule and Continue with the process" at bounding box center [1433, 137] width 202 height 22
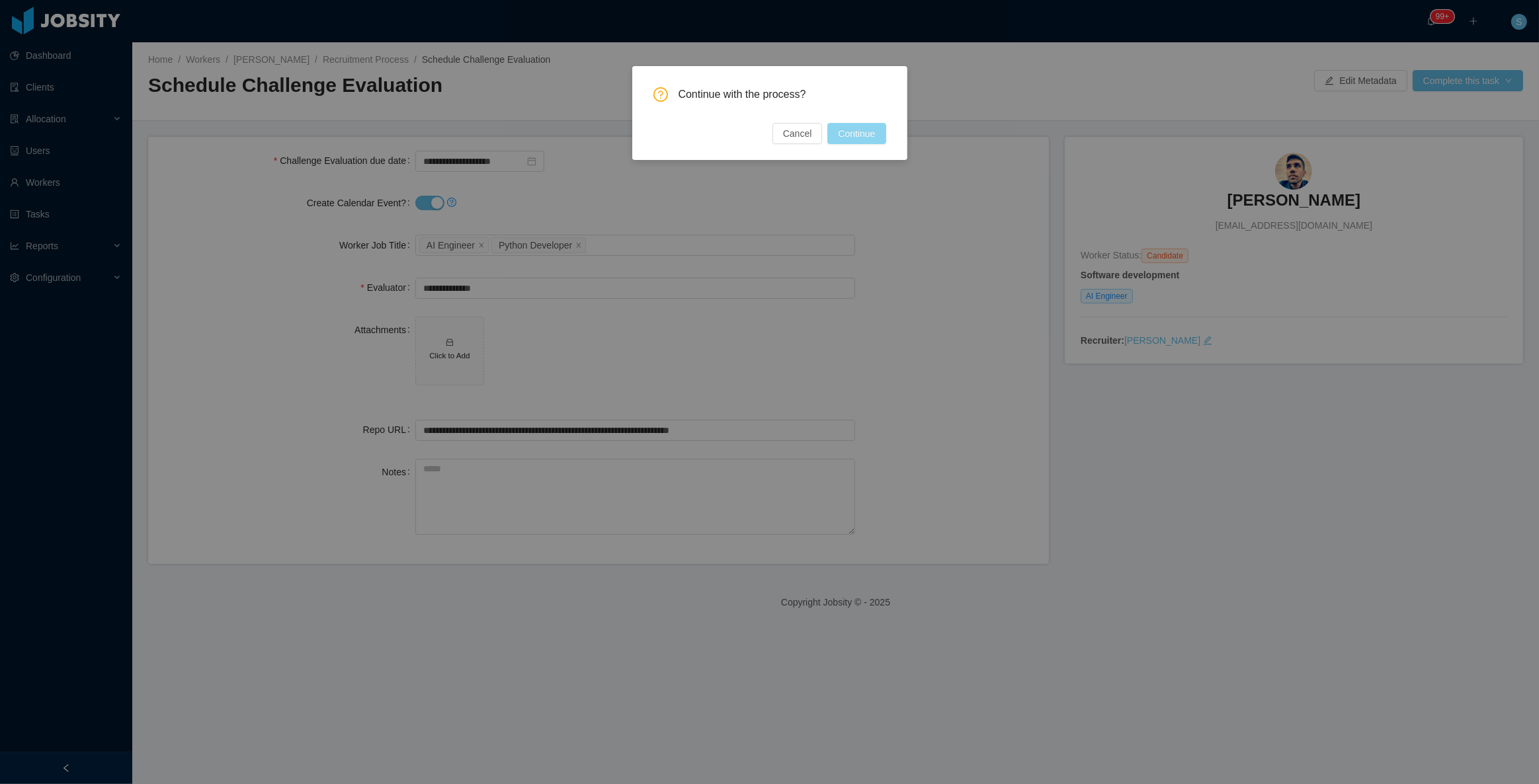
click at [862, 130] on button "Continue" at bounding box center [856, 133] width 58 height 22
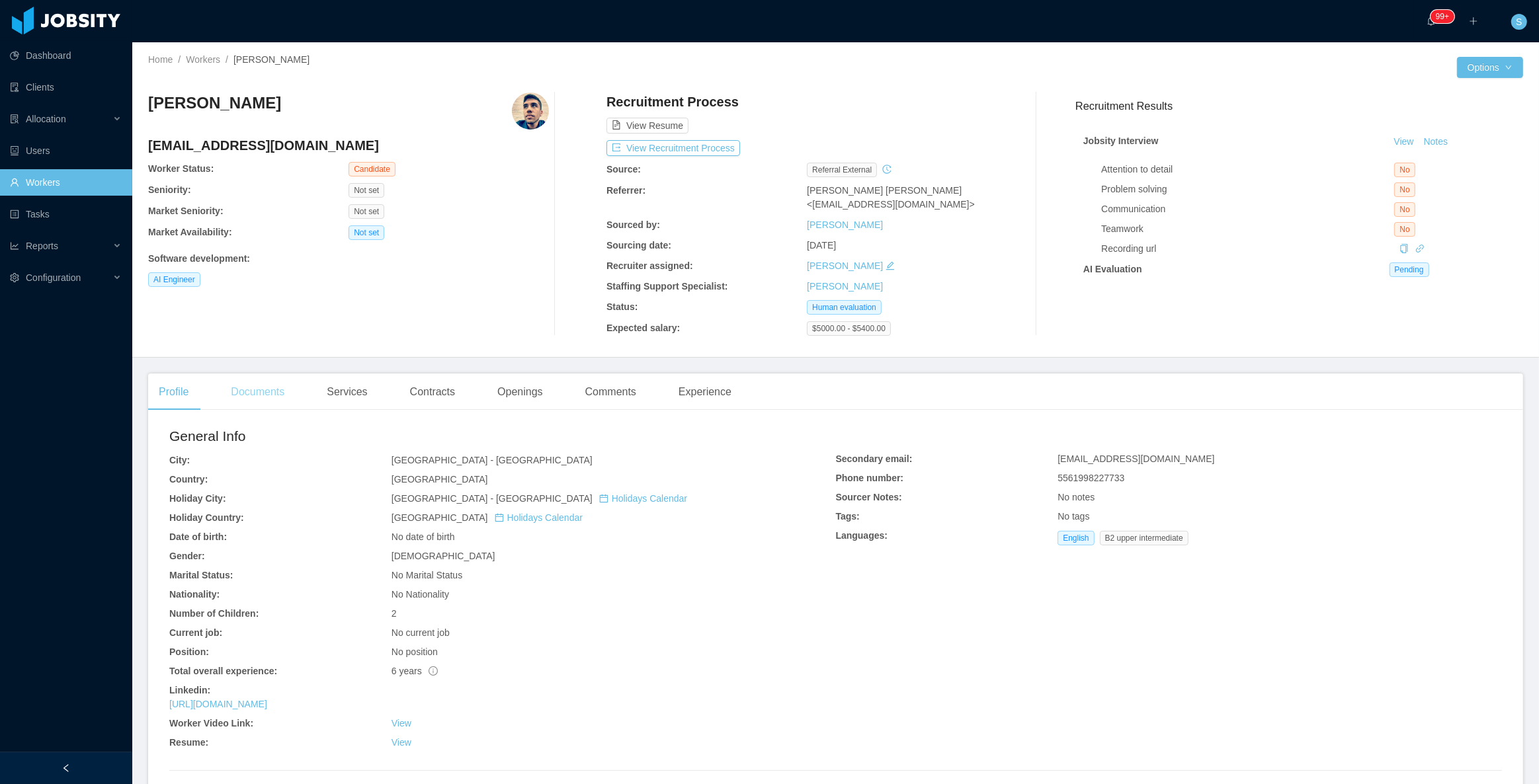
click at [266, 398] on div "Documents" at bounding box center [257, 392] width 75 height 37
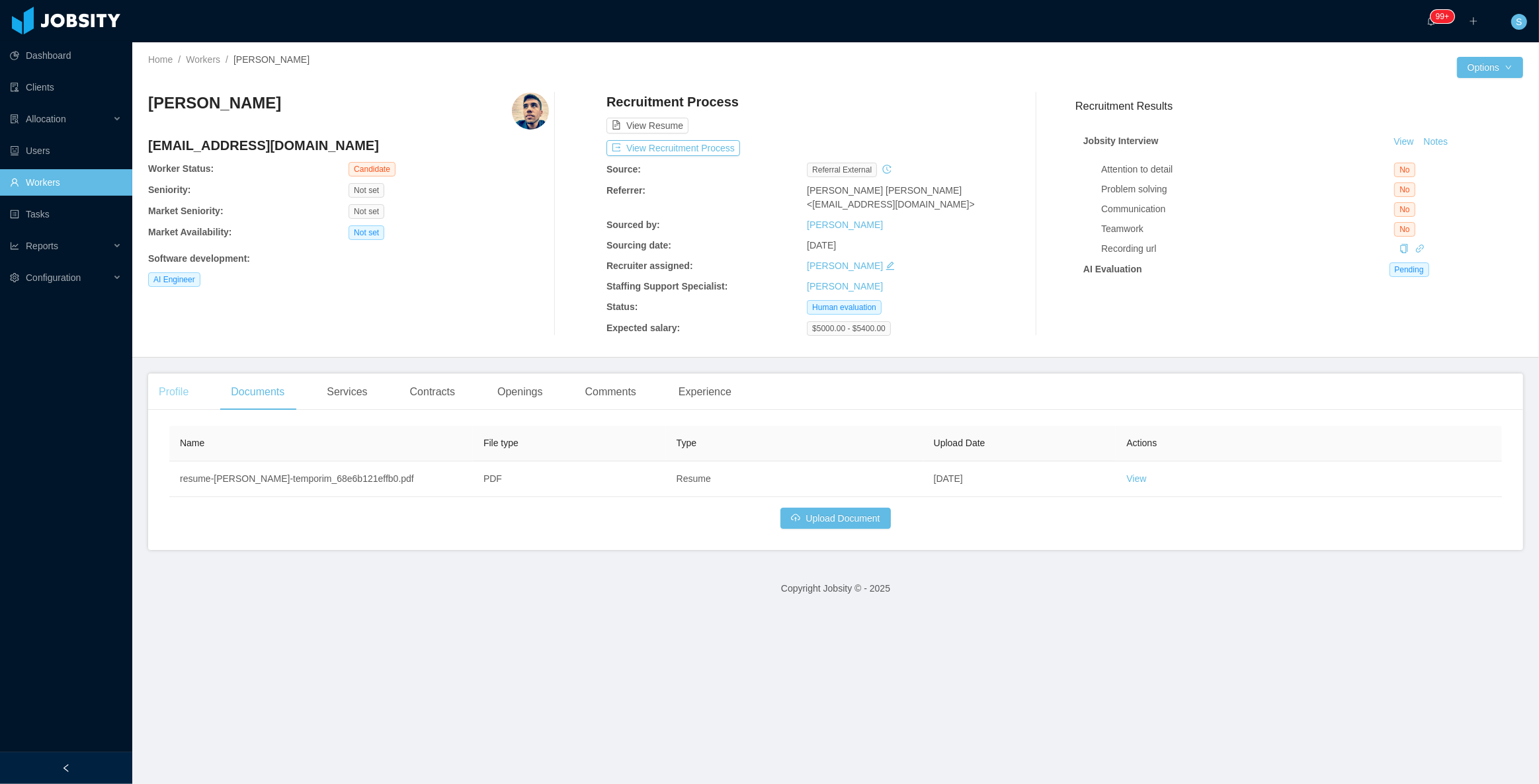
click at [179, 390] on div "Profile" at bounding box center [174, 392] width 51 height 37
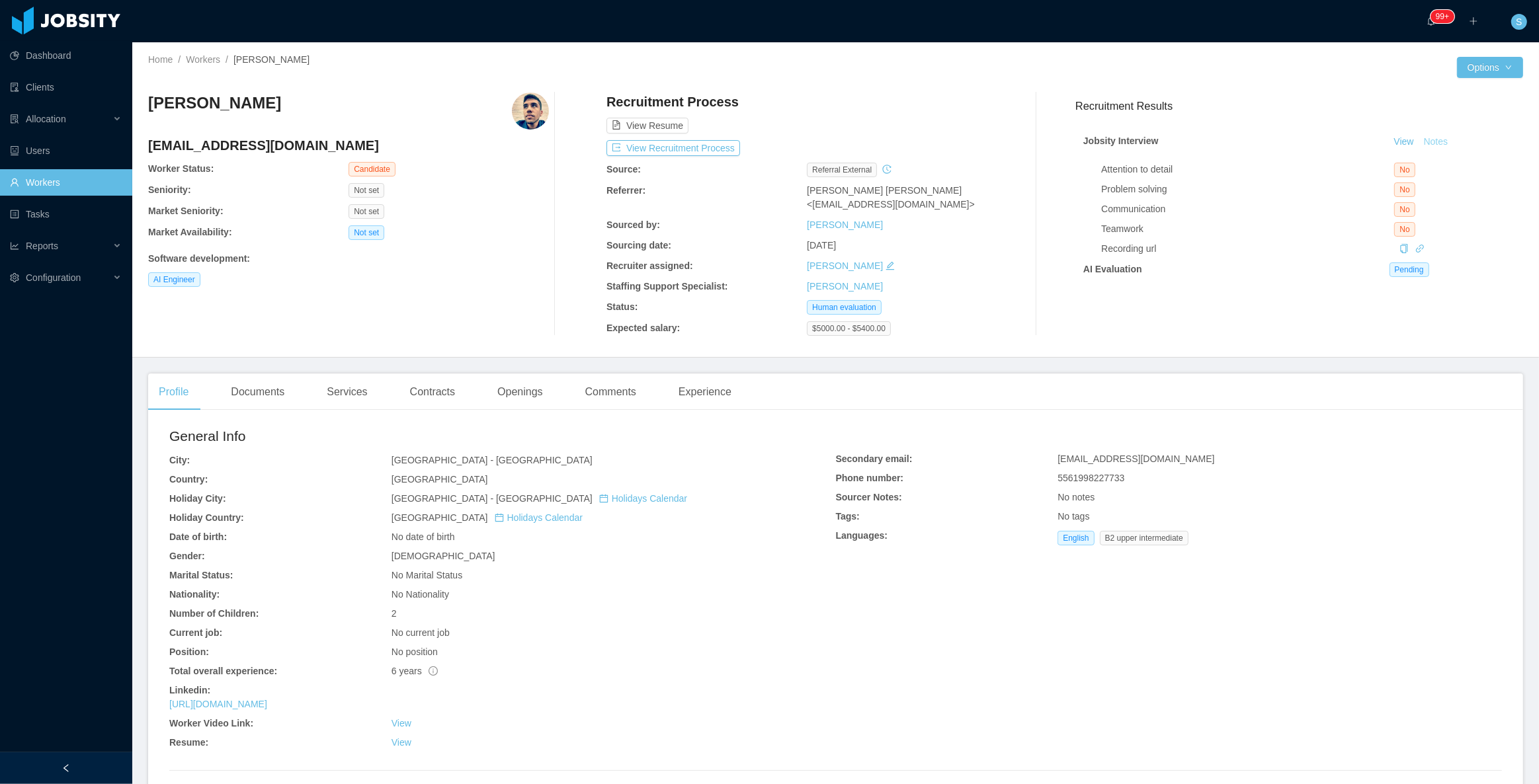
click at [1421, 139] on button "Notes" at bounding box center [1437, 142] width 35 height 16
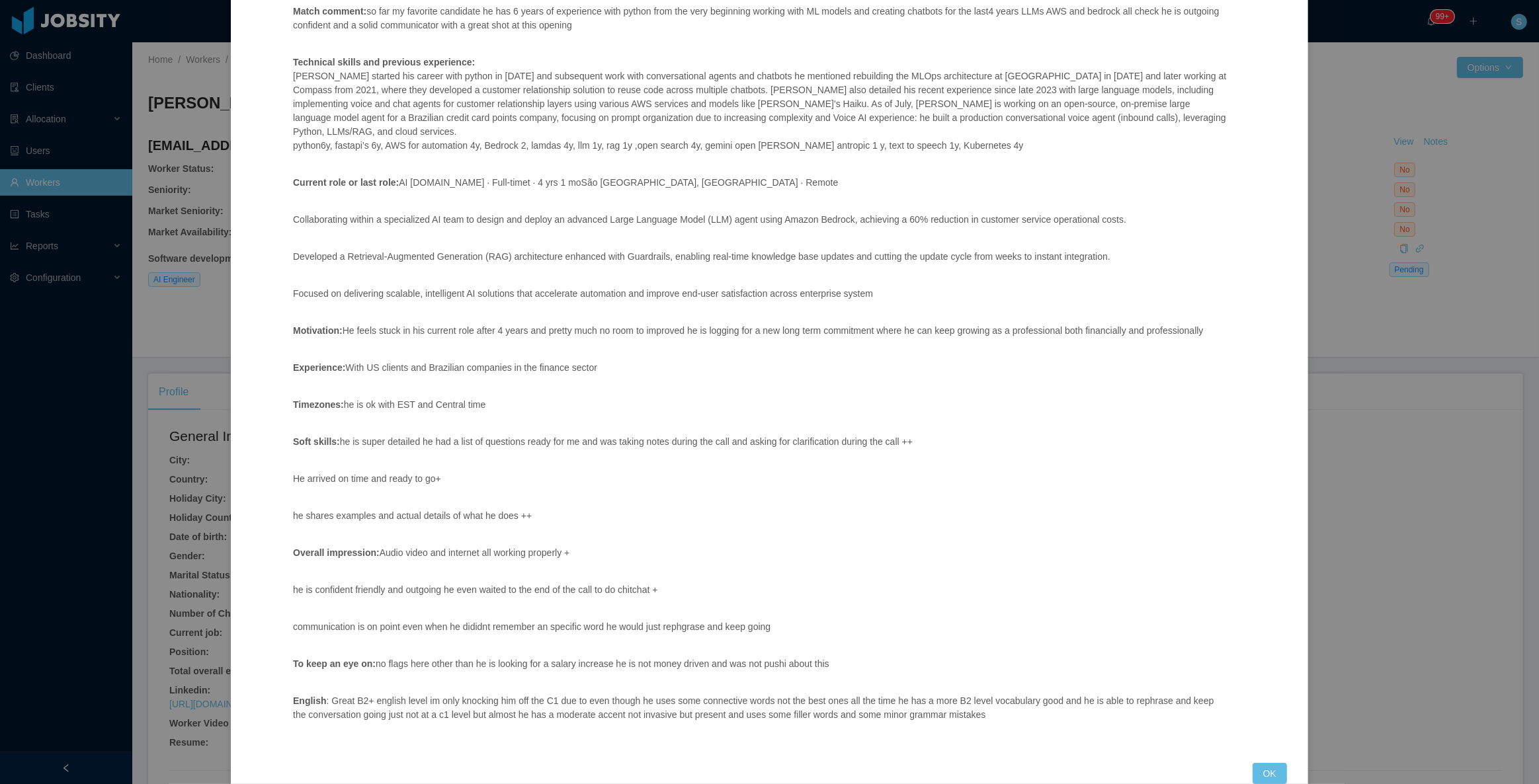
scroll to position [210, 0]
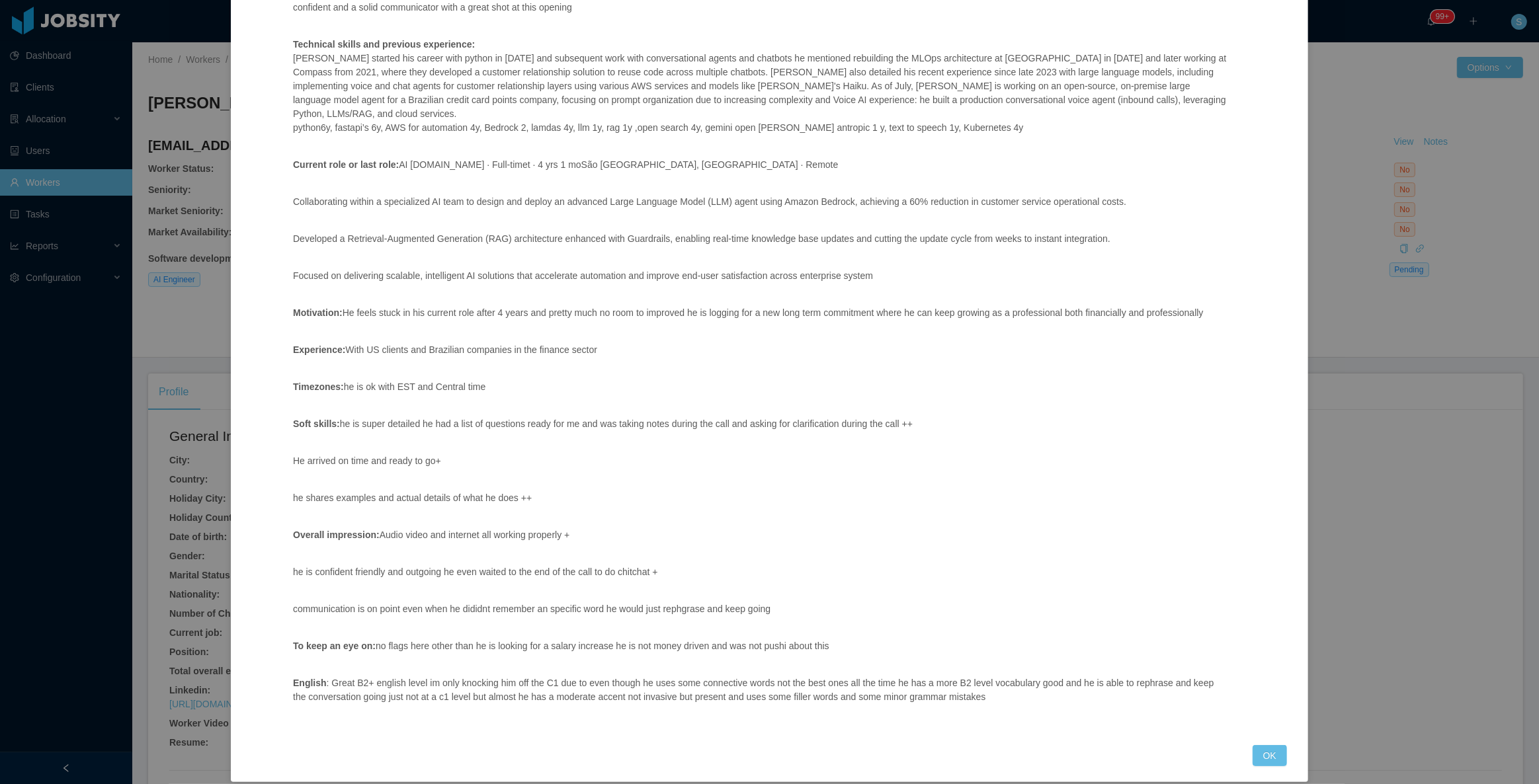
click at [1356, 230] on div "Jobsity Interview Position fit: Signpost - AI Engineer Match comment: so far my…" at bounding box center [770, 392] width 1539 height 784
drag, startPoint x: 1404, startPoint y: 261, endPoint x: 1385, endPoint y: 210, distance: 54.4
click at [1403, 256] on div "Jobsity Interview Position fit: Signpost - AI Engineer Match comment: so far my…" at bounding box center [770, 392] width 1539 height 784
click at [1267, 746] on button "OK" at bounding box center [1269, 757] width 34 height 22
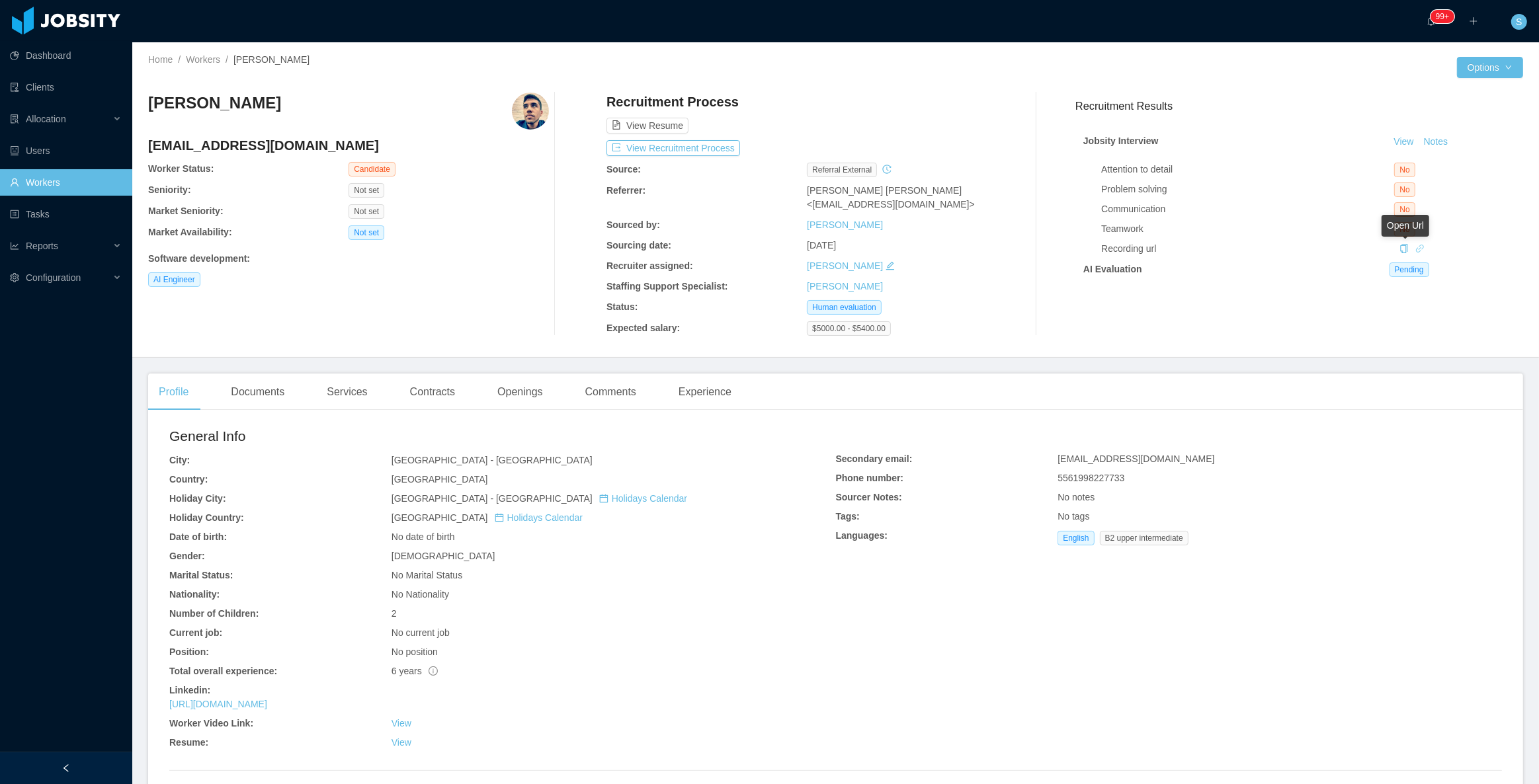
click at [1415, 246] on icon "icon: link" at bounding box center [1419, 248] width 9 height 9
click at [658, 149] on button "View Recruitment Process" at bounding box center [673, 148] width 133 height 16
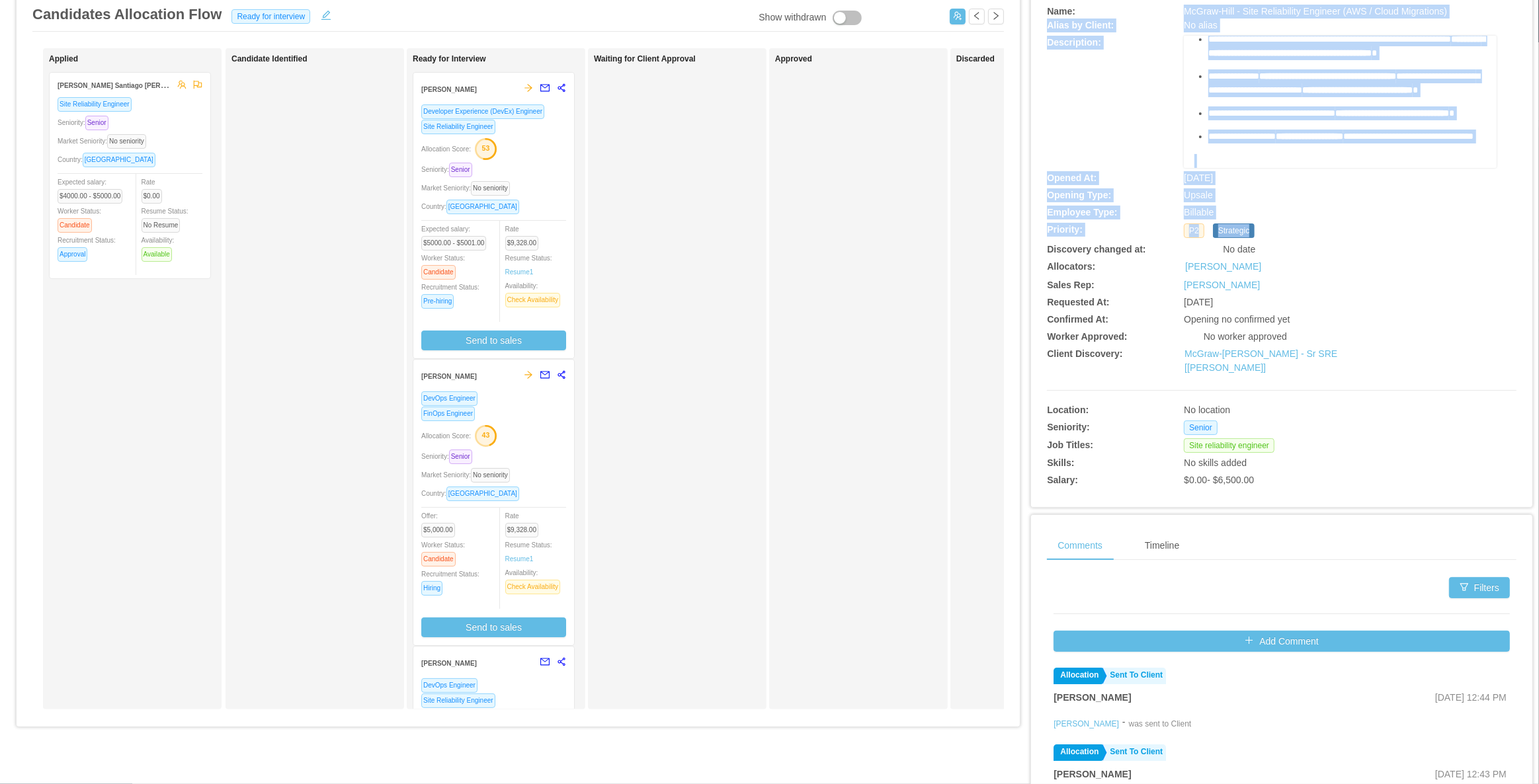
scroll to position [120, 0]
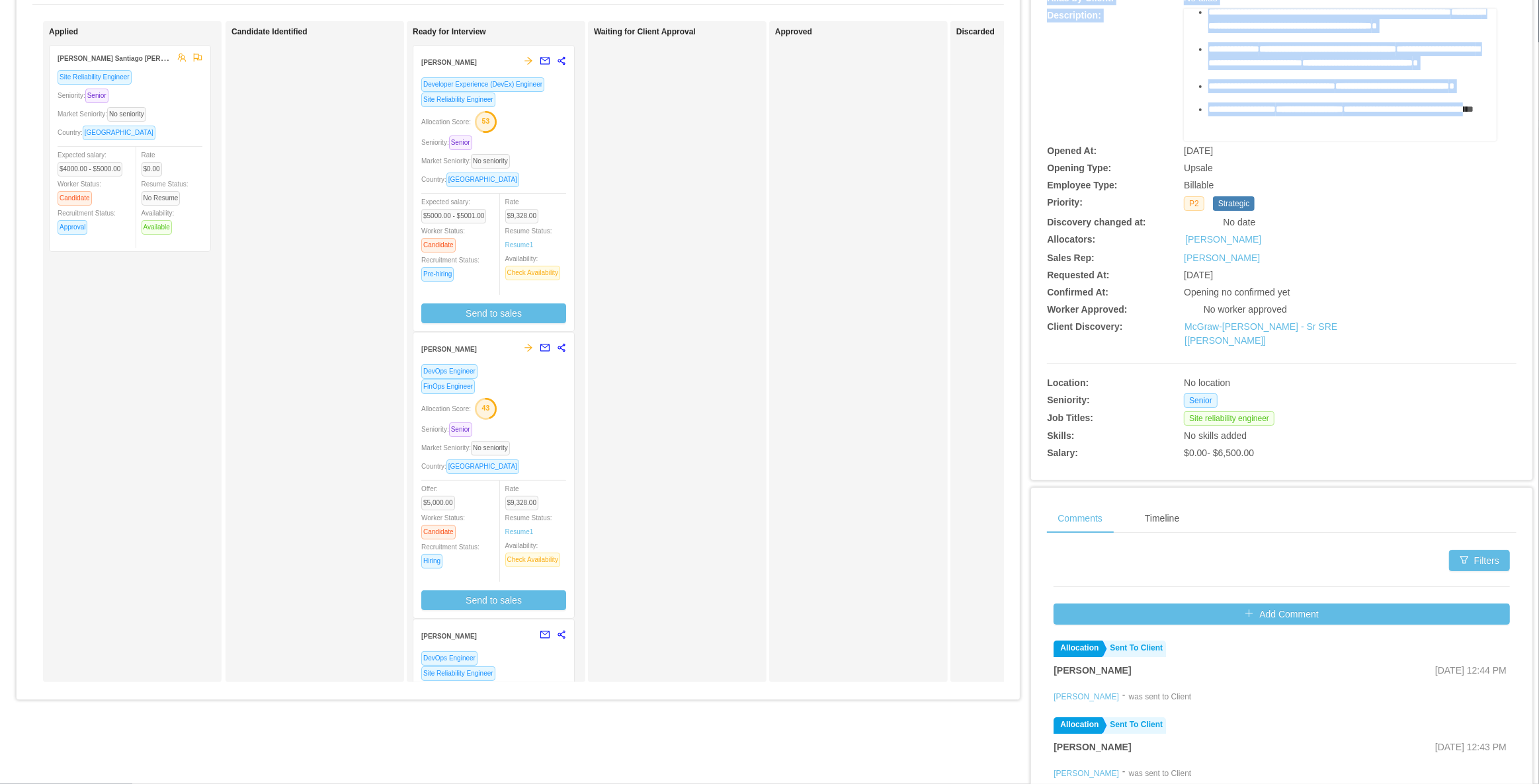
drag, startPoint x: 1176, startPoint y: 104, endPoint x: 1290, endPoint y: 86, distance: 115.4
click at [1153, 86] on div "**********" at bounding box center [1282, 221] width 470 height 487
drag, startPoint x: 1215, startPoint y: 72, endPoint x: 1238, endPoint y: 83, distance: 25.5
copy div "**********"
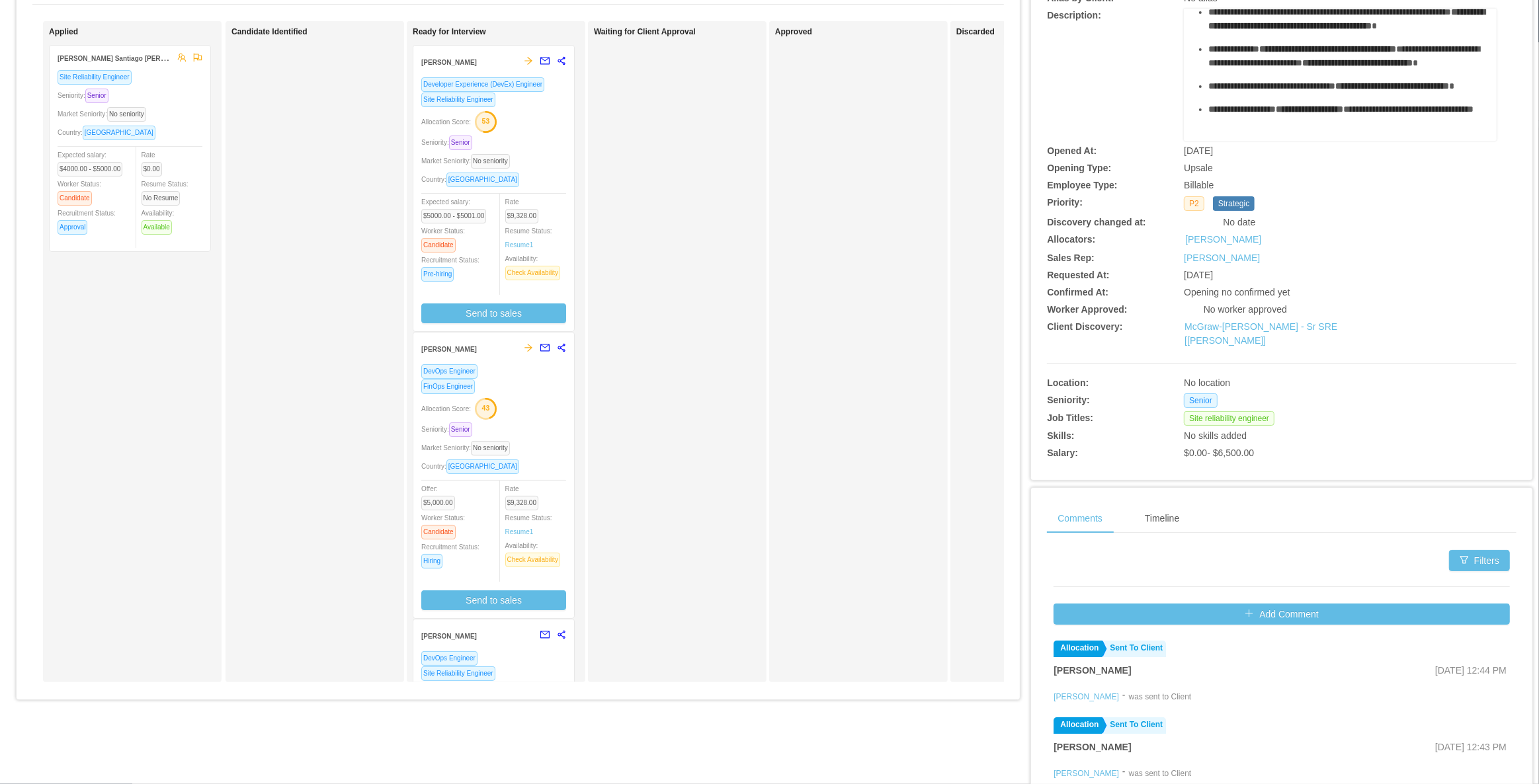
click at [1153, 33] on div "**********" at bounding box center [1282, 200] width 502 height 559
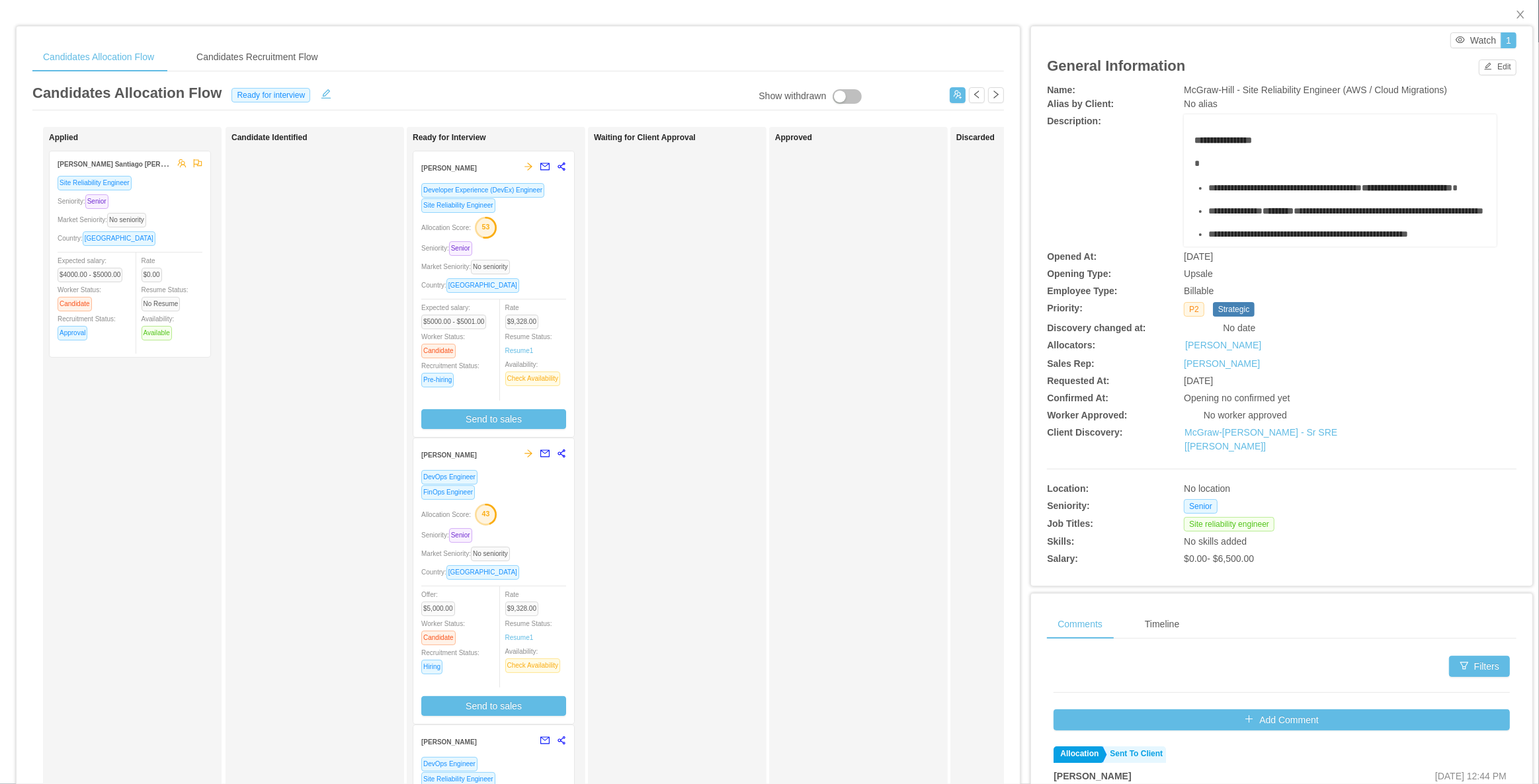
scroll to position [0, 0]
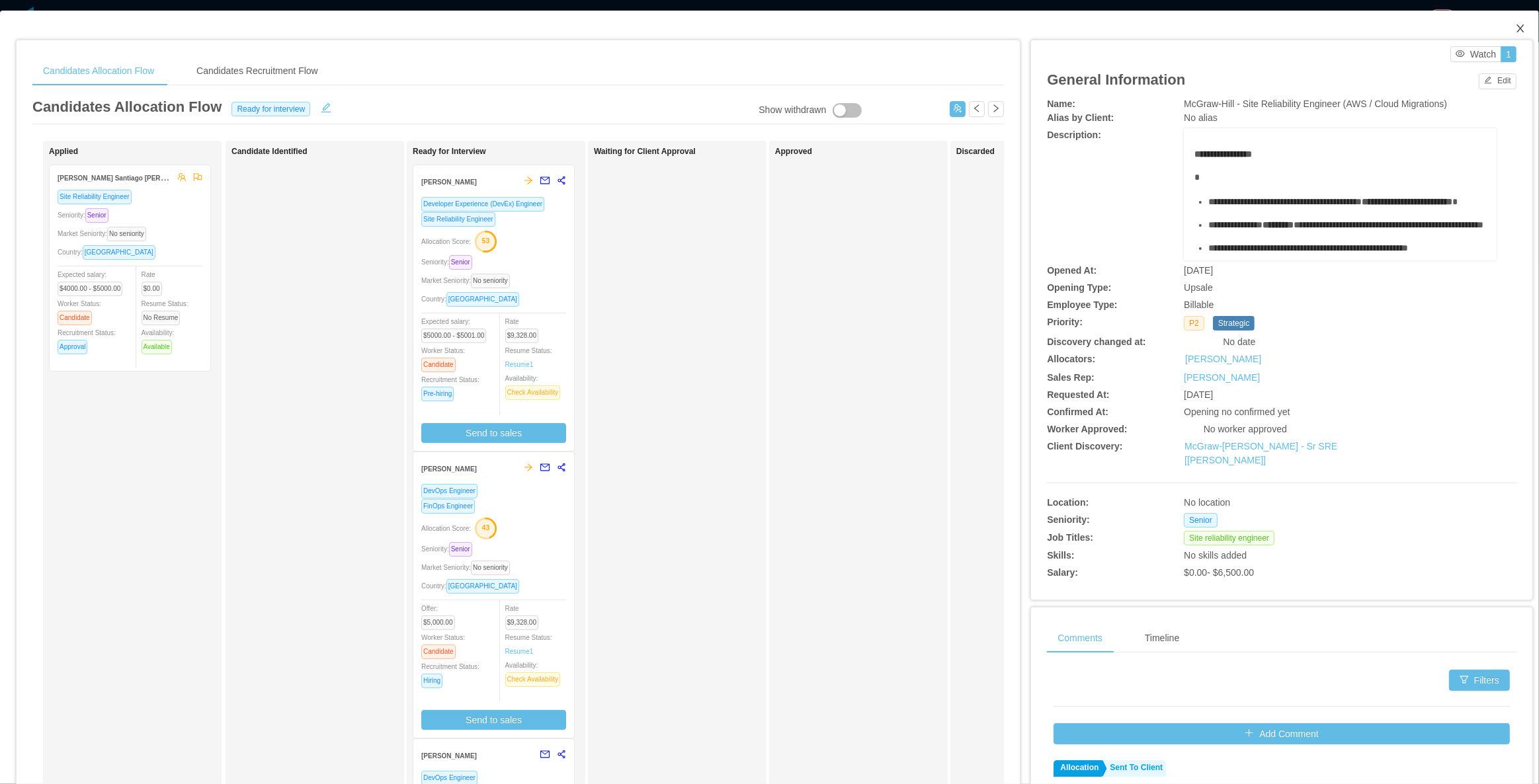
click at [1153, 31] on span "Close" at bounding box center [1521, 29] width 37 height 37
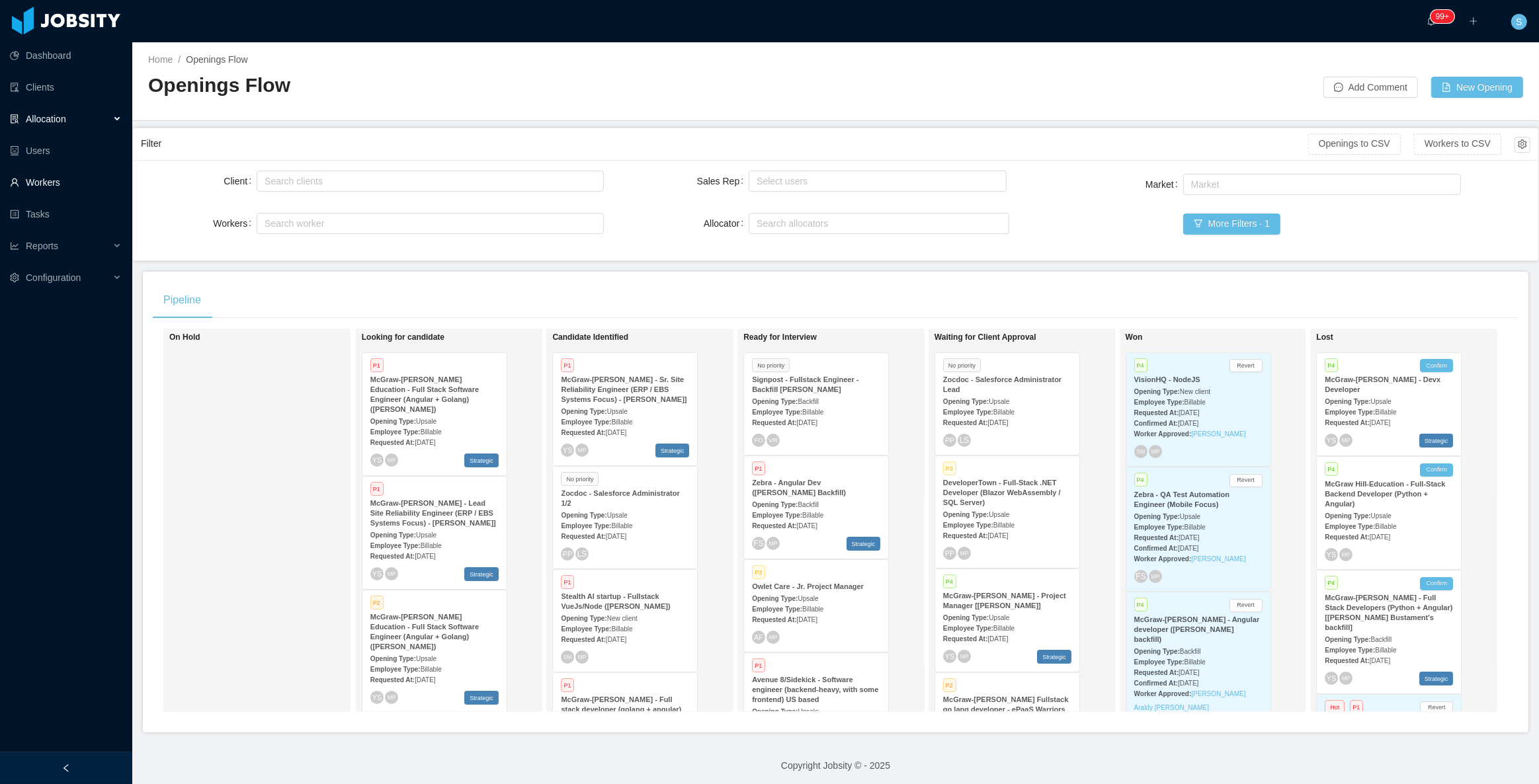
click at [53, 172] on link "Workers" at bounding box center [66, 183] width 112 height 26
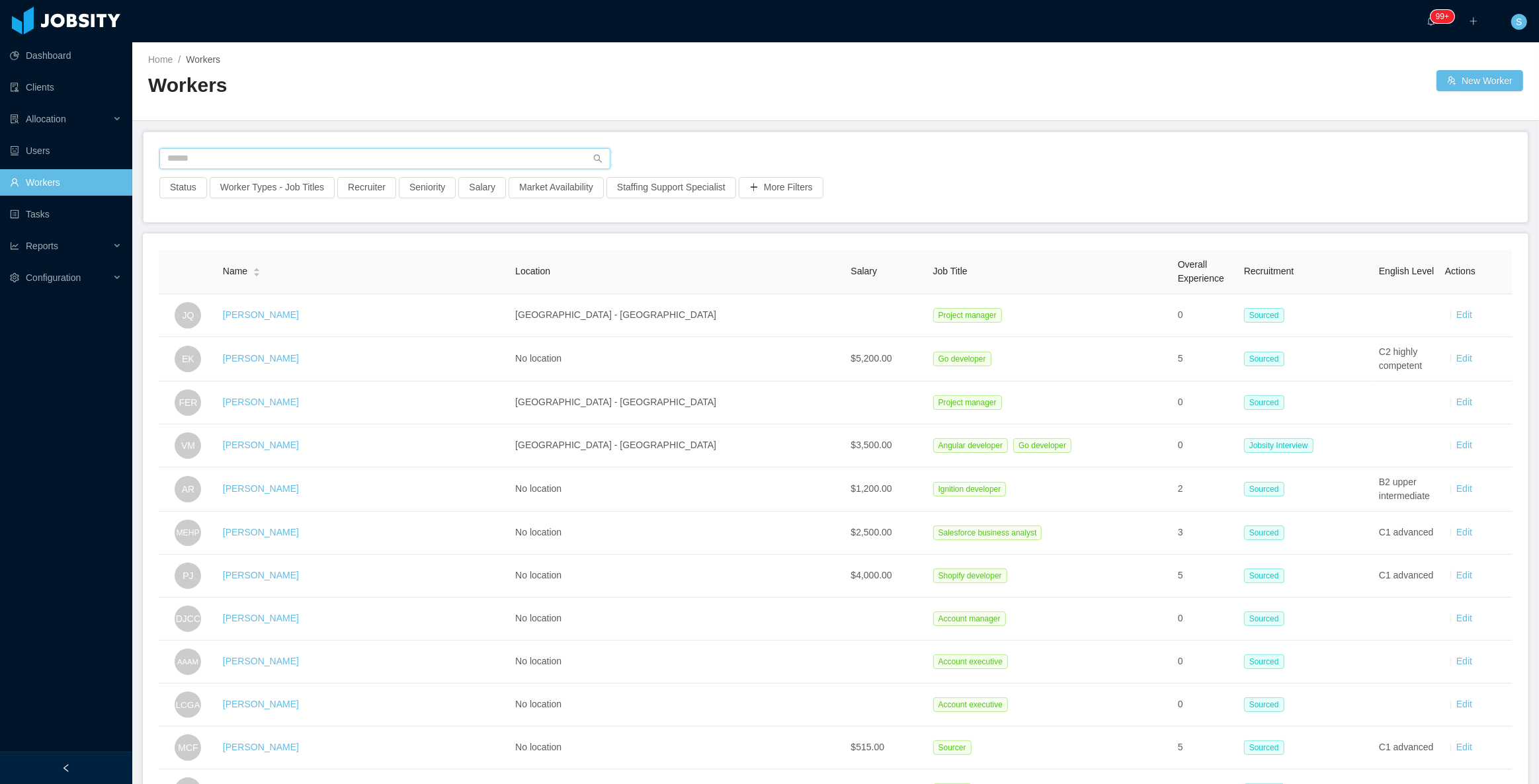
click at [484, 157] on input "text" at bounding box center [385, 159] width 451 height 22
paste input "**********"
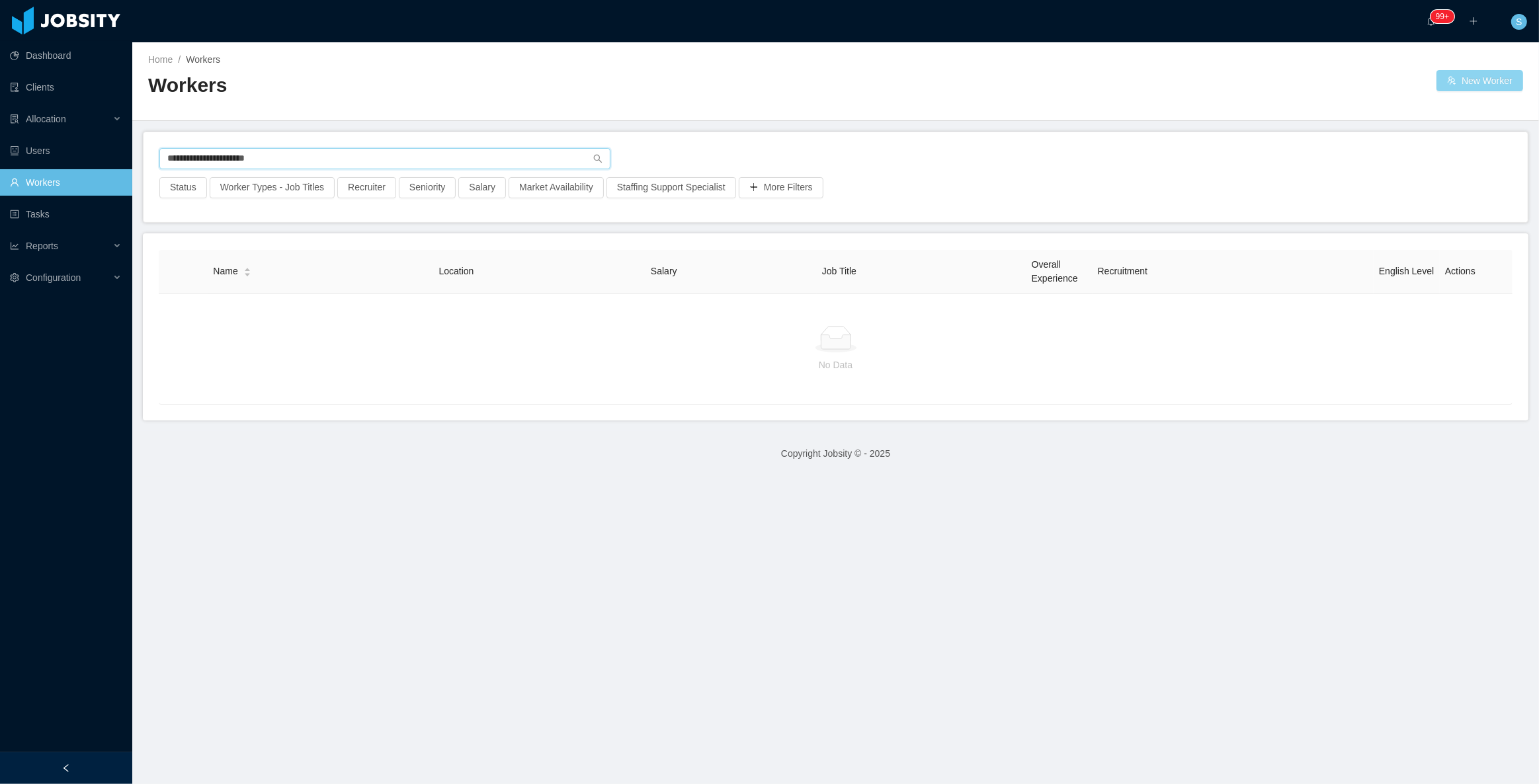
type input "**********"
click at [1153, 73] on button "New Worker" at bounding box center [1480, 80] width 86 height 22
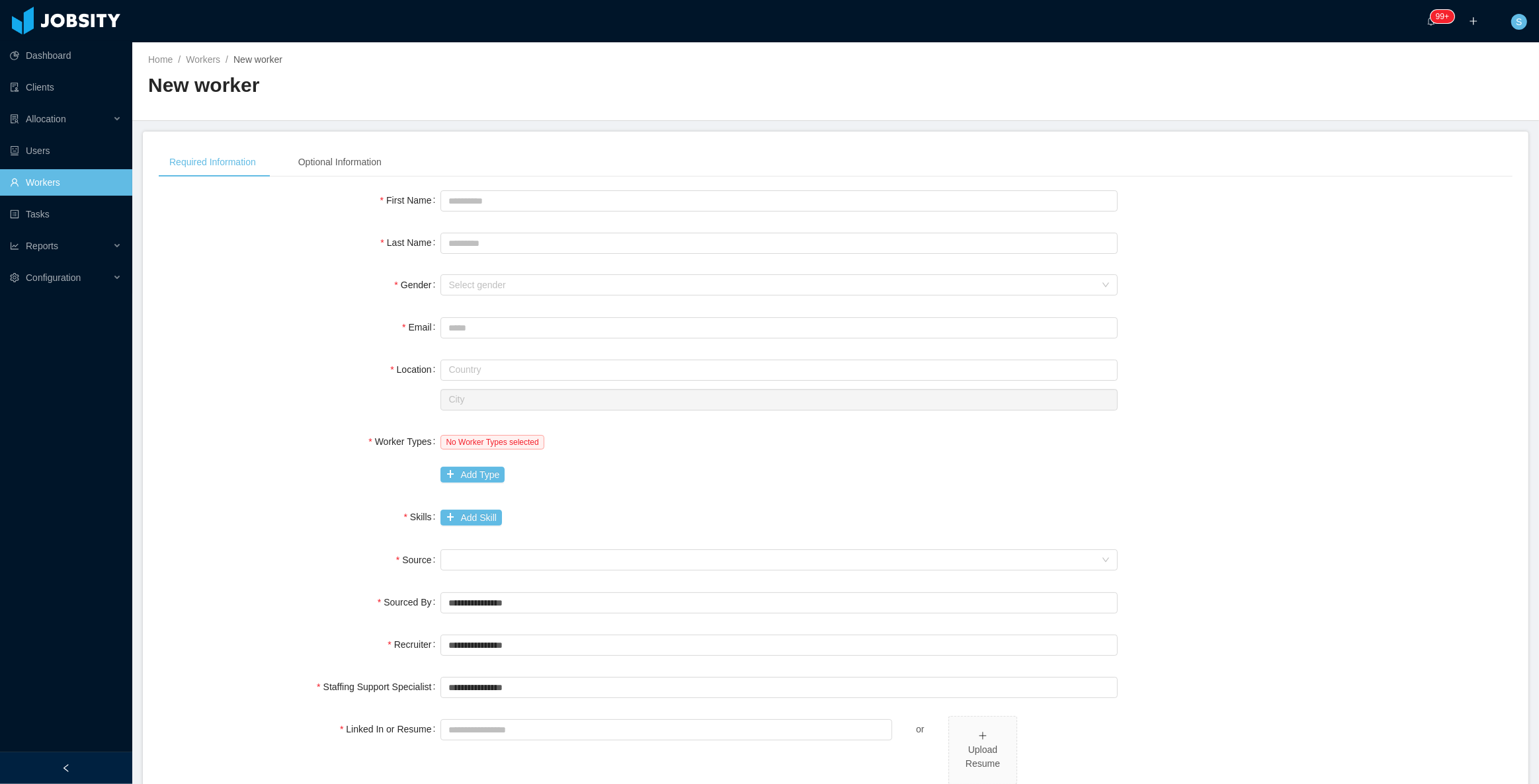
click at [545, 314] on div at bounding box center [779, 327] width 677 height 26
click at [547, 318] on input "Email" at bounding box center [779, 329] width 677 height 22
paste input "**********"
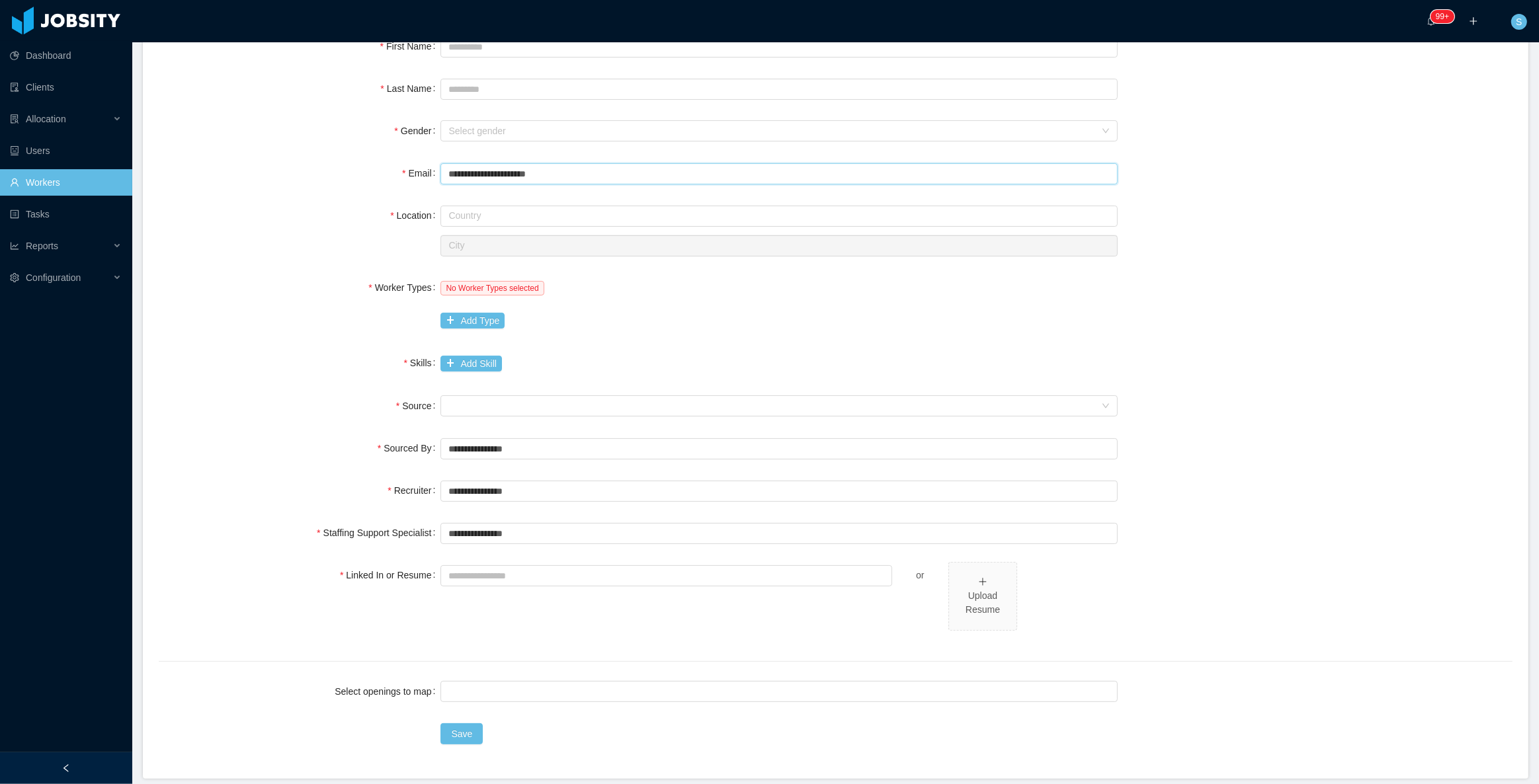
scroll to position [204, 0]
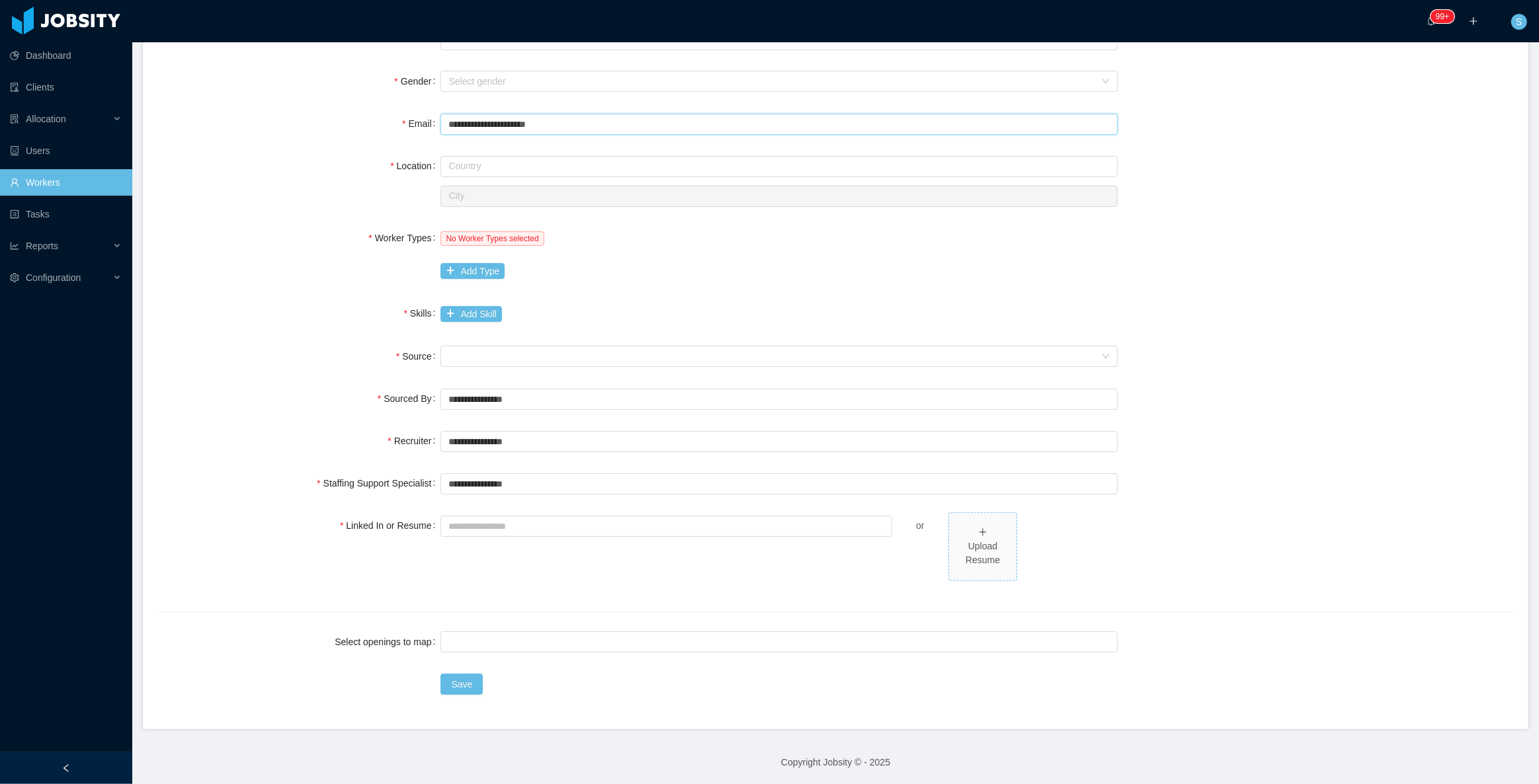
type input "**********"
click at [971, 534] on div "Upload Resume" at bounding box center [983, 547] width 57 height 41
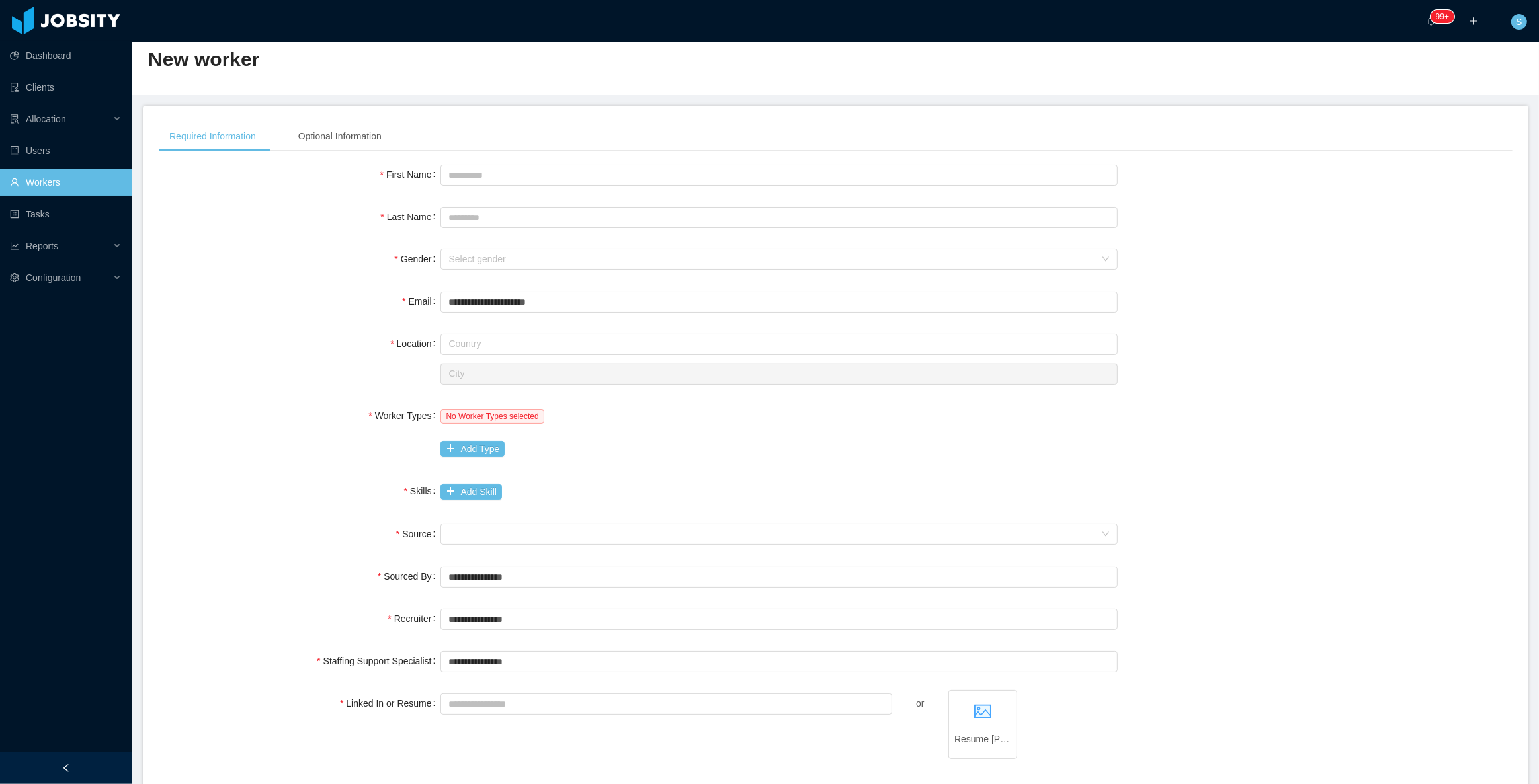
scroll to position [0, 0]
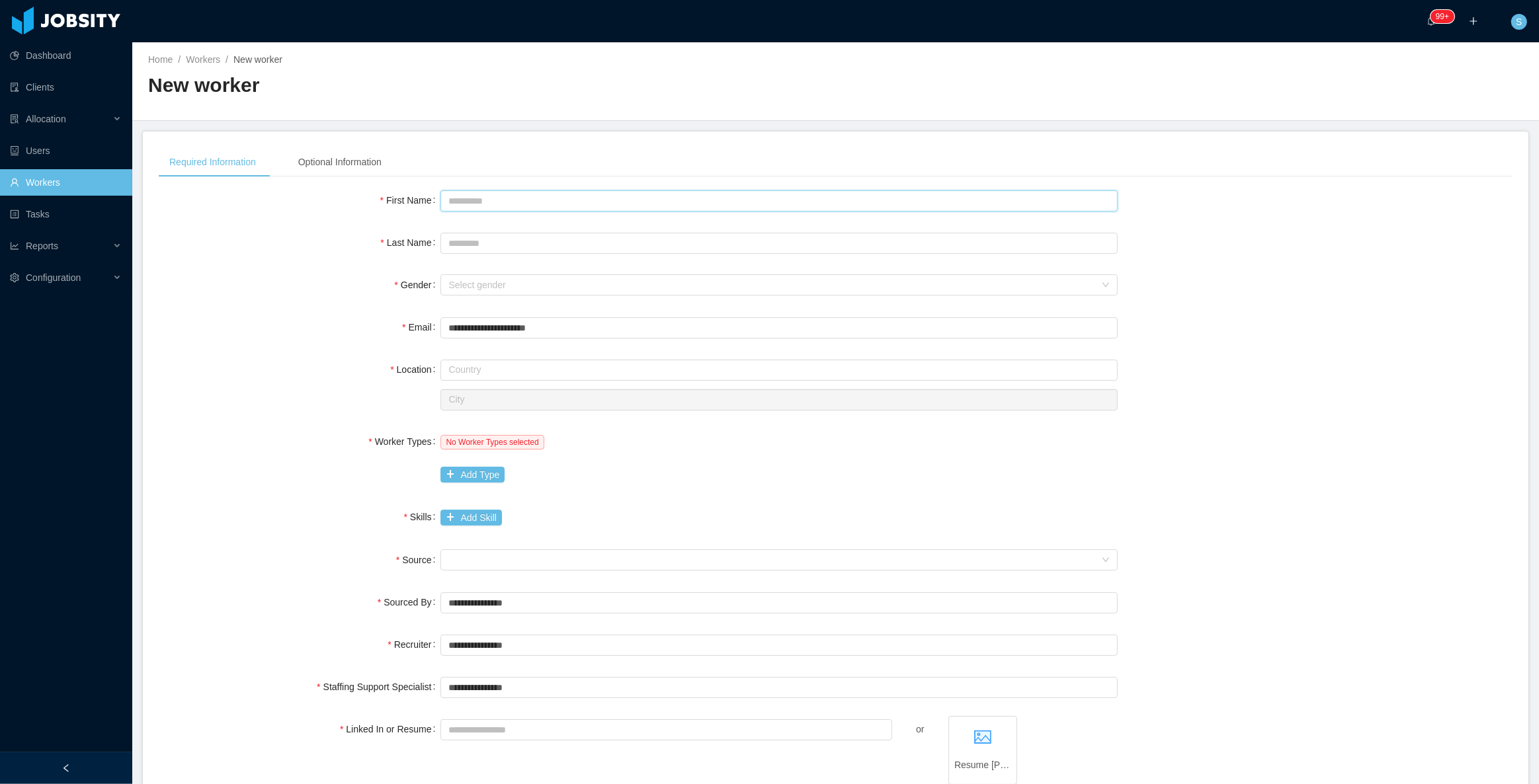
click at [615, 195] on input "First Name" at bounding box center [779, 201] width 677 height 22
paste input "**********"
drag, startPoint x: 651, startPoint y: 199, endPoint x: 510, endPoint y: 204, distance: 141.1
click at [510, 204] on input "**********" at bounding box center [779, 201] width 677 height 22
type input "**********"
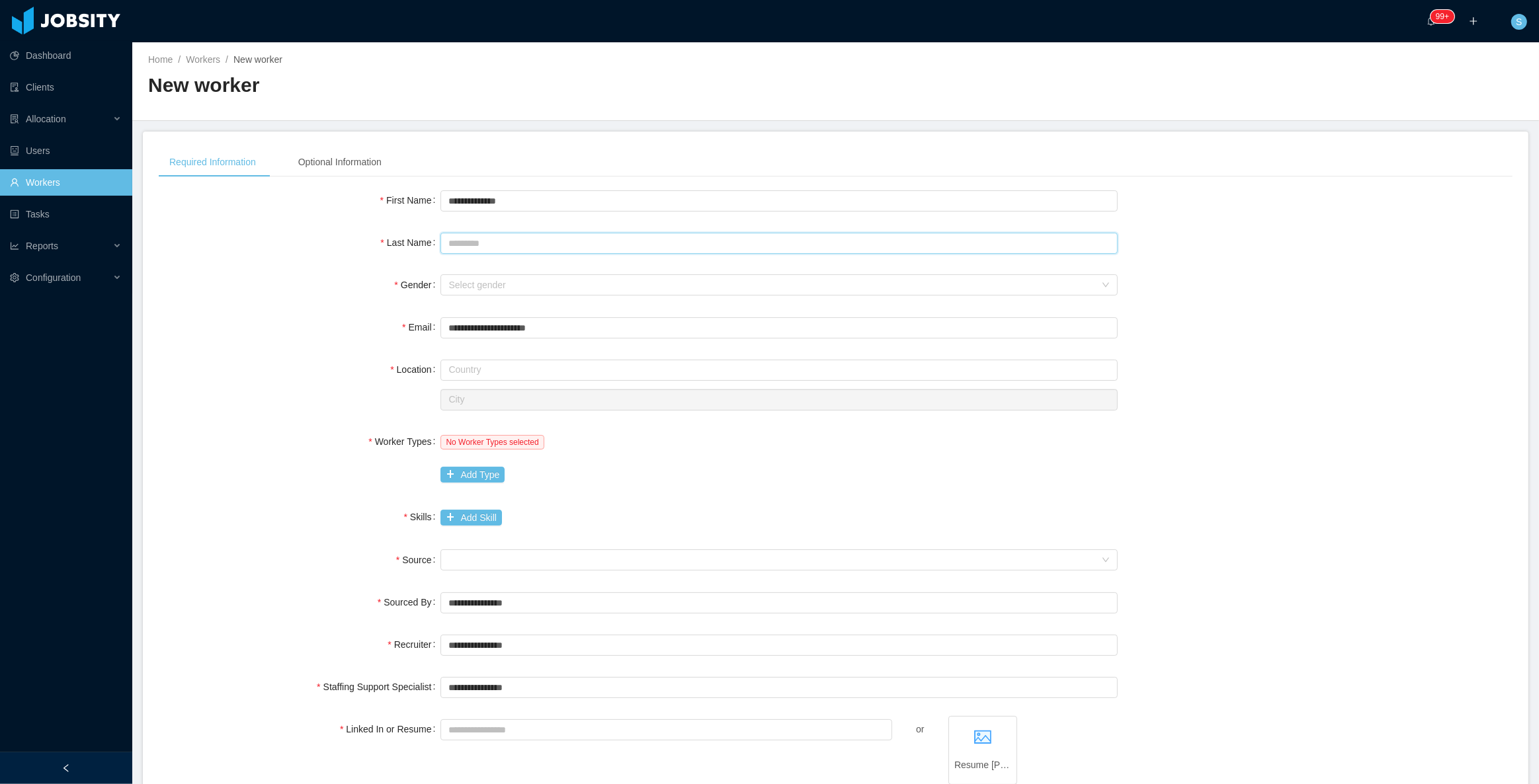
click at [476, 247] on input "Last Name" at bounding box center [779, 243] width 677 height 22
paste input "**********"
click at [482, 282] on div "Select gender" at bounding box center [771, 285] width 647 height 13
type input "**********"
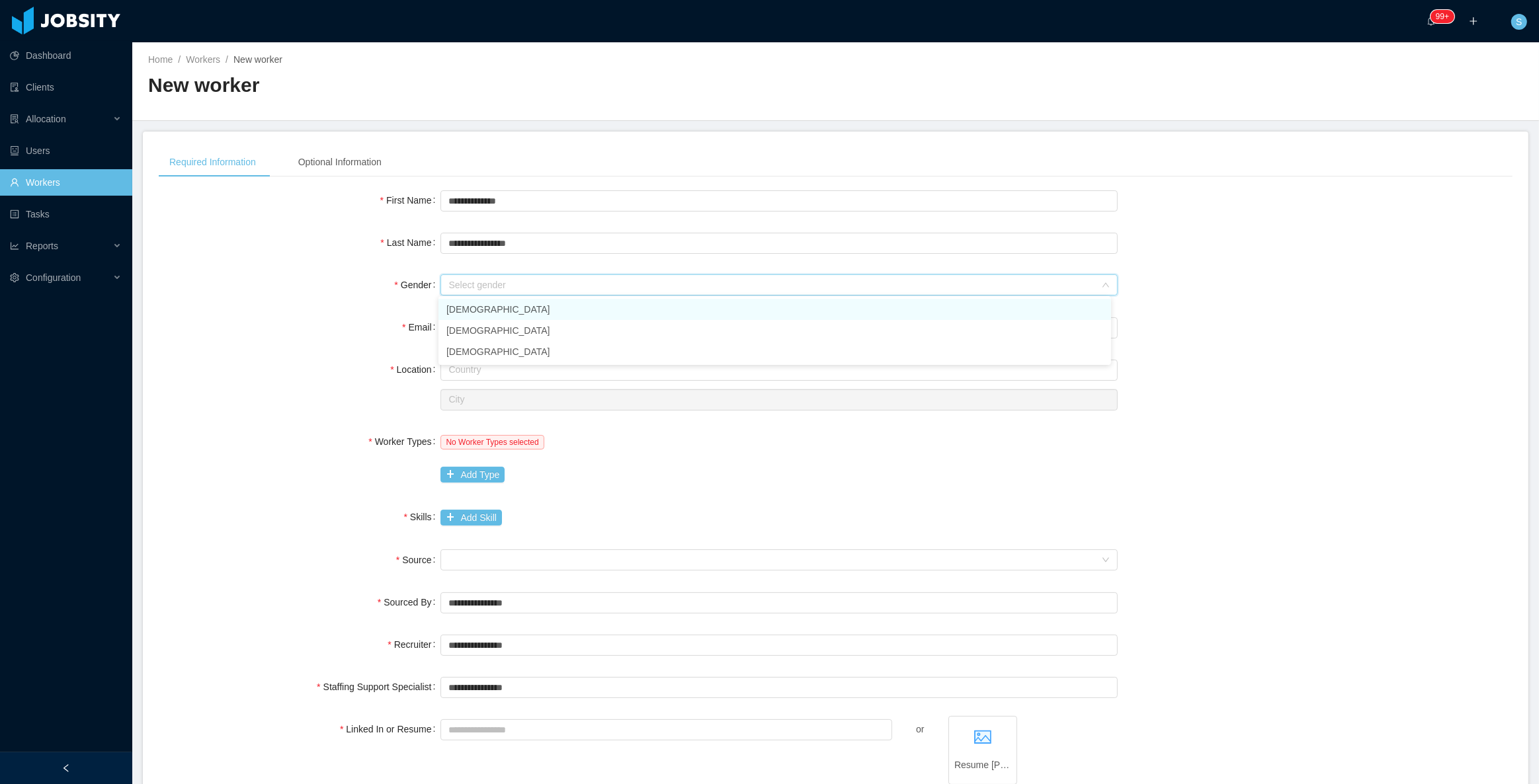
click at [479, 305] on li "[DEMOGRAPHIC_DATA]" at bounding box center [774, 310] width 672 height 22
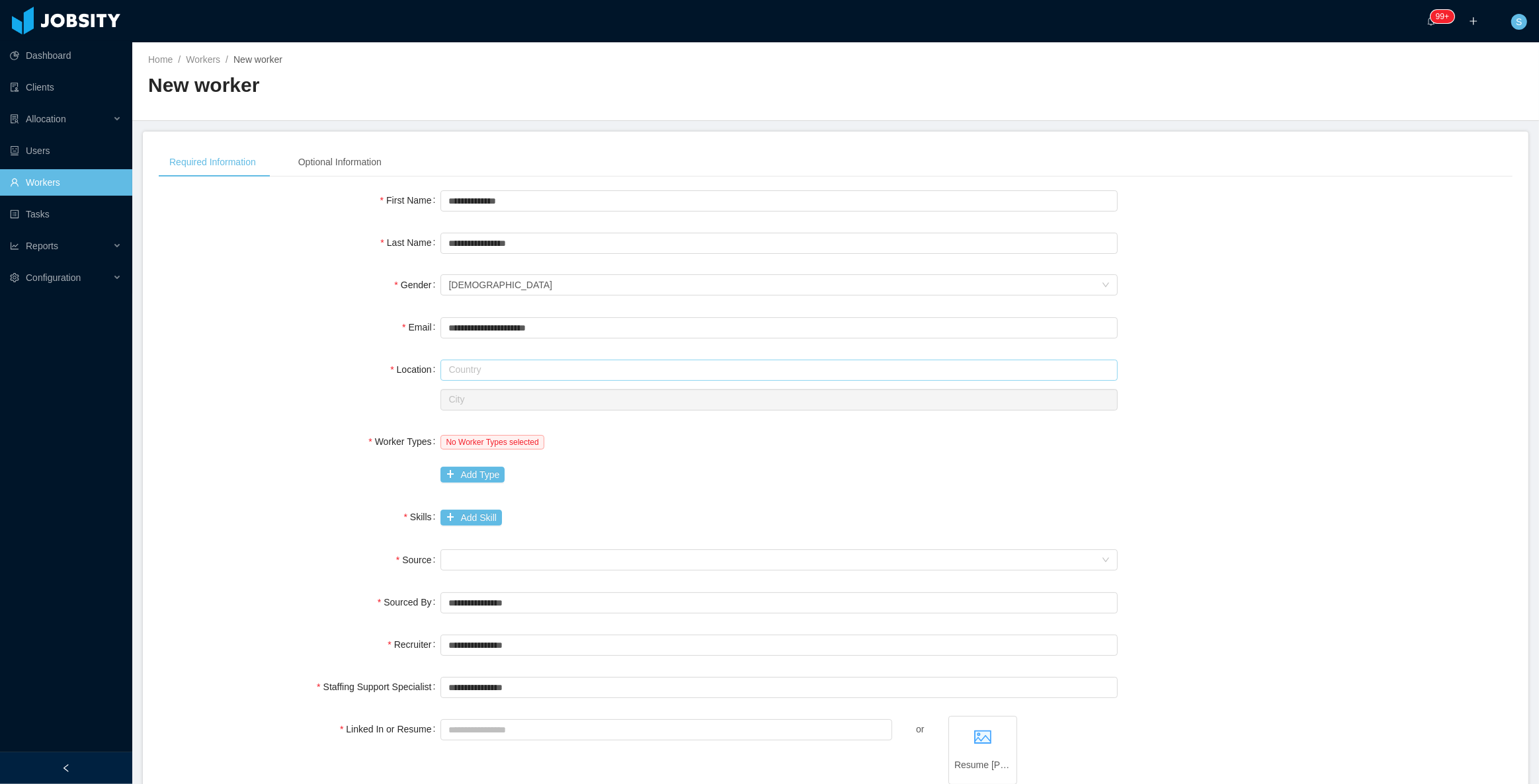
click at [520, 371] on input "text" at bounding box center [779, 371] width 677 height 22
click at [486, 395] on li "[GEOGRAPHIC_DATA]" at bounding box center [774, 395] width 672 height 22
type input "******"
click at [483, 394] on input "text" at bounding box center [779, 400] width 677 height 22
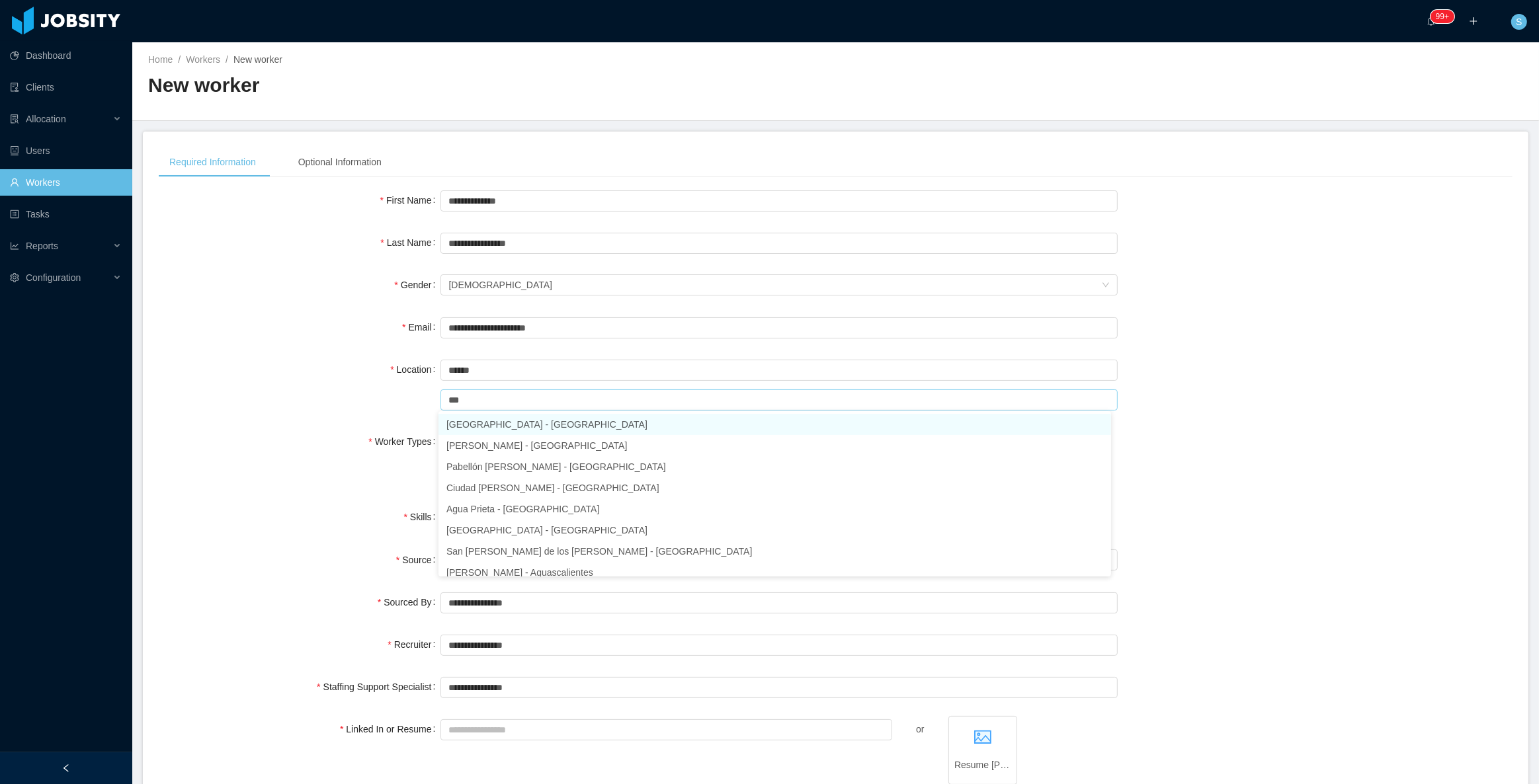
click at [525, 425] on li "Aguascalientes - Aguascalientes" at bounding box center [774, 425] width 672 height 22
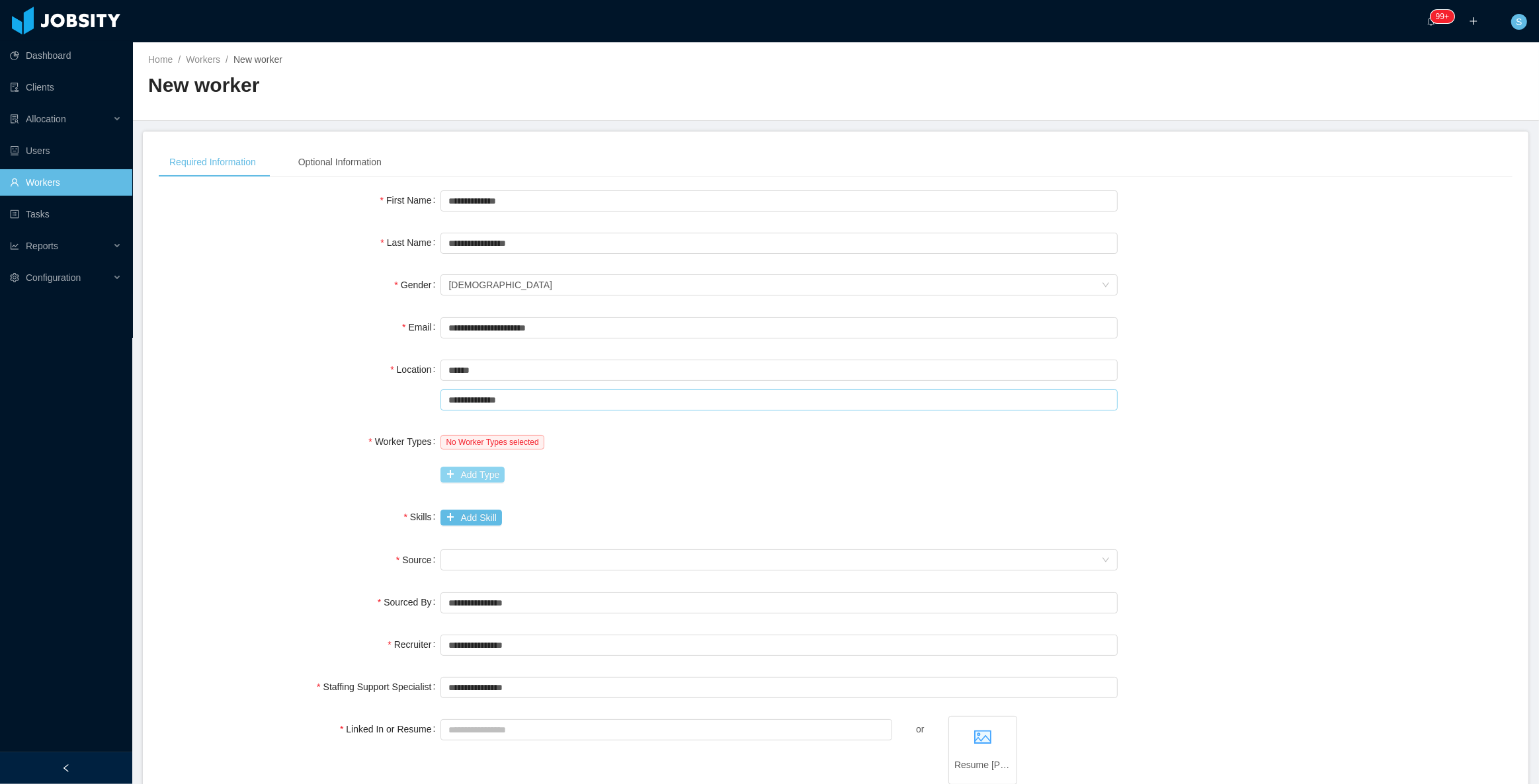
type input "**********"
click at [478, 480] on button "Add Type" at bounding box center [472, 475] width 64 height 16
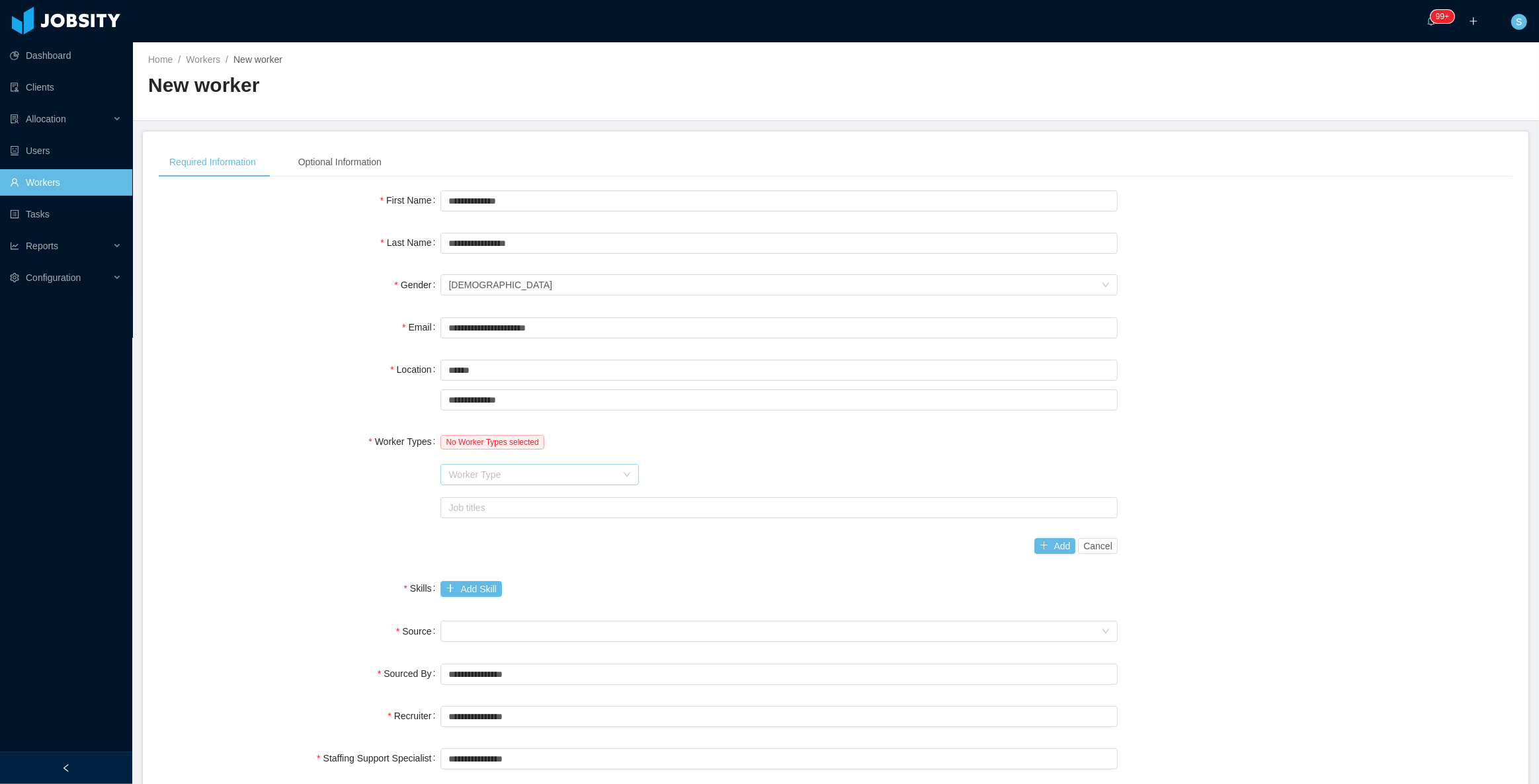
click at [510, 472] on div "Worker Type" at bounding box center [532, 474] width 168 height 13
click at [509, 558] on li "It Infrastructure" at bounding box center [538, 563] width 198 height 22
click at [509, 509] on div "Job titles" at bounding box center [776, 507] width 656 height 13
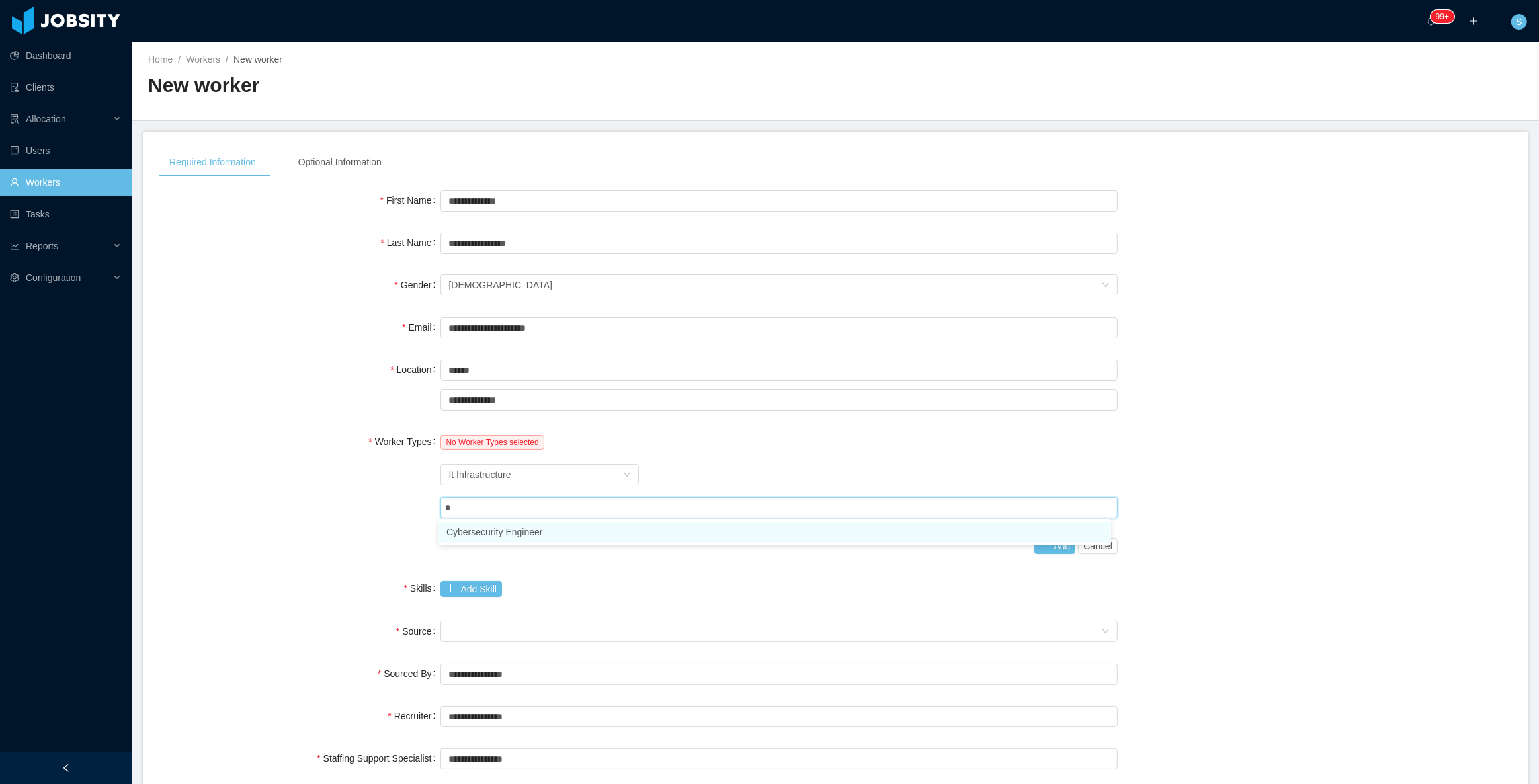
type input "**"
click at [509, 522] on li "Cybersecurity Engineer" at bounding box center [774, 533] width 672 height 22
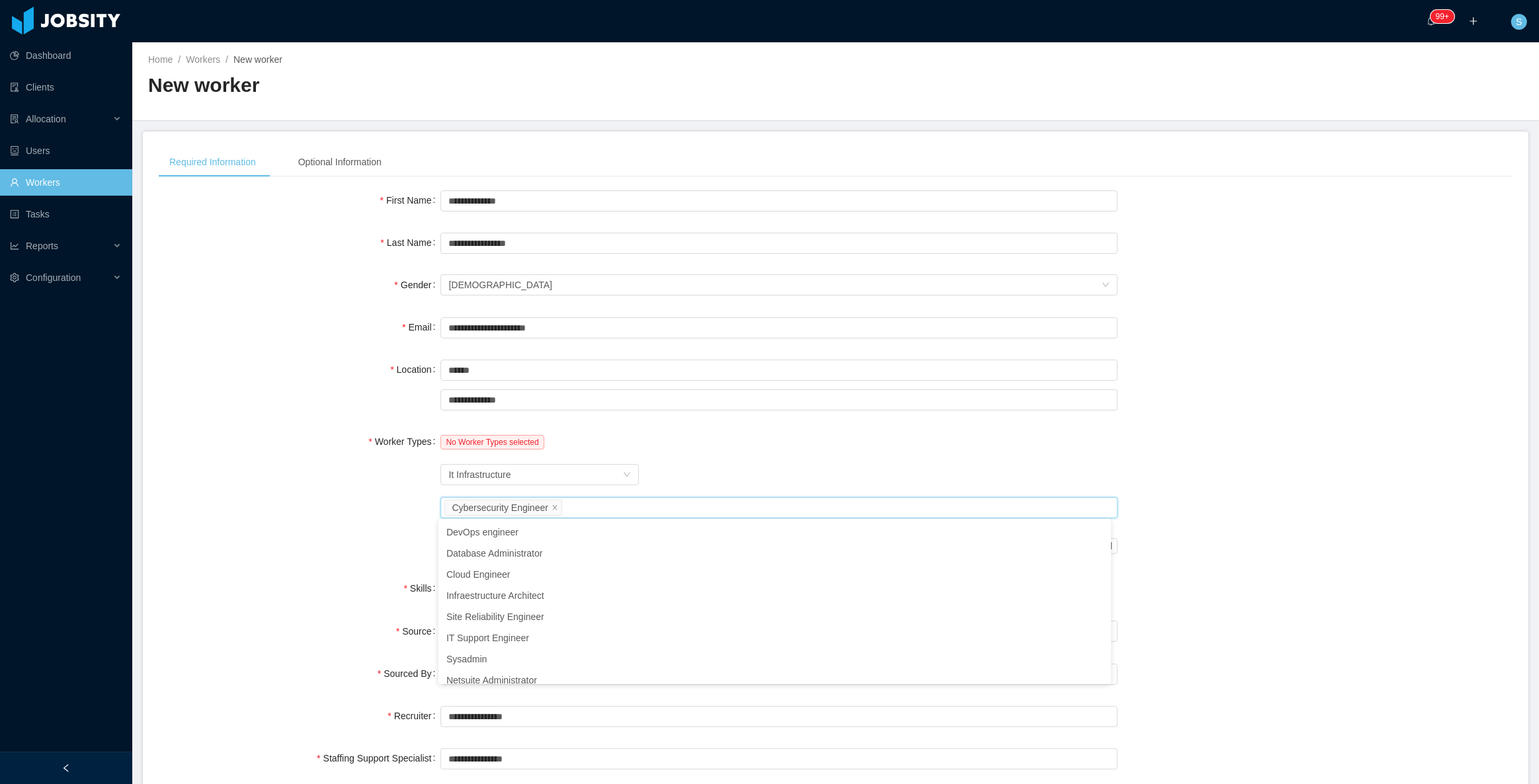
click at [837, 465] on div "Worker Type It Infrastructure" at bounding box center [779, 474] width 677 height 26
click at [1065, 549] on button "Add" at bounding box center [1055, 547] width 41 height 16
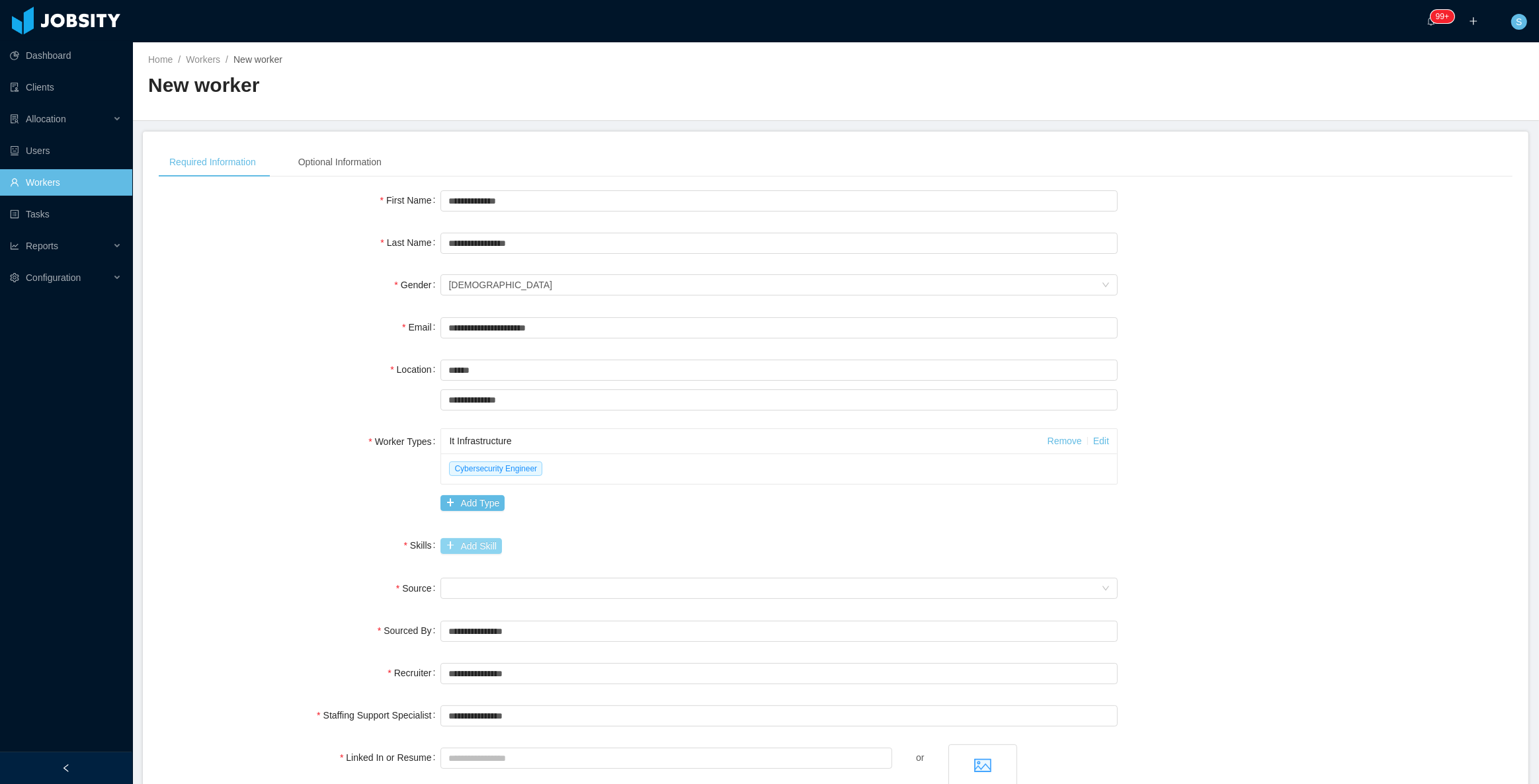
click at [477, 549] on button "Add Skill" at bounding box center [471, 547] width 61 height 16
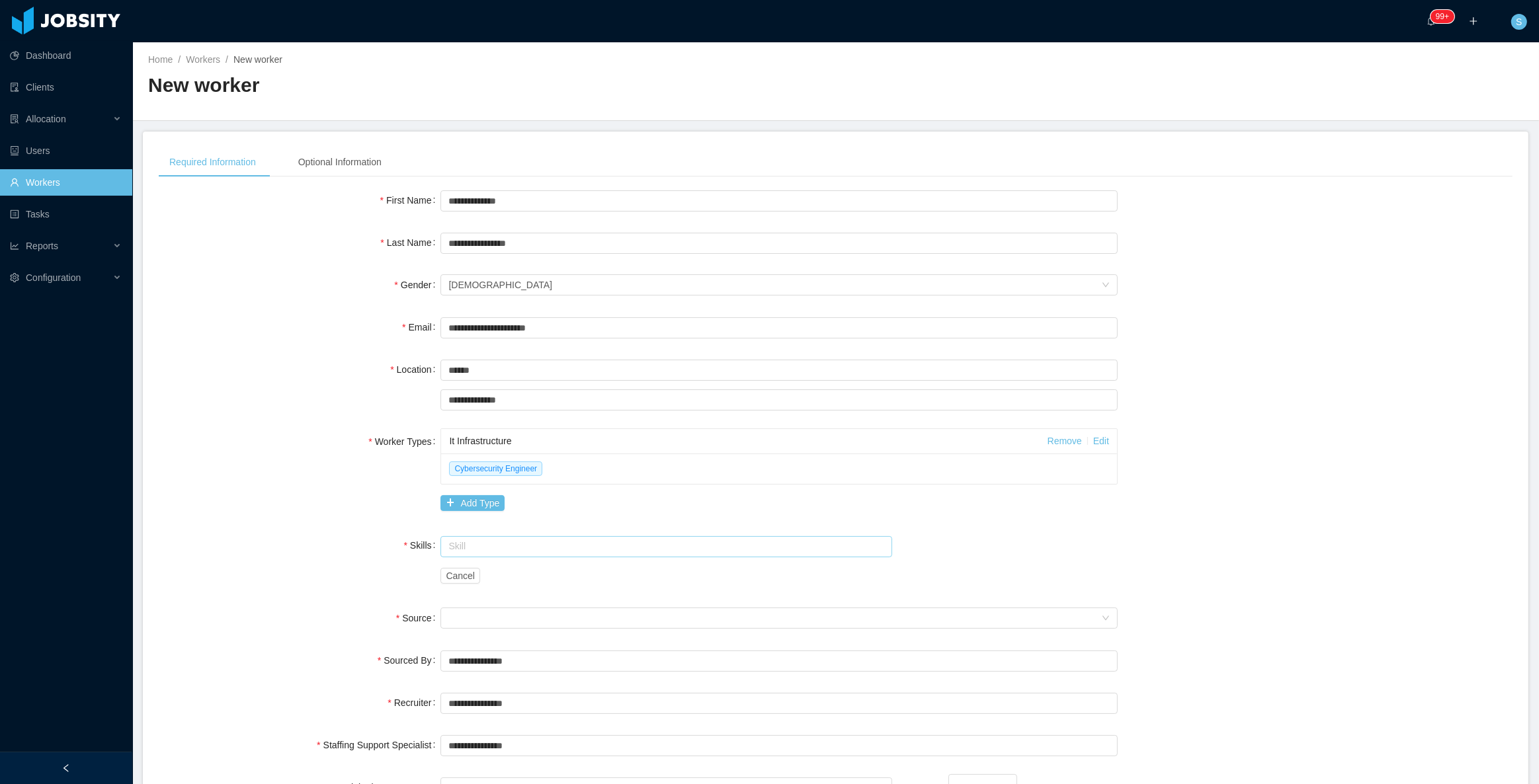
click at [479, 549] on input "text" at bounding box center [666, 548] width 451 height 22
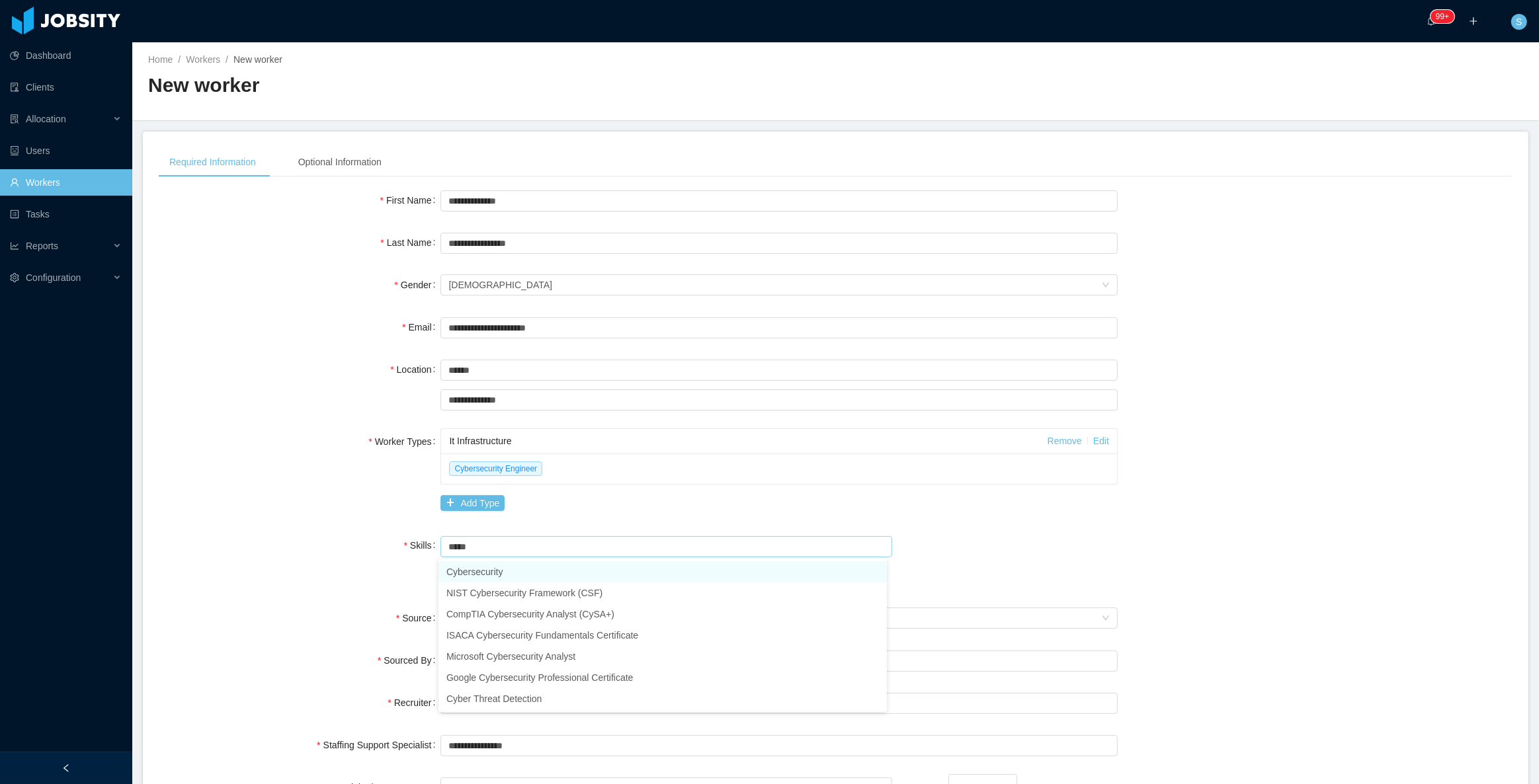
click at [501, 567] on li "Cybersecurity" at bounding box center [663, 572] width 449 height 22
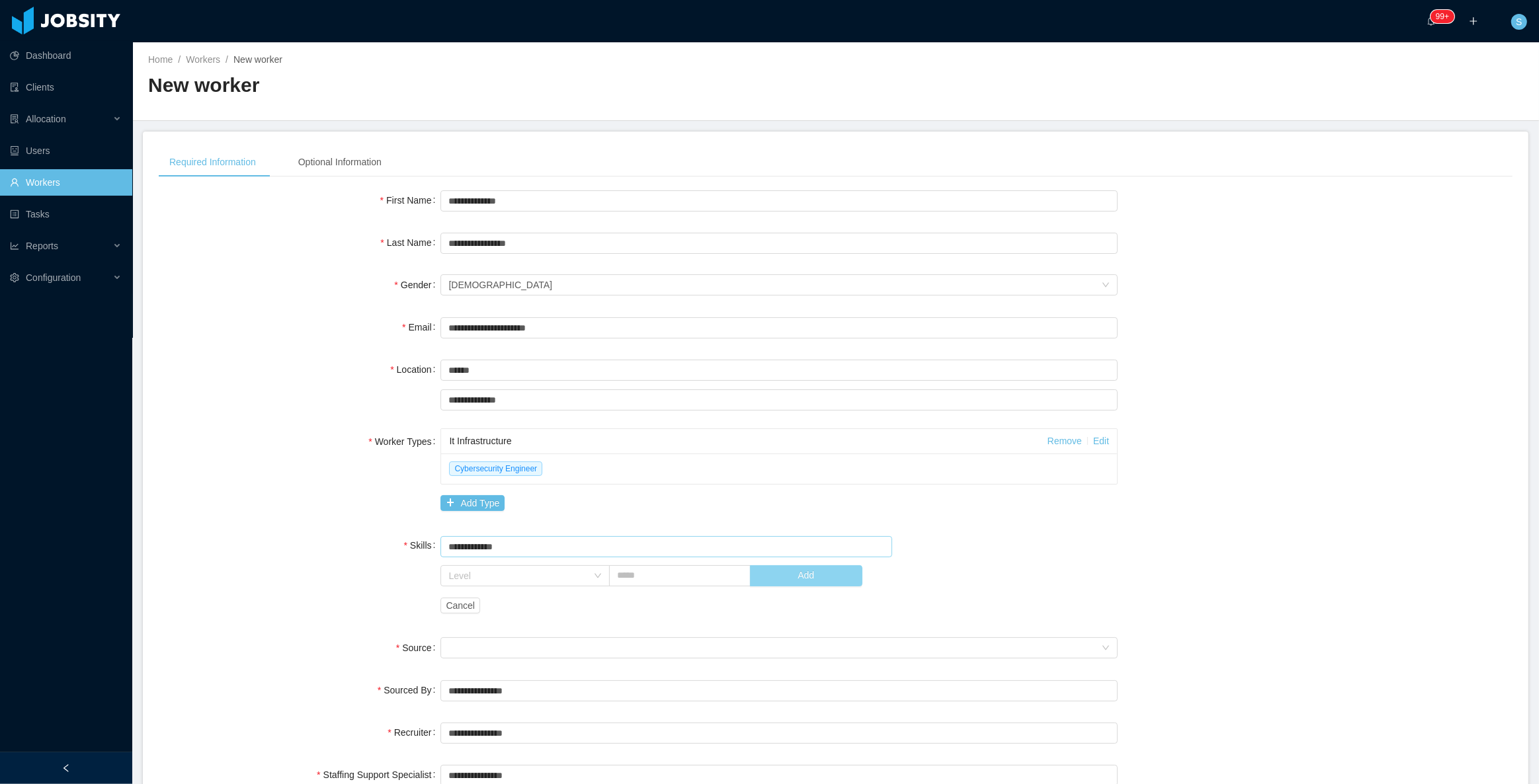
type input "**********"
click at [806, 567] on button "Add" at bounding box center [806, 576] width 113 height 22
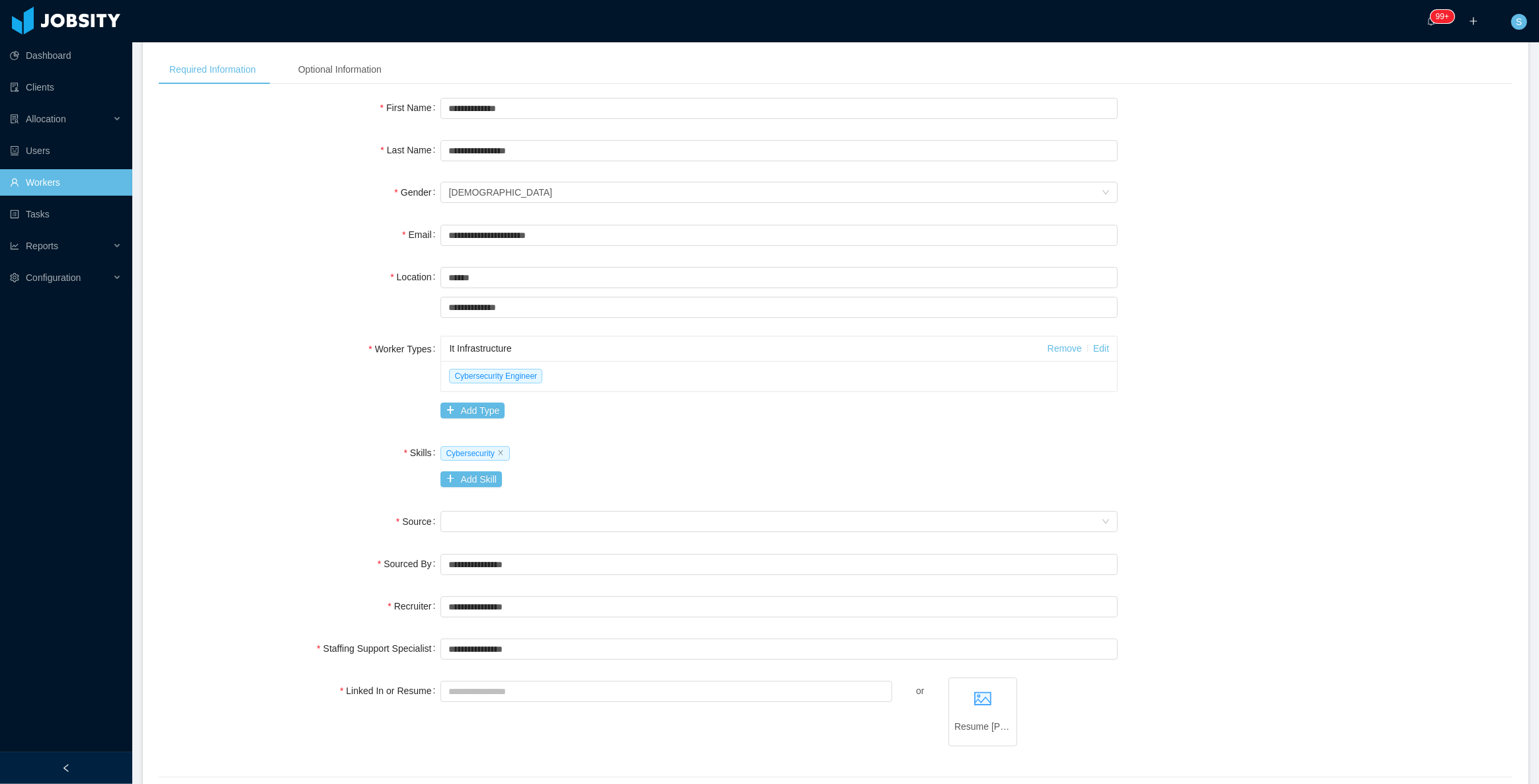
scroll to position [180, 0]
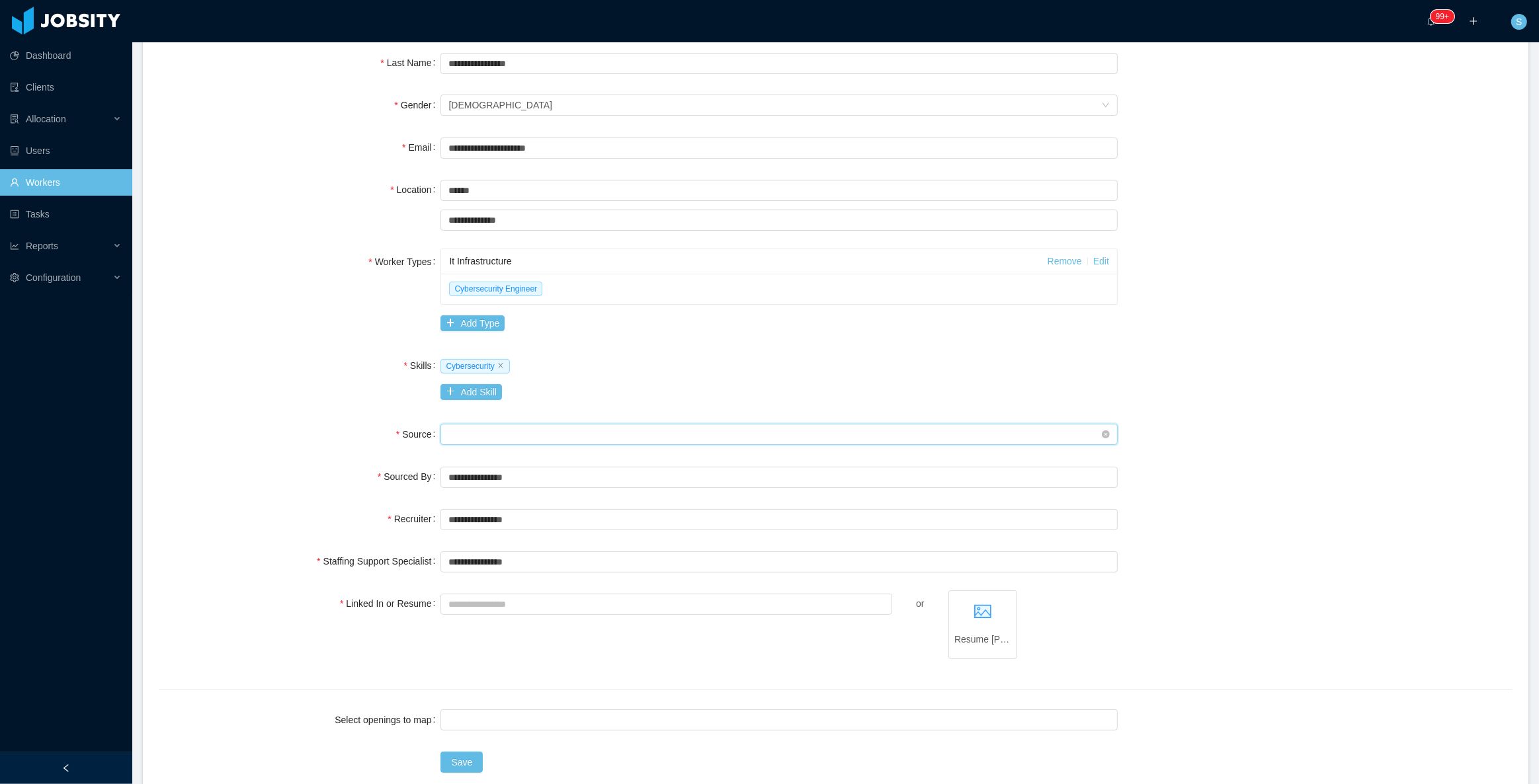
click at [488, 429] on div "Seniority" at bounding box center [774, 435] width 653 height 20
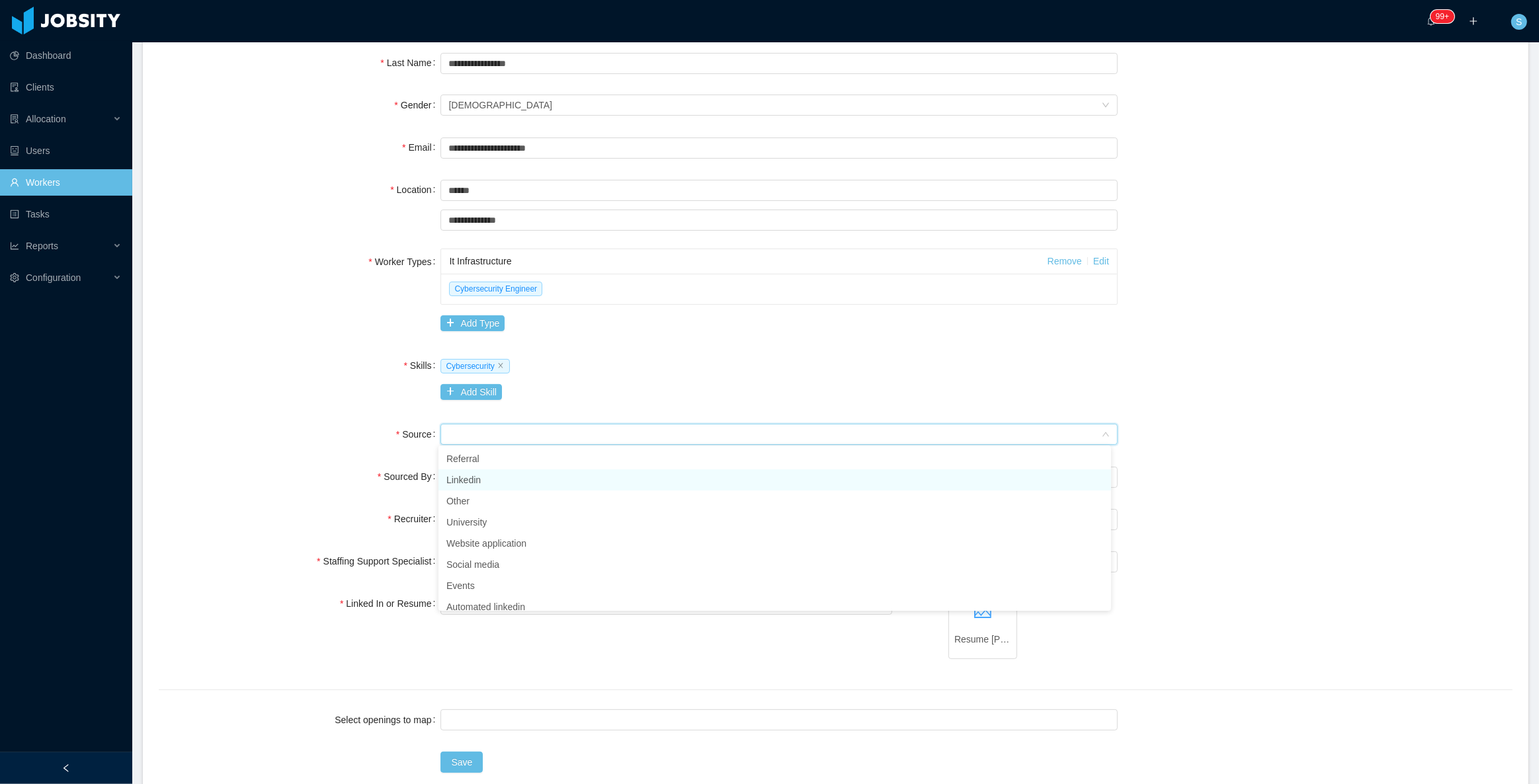
click at [472, 477] on li "Linkedin" at bounding box center [774, 481] width 672 height 22
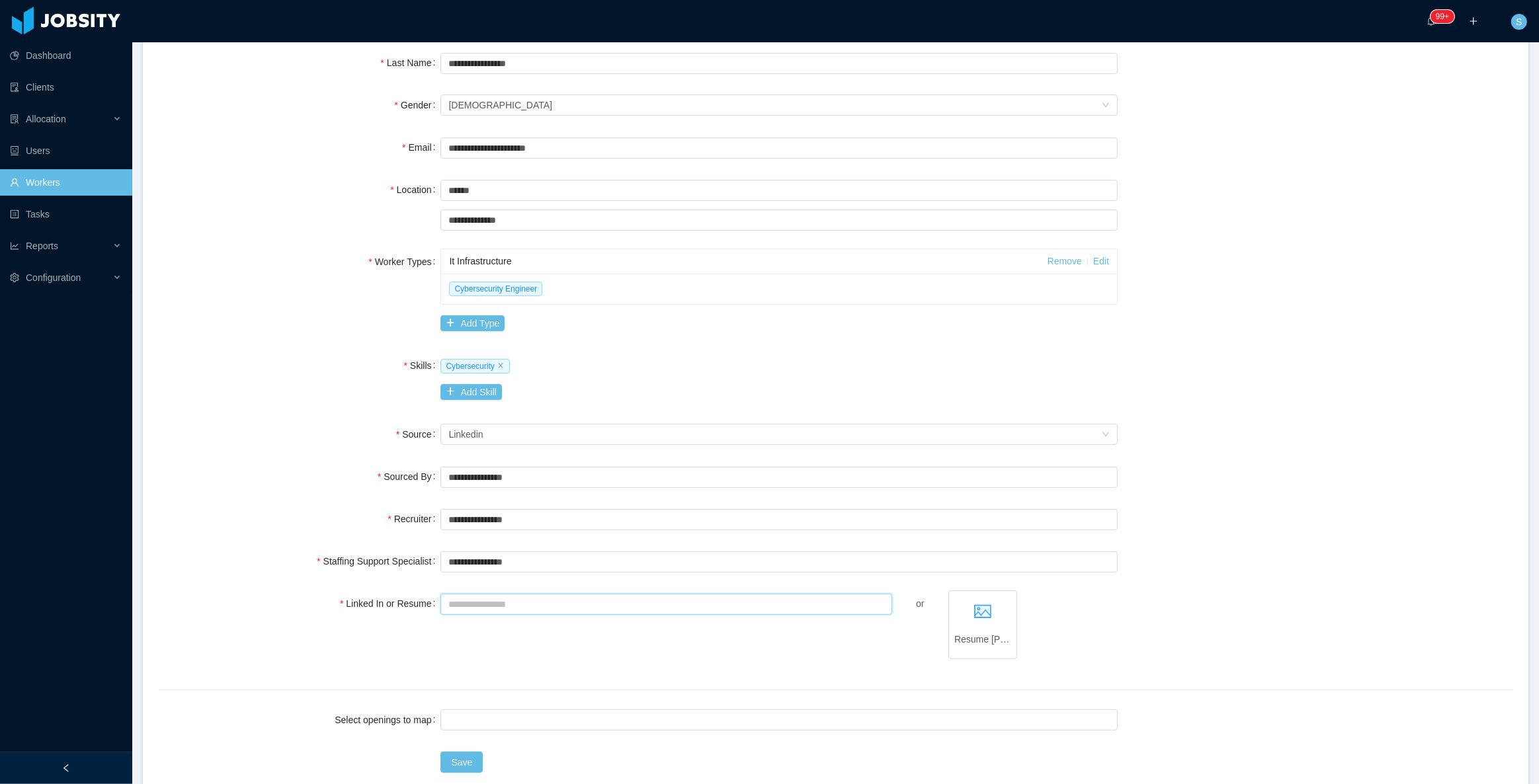
click at [503, 567] on input "Linked In or Resume" at bounding box center [666, 604] width 451 height 22
paste input "**********"
type input "**********"
click at [527, 567] on input "text" at bounding box center [779, 562] width 677 height 22
click at [496, 567] on li "Ninna Meister" at bounding box center [774, 629] width 672 height 22
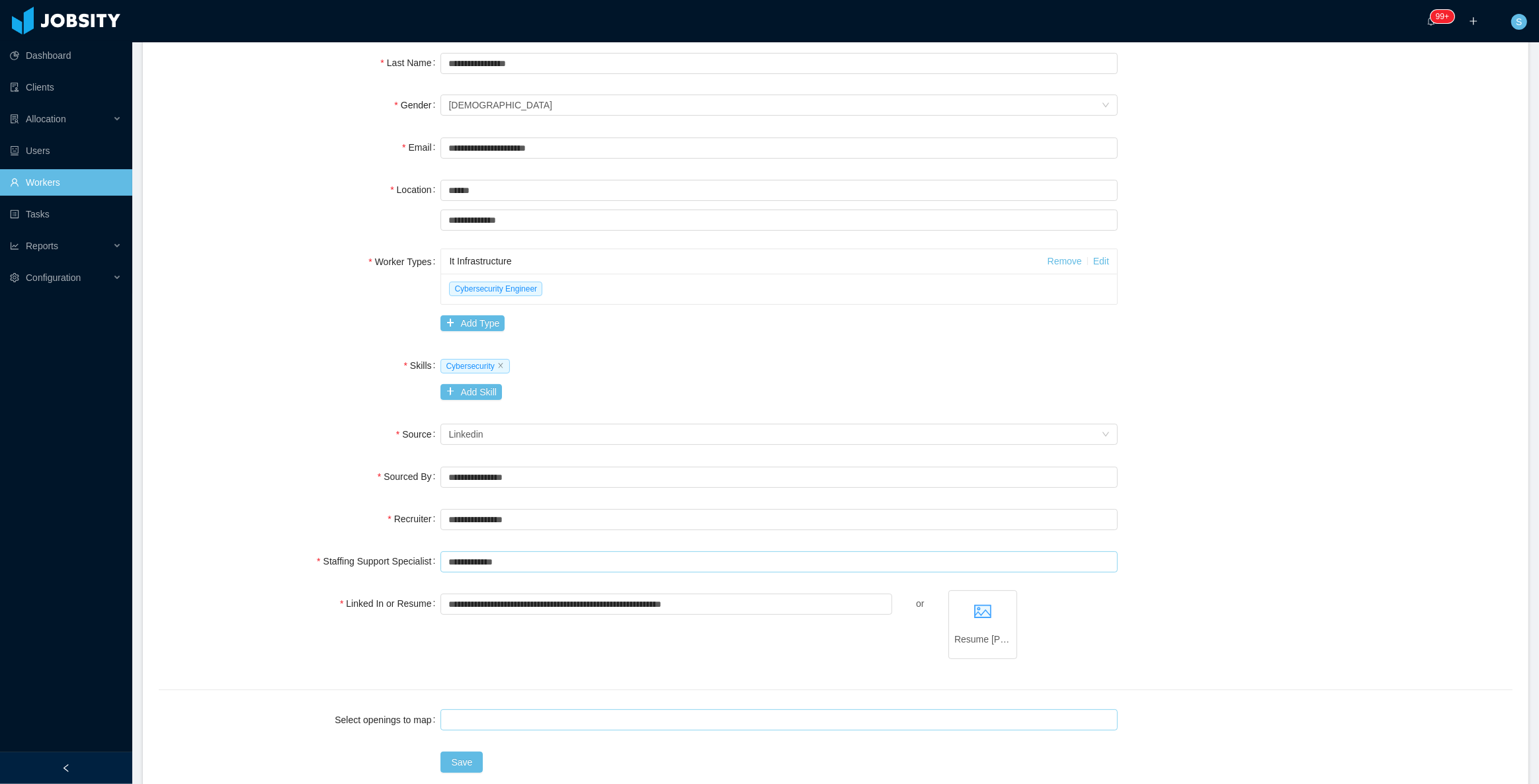
type input "**********"
click at [485, 567] on div at bounding box center [777, 720] width 665 height 20
type input "***"
click at [495, 567] on li "McGraw-Hill Education - Cybersecurity Engineer [MHEJP00014157]" at bounding box center [774, 745] width 672 height 22
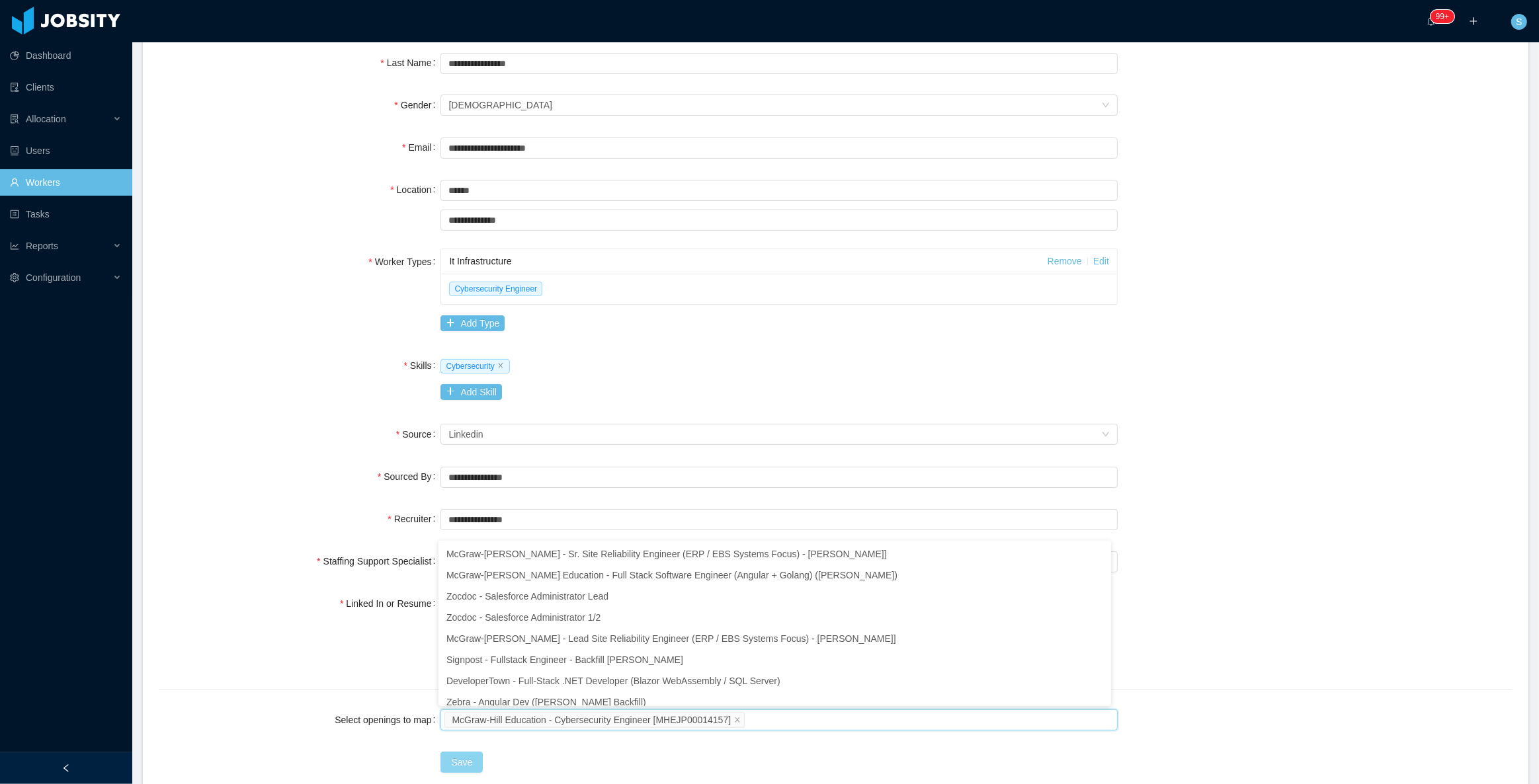
click at [477, 567] on button "Save" at bounding box center [461, 762] width 42 height 22
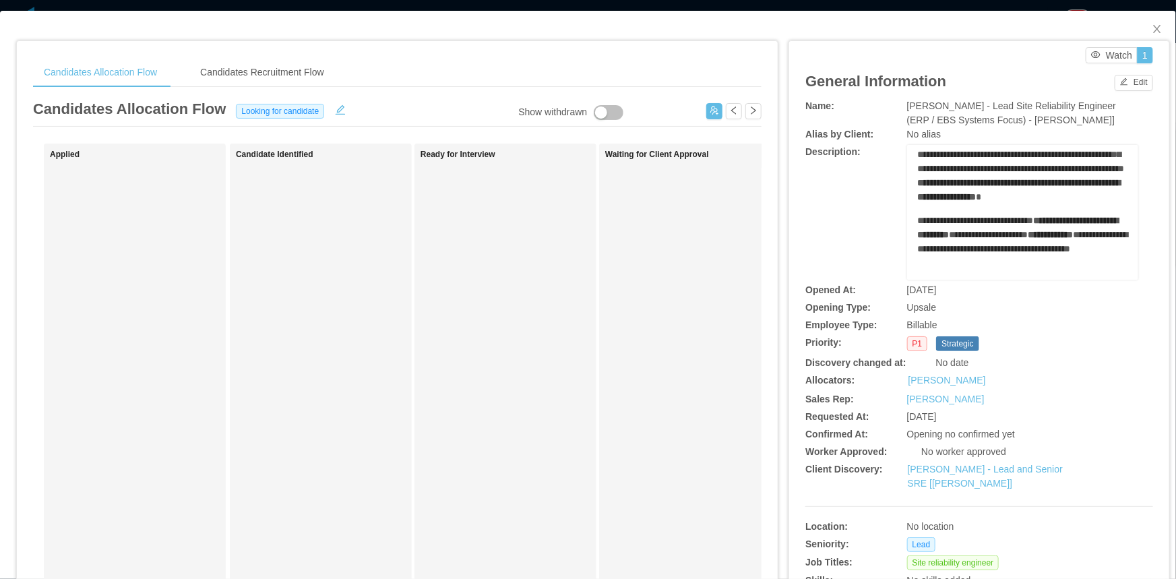
scroll to position [457, 0]
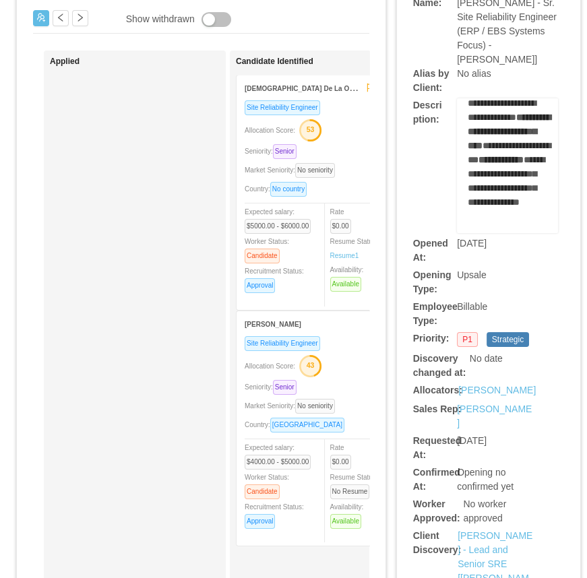
scroll to position [1617, 0]
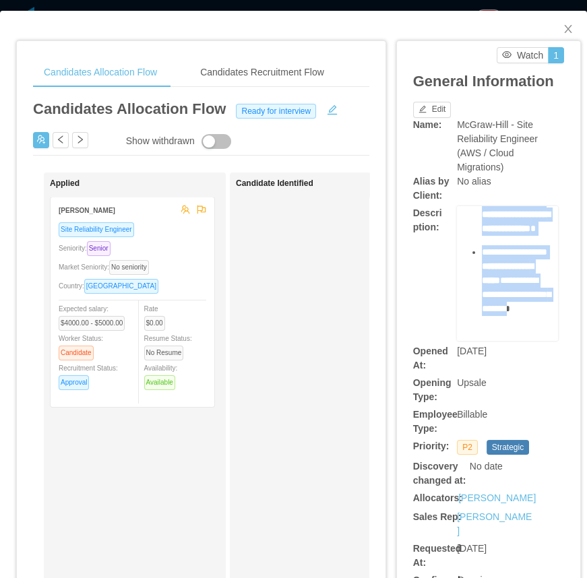
scroll to position [1596, 0]
copy div "**********"
drag, startPoint x: 472, startPoint y: 229, endPoint x: 503, endPoint y: 301, distance: 77.9
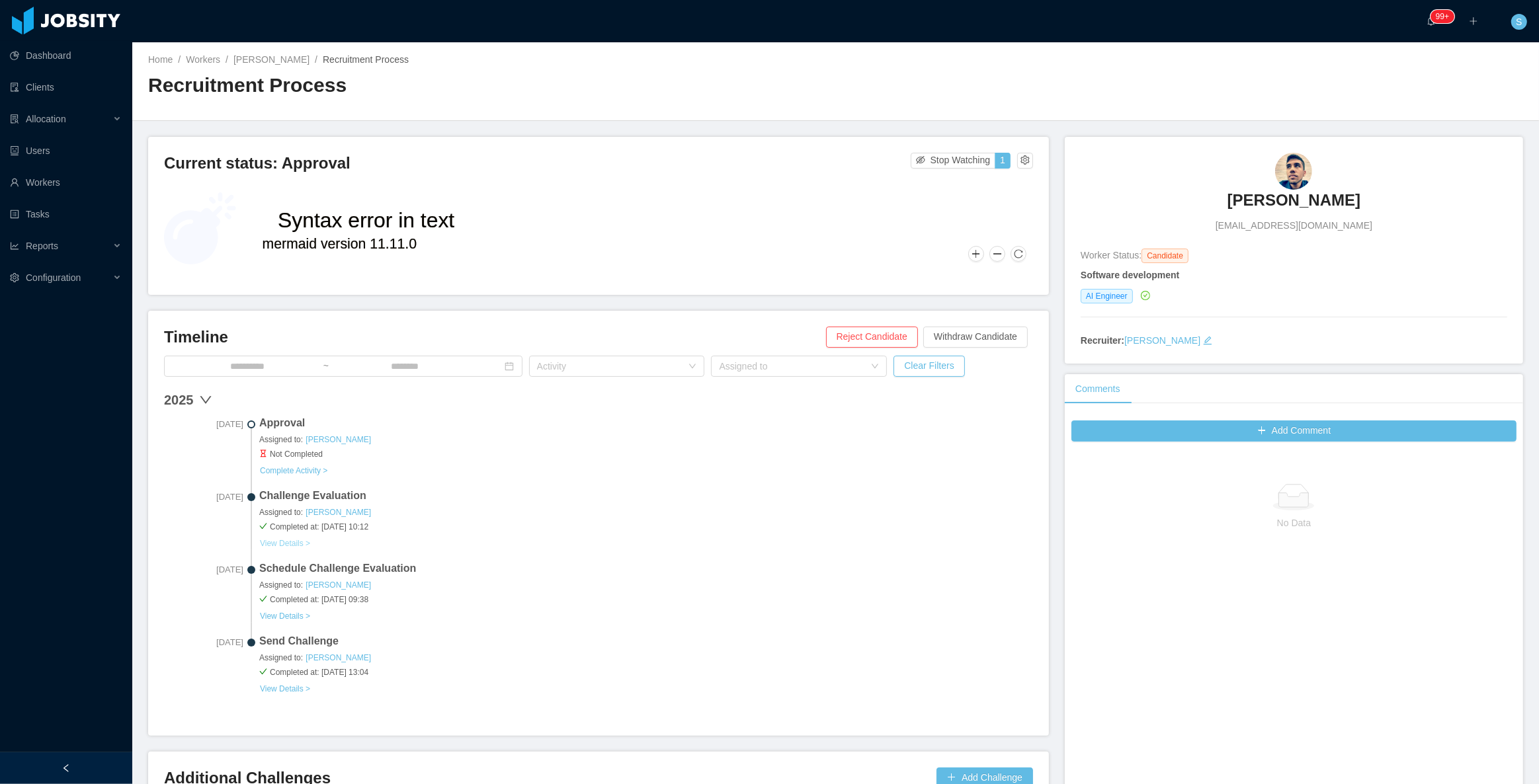
click at [281, 545] on button "View Details >" at bounding box center [285, 544] width 52 height 11
click at [1278, 197] on h3 "[PERSON_NAME]" at bounding box center [1294, 200] width 133 height 22
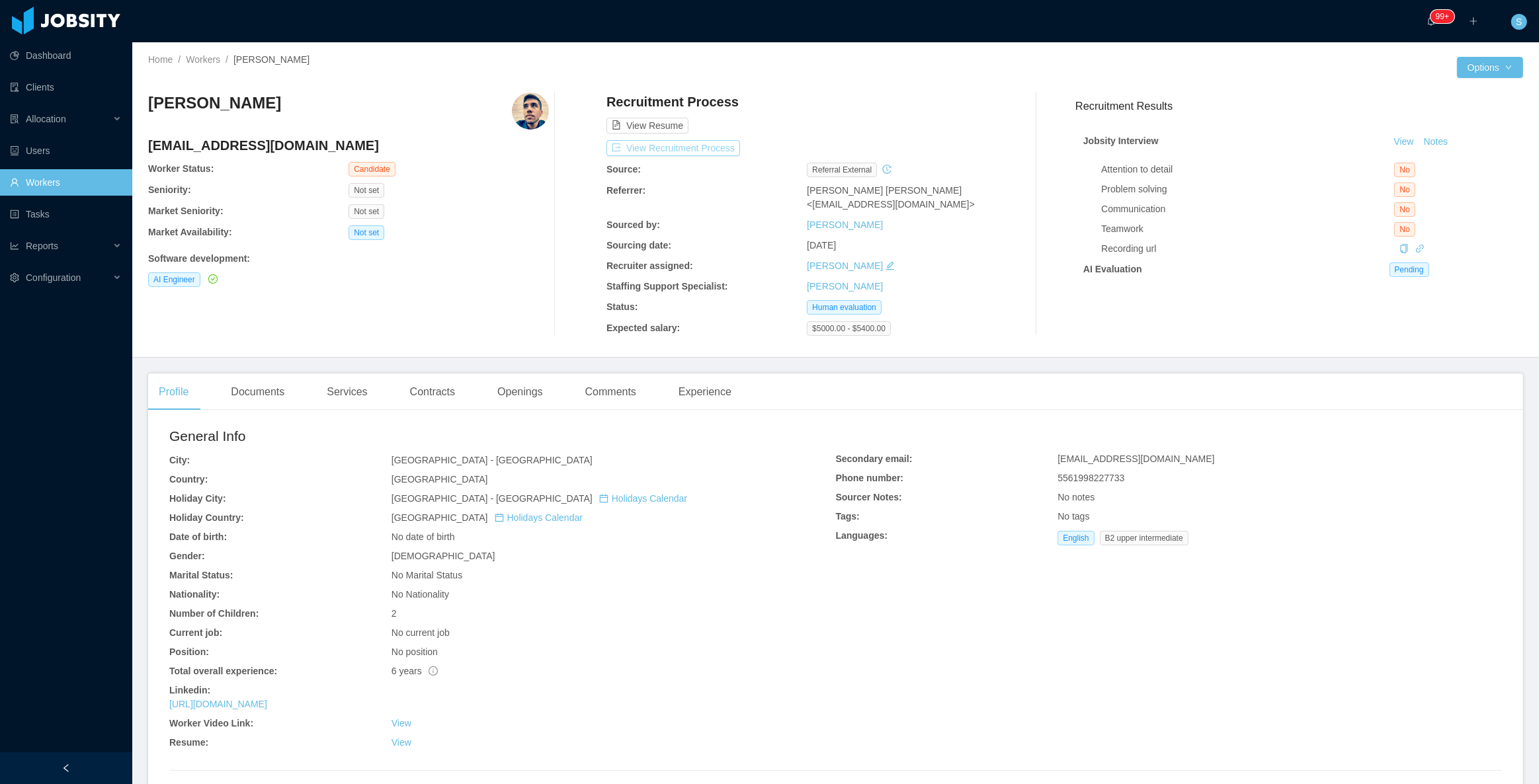
click at [687, 146] on button "View Recruitment Process" at bounding box center [673, 148] width 133 height 16
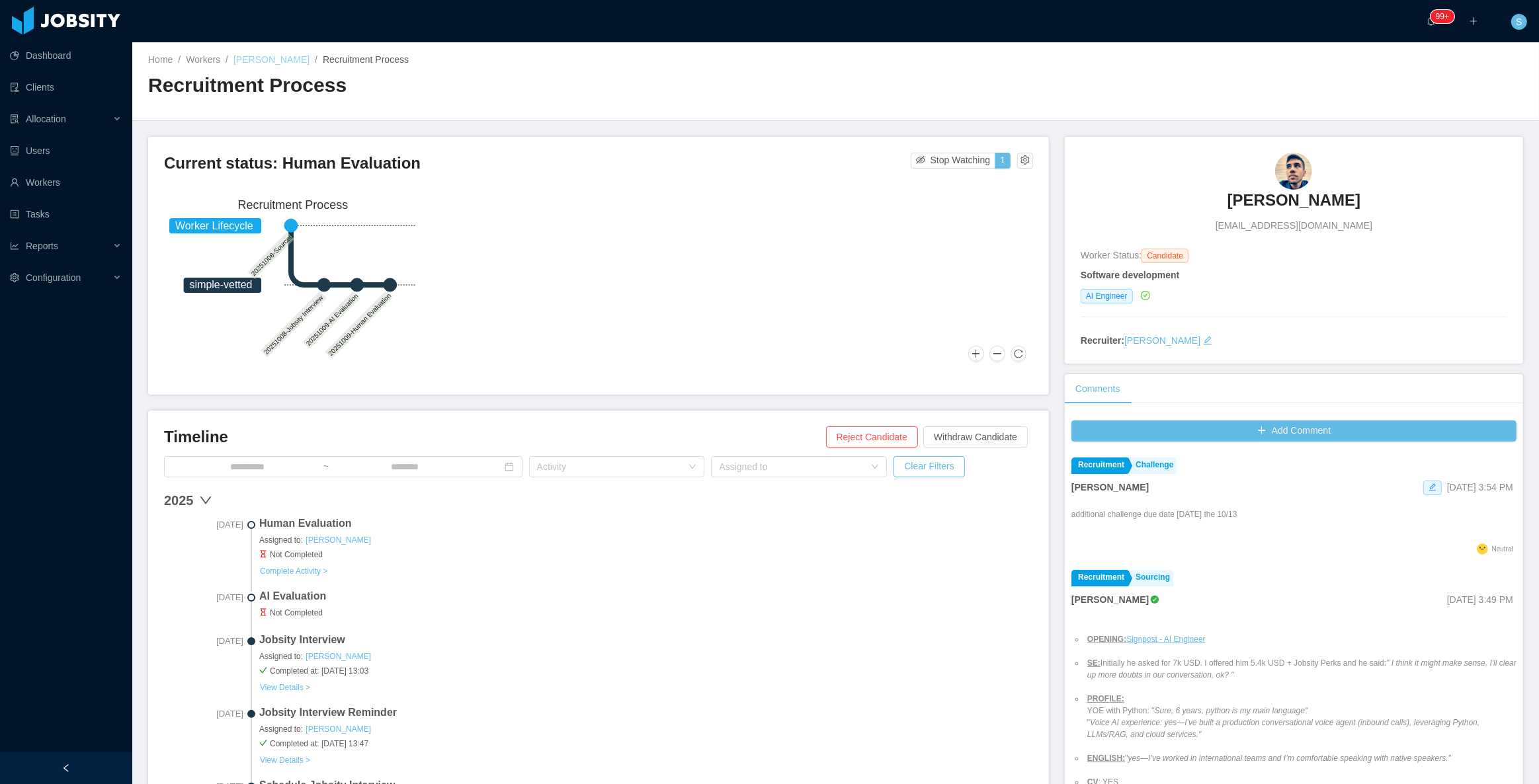
click at [303, 56] on link "[PERSON_NAME]" at bounding box center [272, 59] width 77 height 11
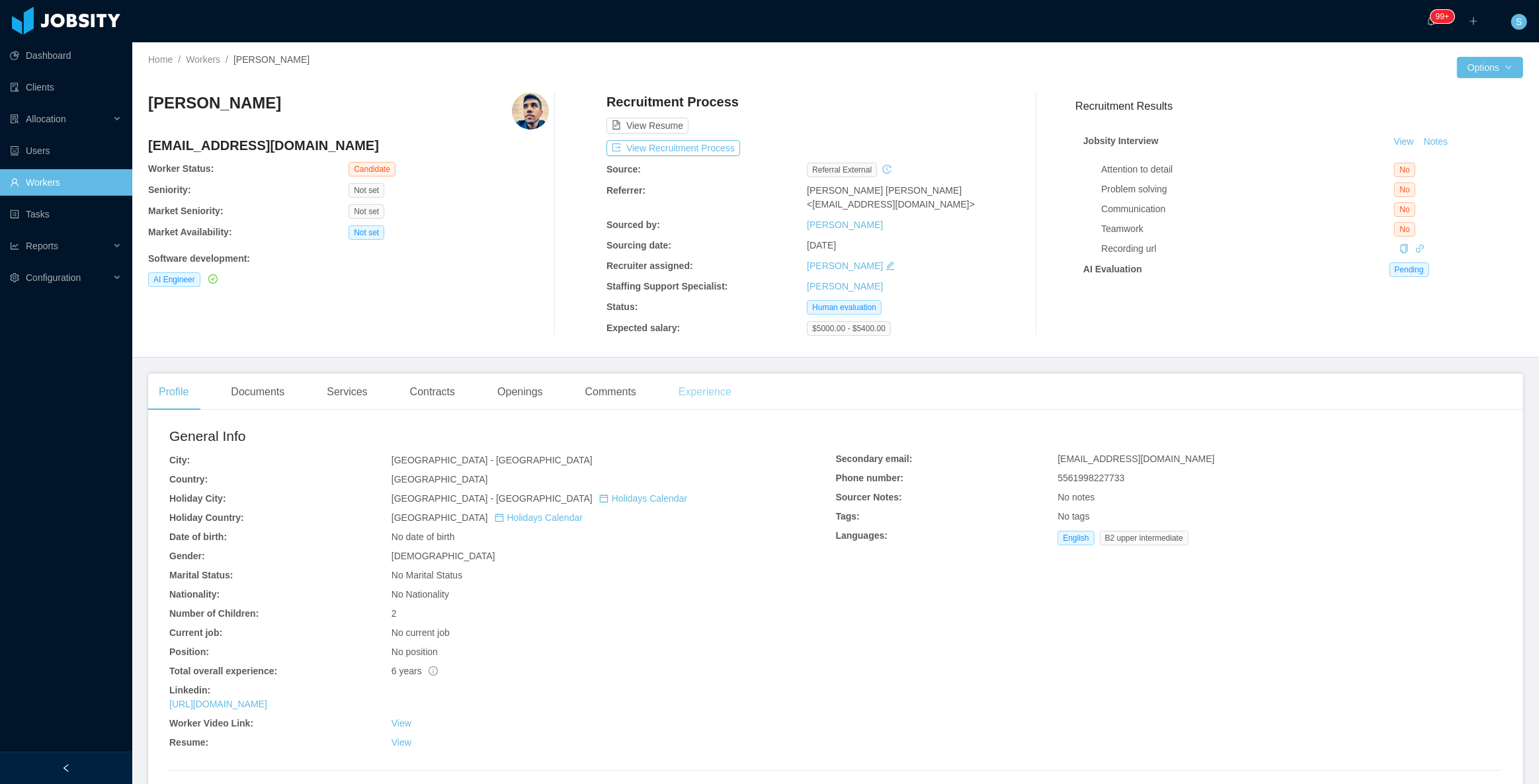
click at [703, 391] on div "Experience" at bounding box center [705, 392] width 74 height 37
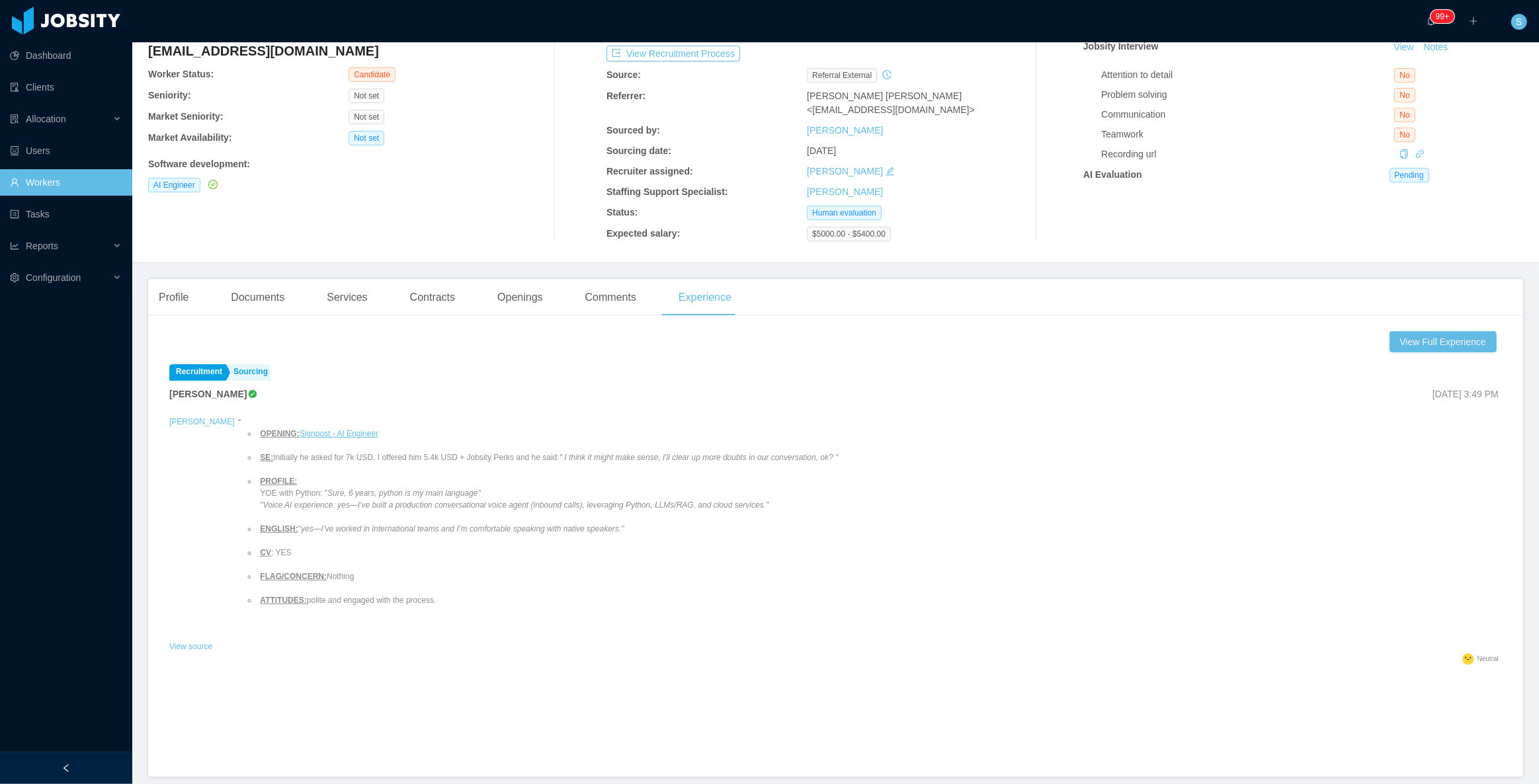
scroll to position [89, 0]
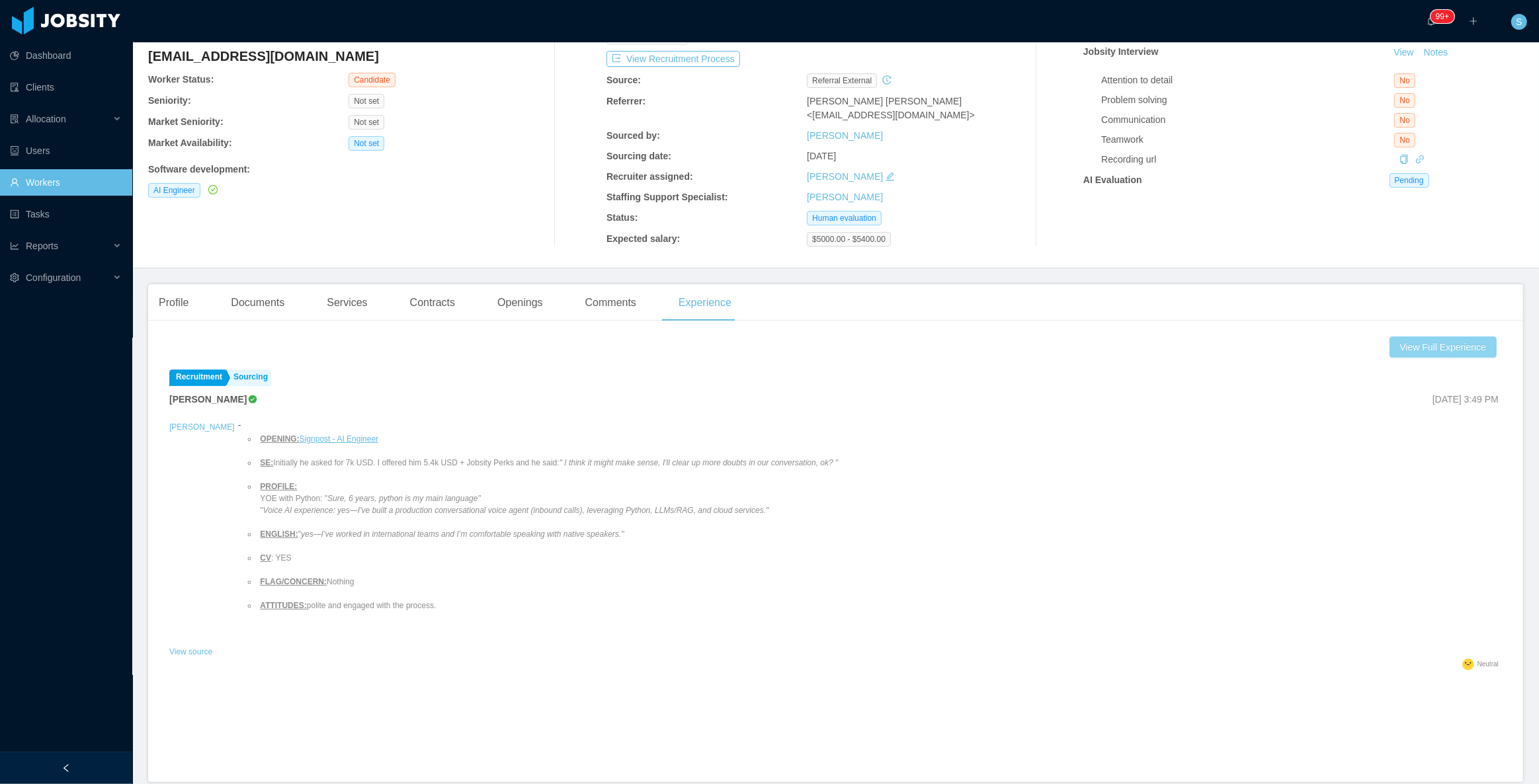
click at [1390, 346] on button "View Full Experience" at bounding box center [1443, 347] width 107 height 22
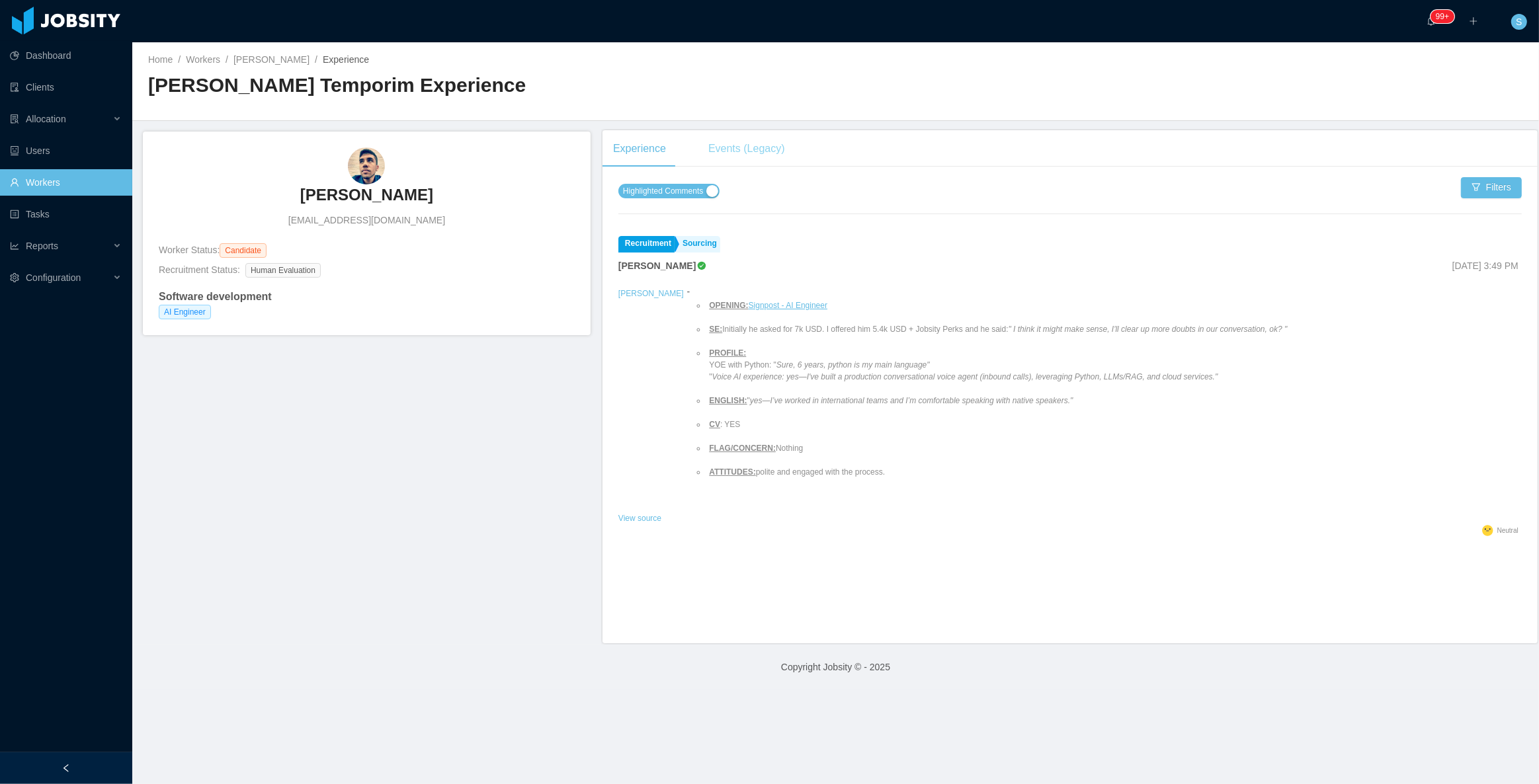
click at [752, 143] on div "Events (Legacy)" at bounding box center [747, 149] width 98 height 37
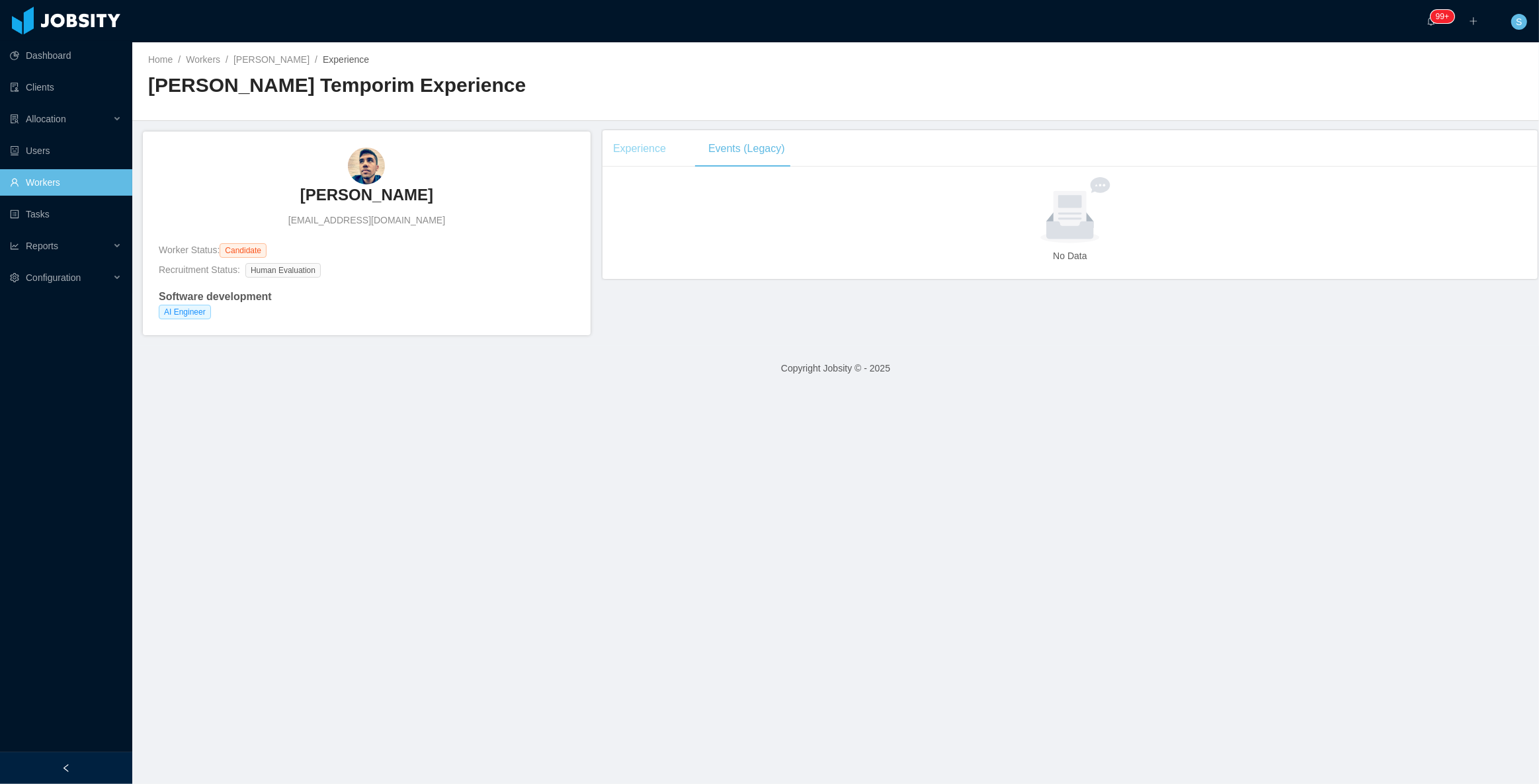
click at [630, 161] on div "Experience" at bounding box center [639, 149] width 74 height 37
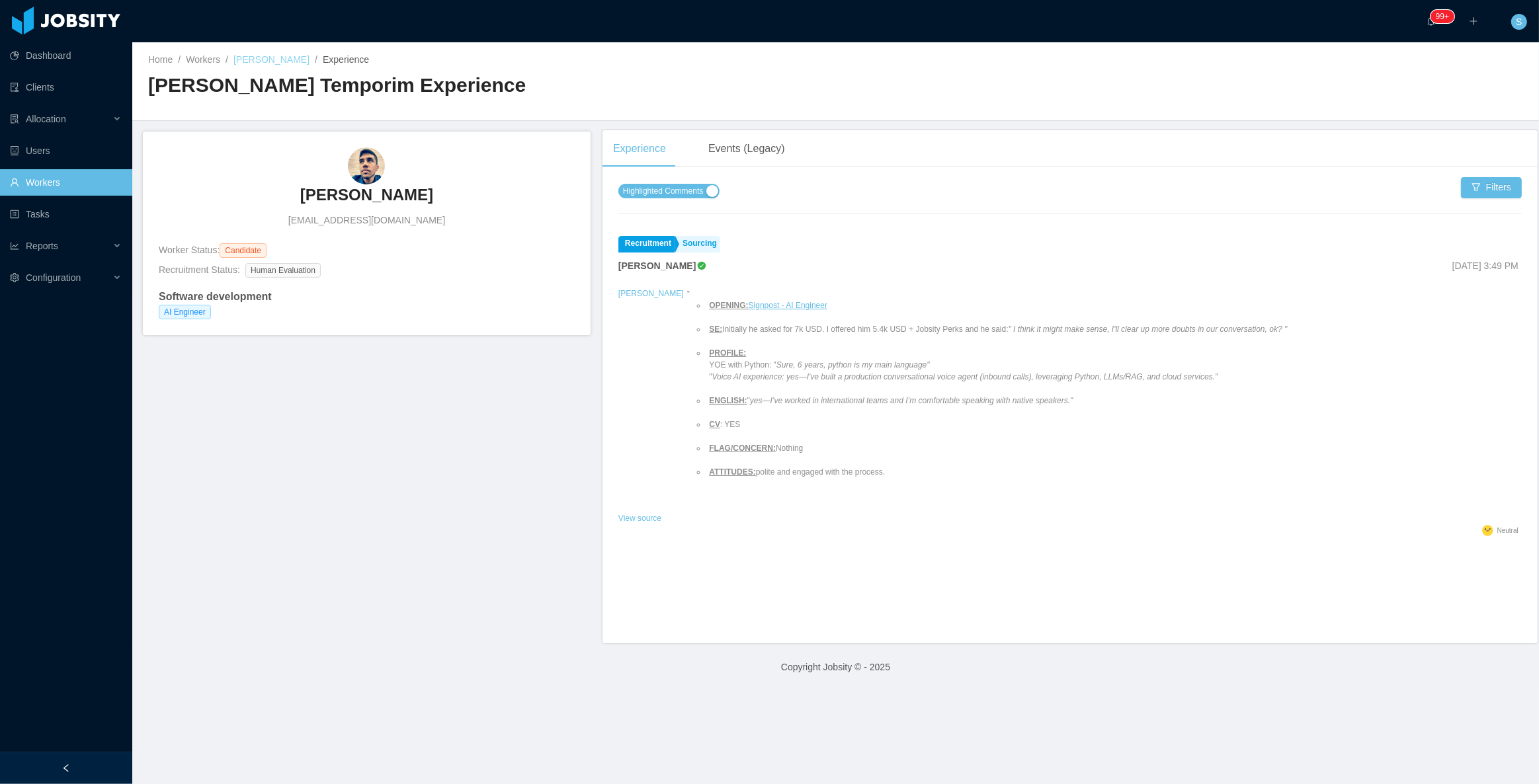
click at [284, 58] on link "[PERSON_NAME]" at bounding box center [272, 59] width 77 height 11
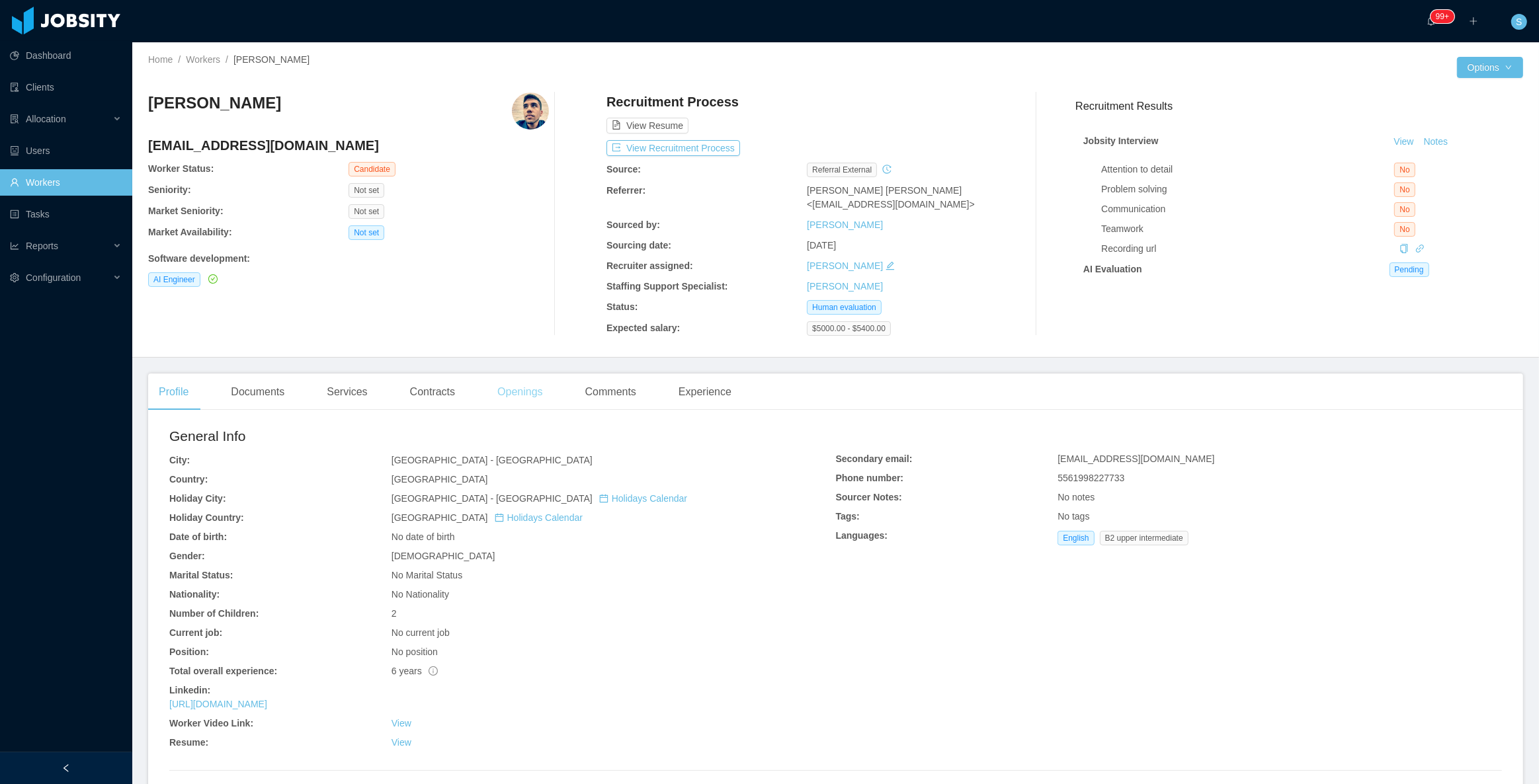
click at [505, 392] on div "Openings" at bounding box center [520, 392] width 67 height 37
click at [1419, 143] on button "Notes" at bounding box center [1437, 142] width 35 height 16
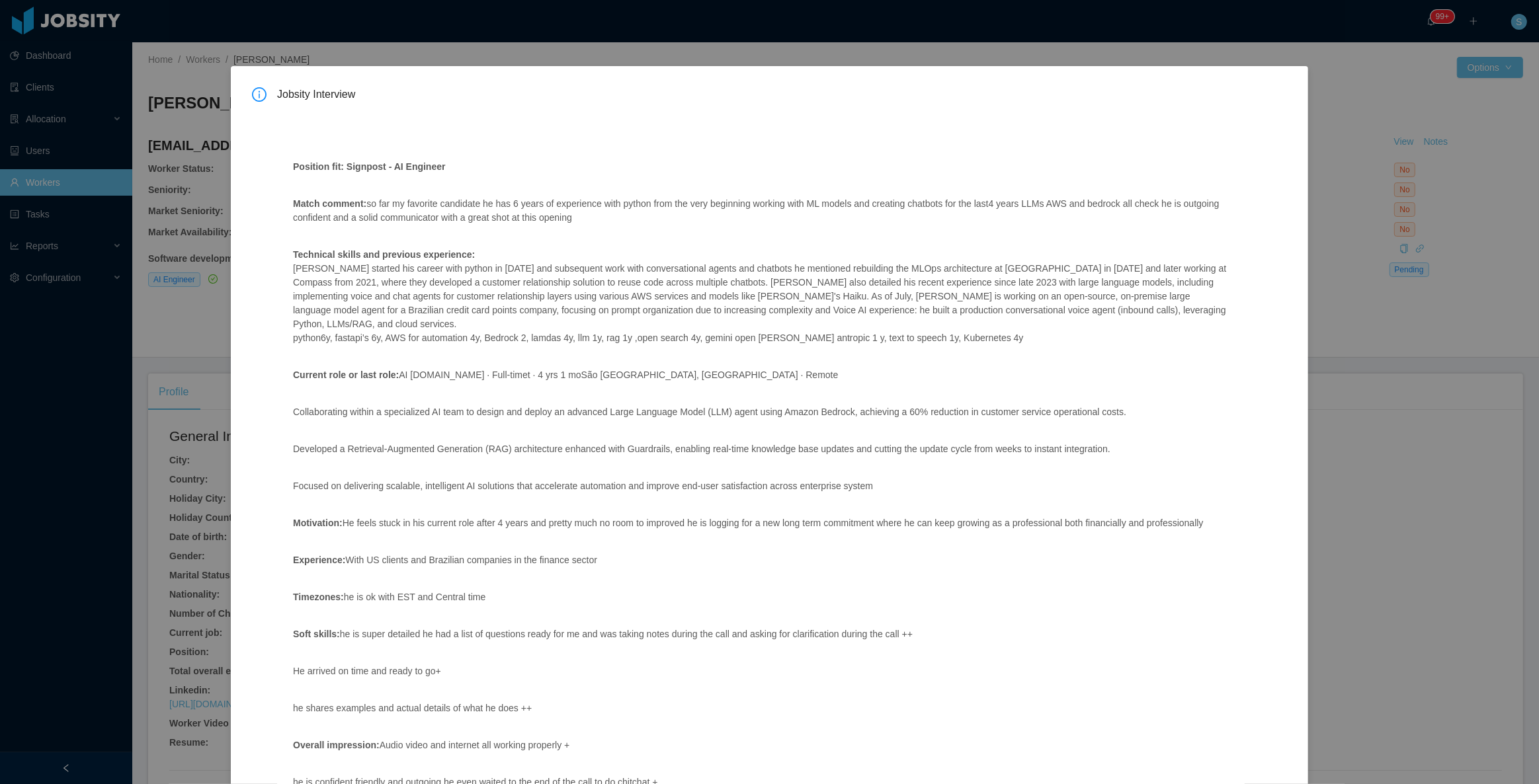
click at [1309, 221] on div "Jobsity Interview Position fit: Signpost - AI Engineer Match comment: so far my…" at bounding box center [770, 392] width 1539 height 784
click at [1411, 80] on div "Jobsity Interview Position fit: Signpost - AI Engineer Match comment: so far my…" at bounding box center [770, 392] width 1539 height 784
click at [1405, 86] on div "Jobsity Interview Position fit: Signpost - AI Engineer Match comment: so far my…" at bounding box center [770, 392] width 1539 height 784
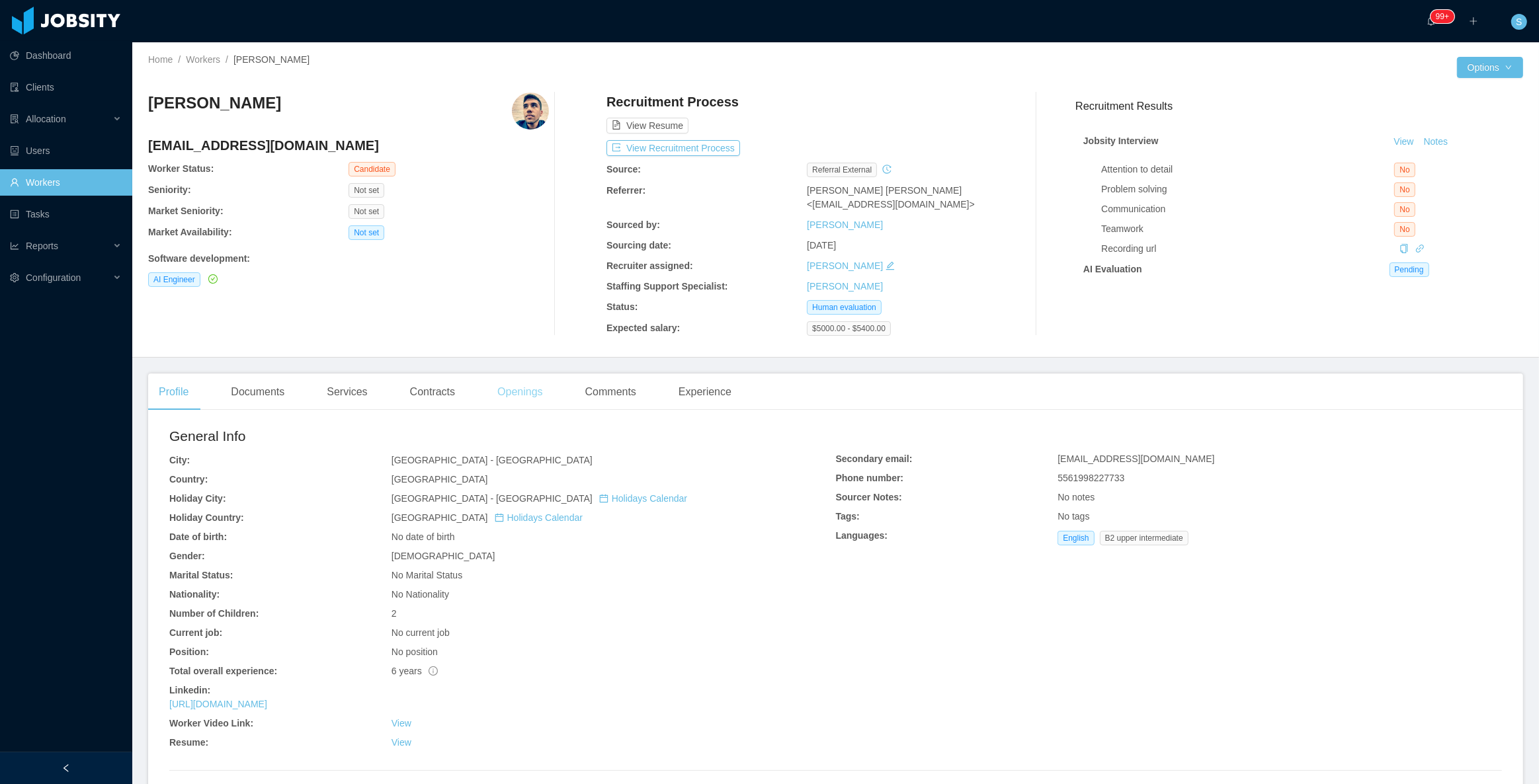
click at [492, 392] on div "Openings" at bounding box center [520, 392] width 67 height 37
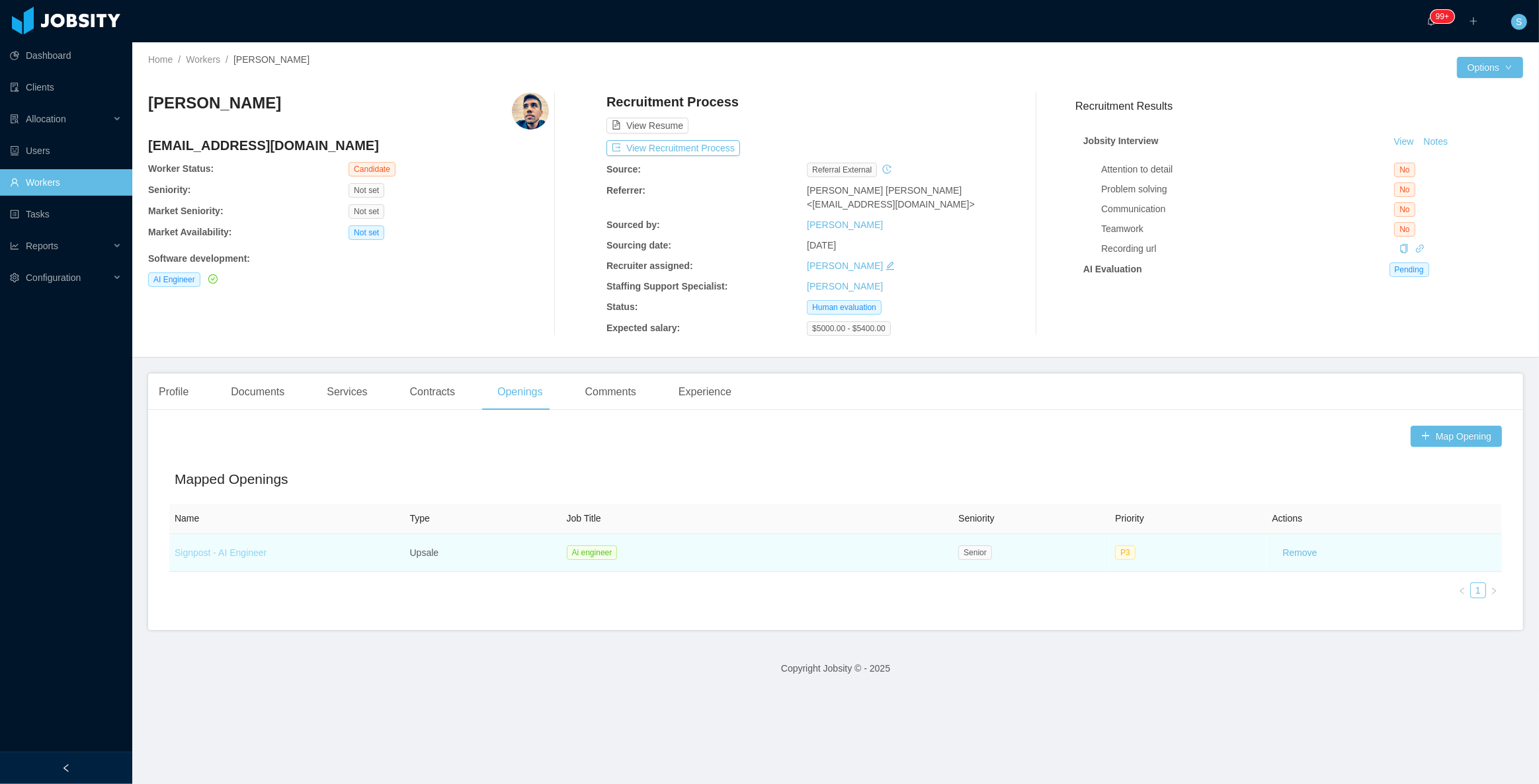
click at [244, 549] on link "Signpost - AI Engineer" at bounding box center [221, 552] width 92 height 11
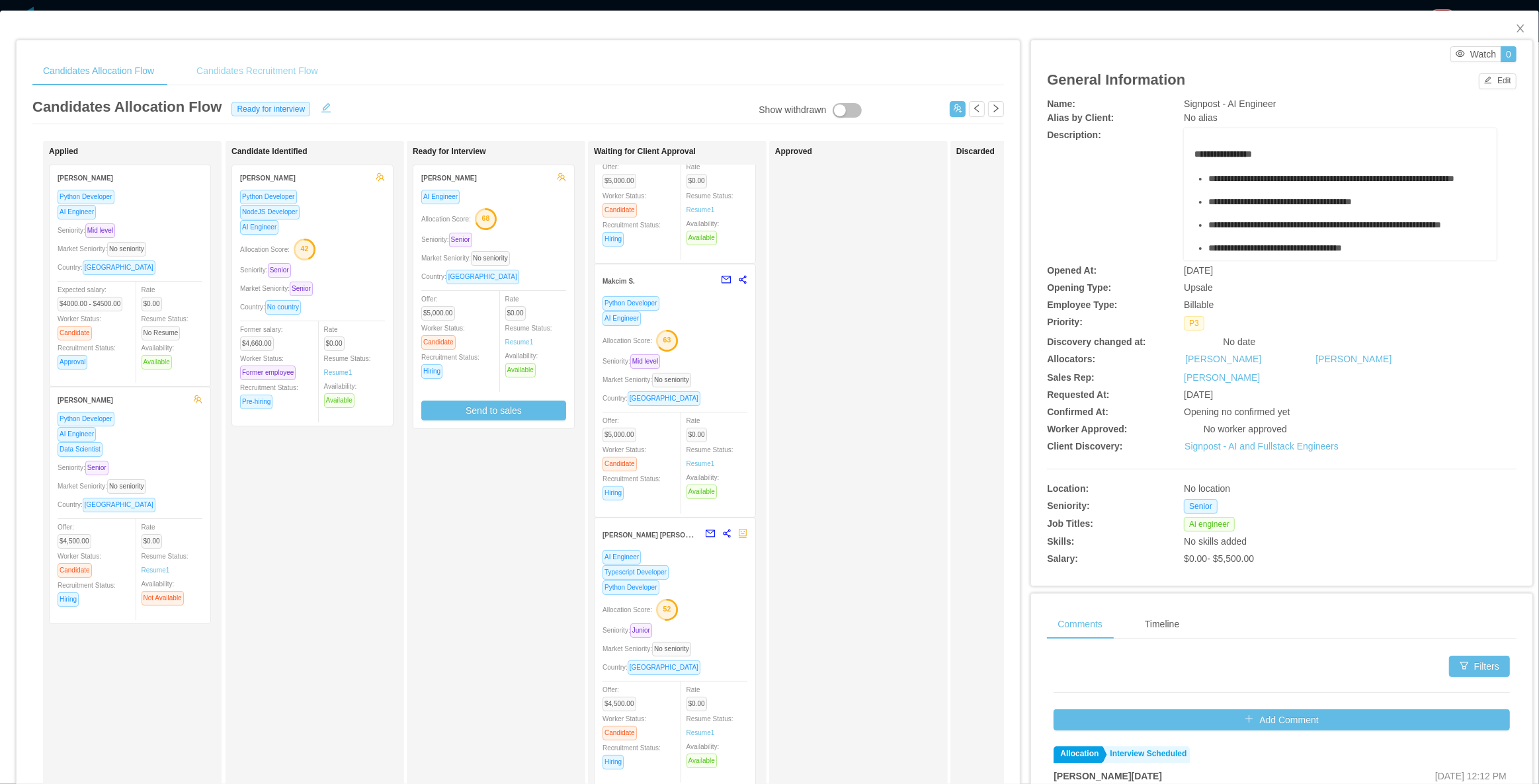
click at [252, 75] on div "Candidates Recruitment Flow" at bounding box center [257, 71] width 143 height 29
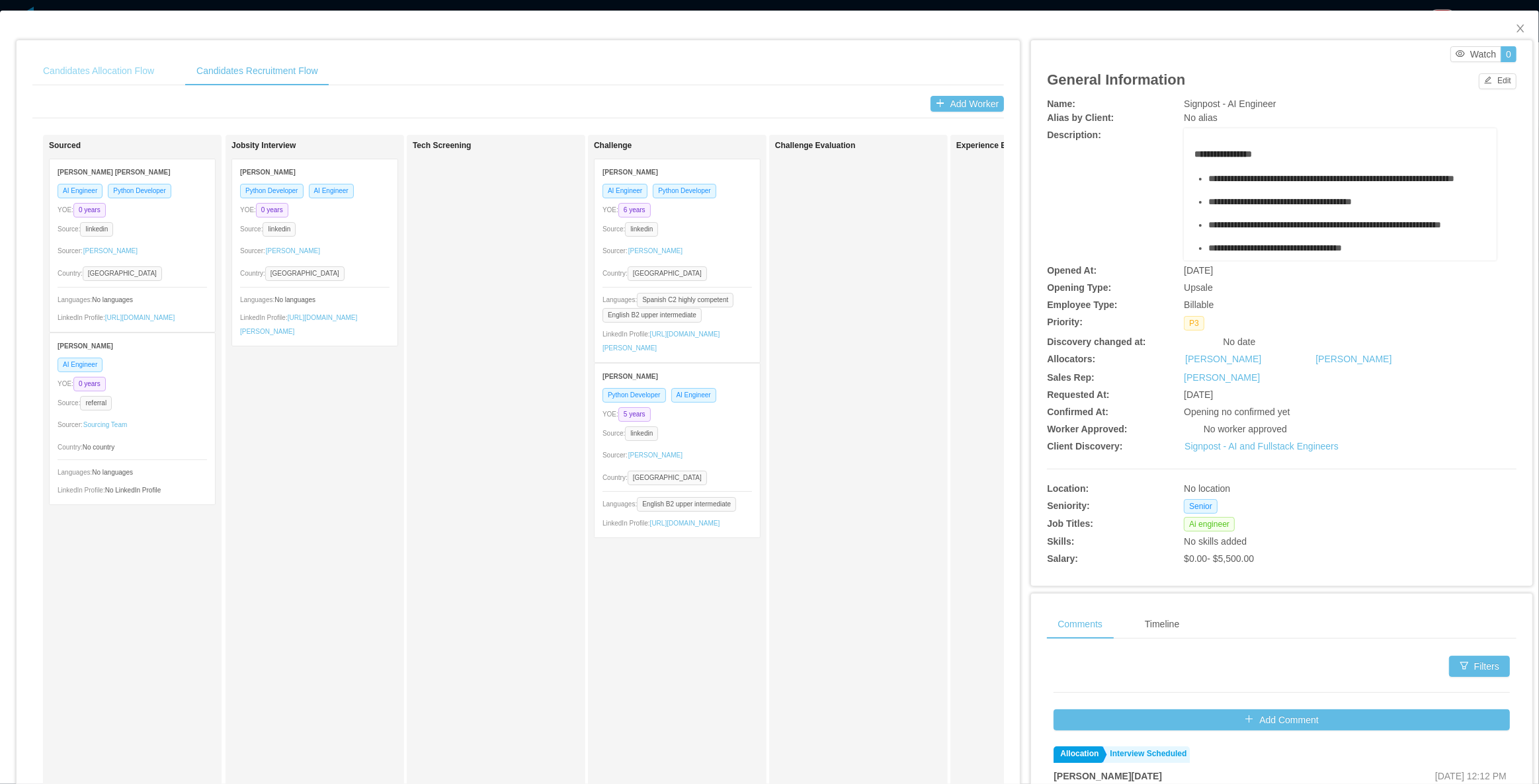
click at [117, 61] on div "Candidates Allocation Flow" at bounding box center [98, 71] width 133 height 29
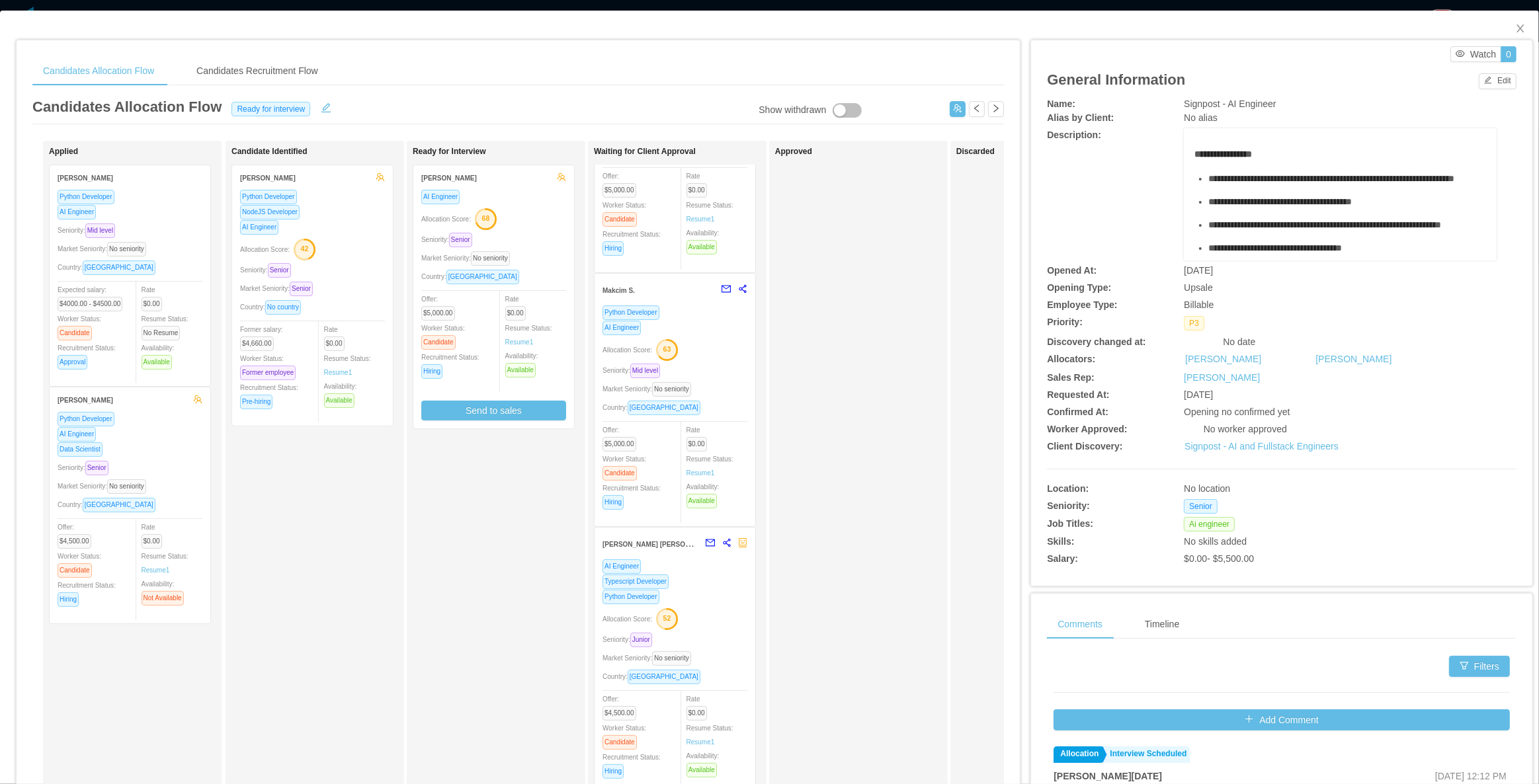
scroll to position [152, 0]
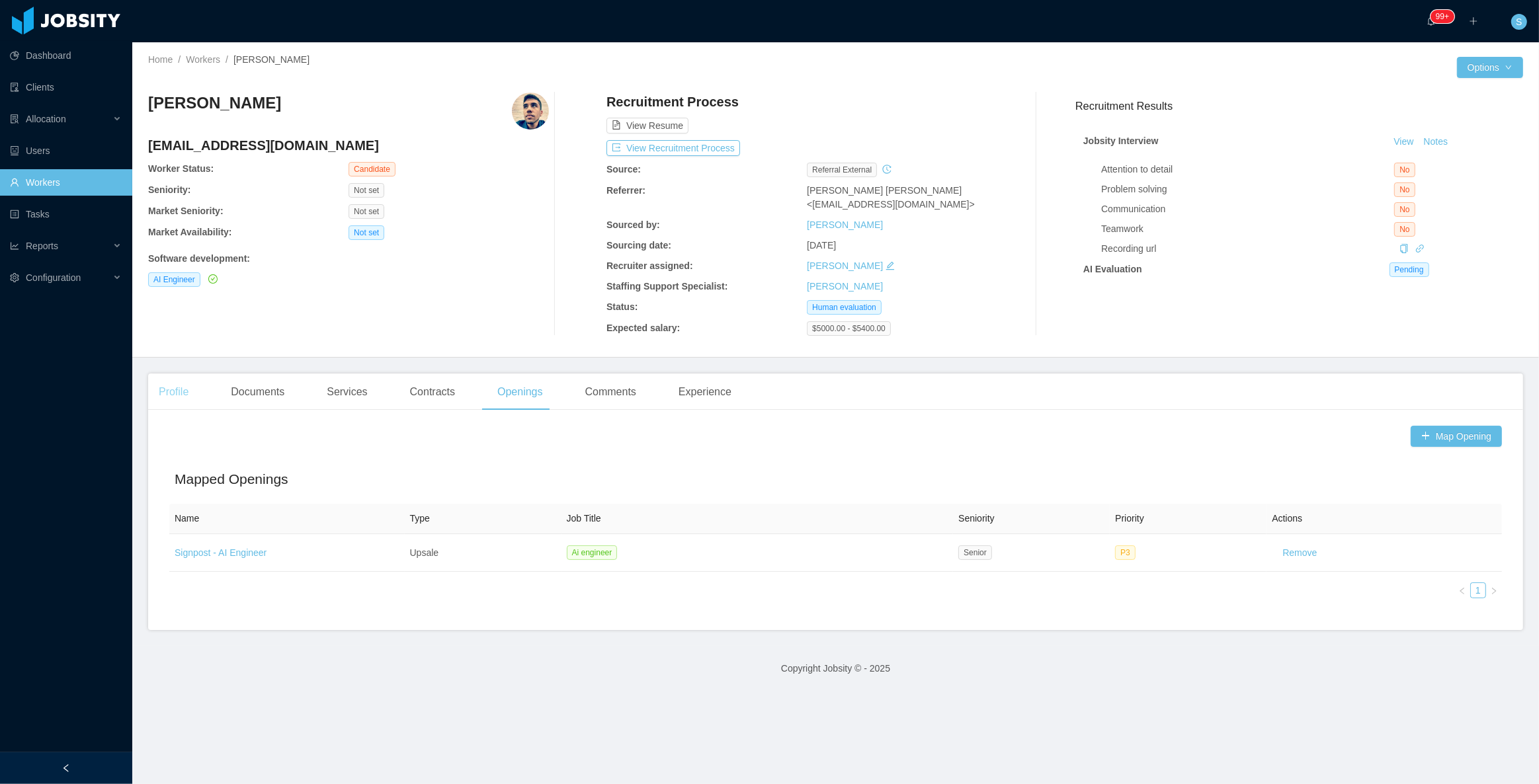
click at [172, 390] on div "Profile" at bounding box center [174, 392] width 51 height 37
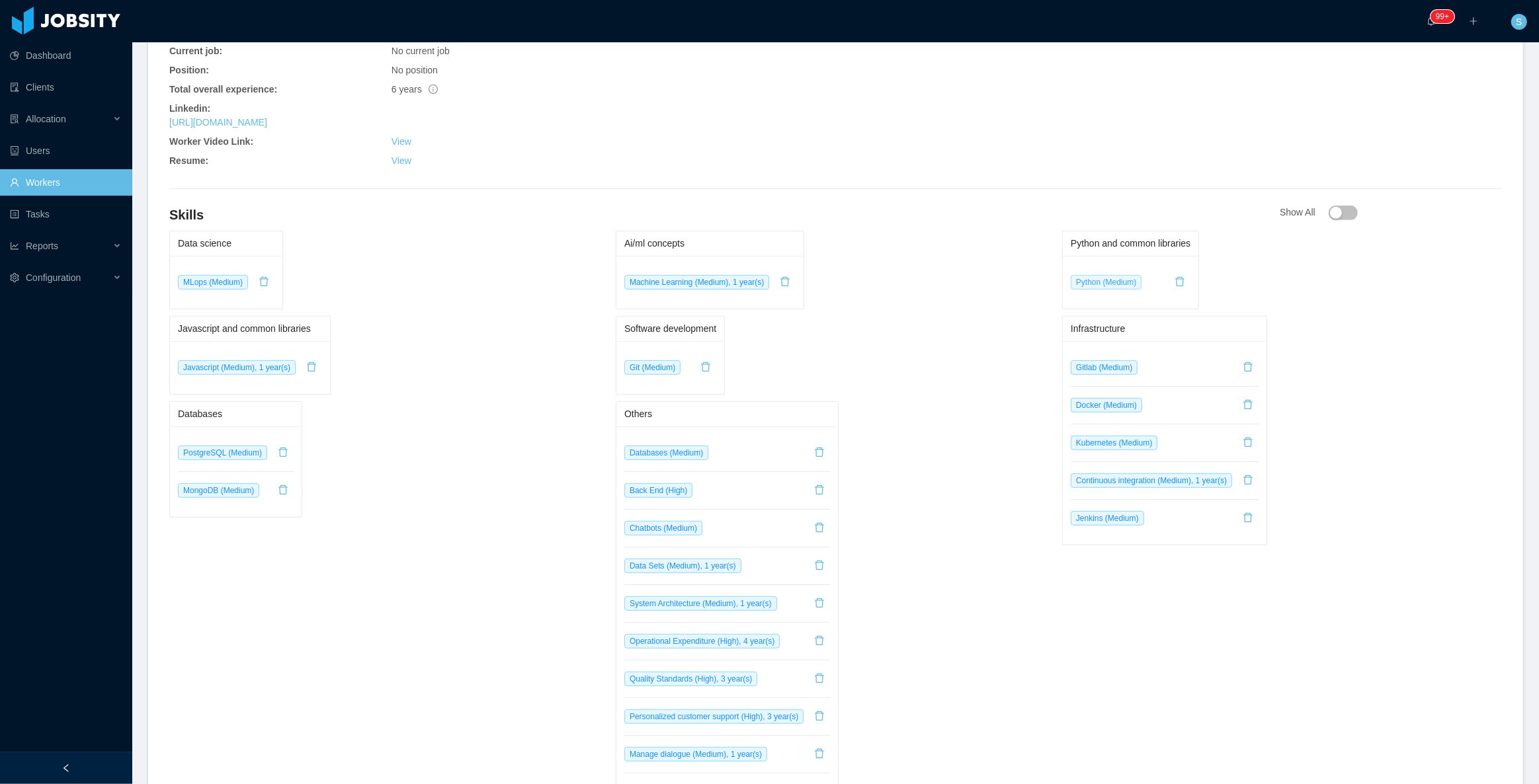
scroll to position [541, 0]
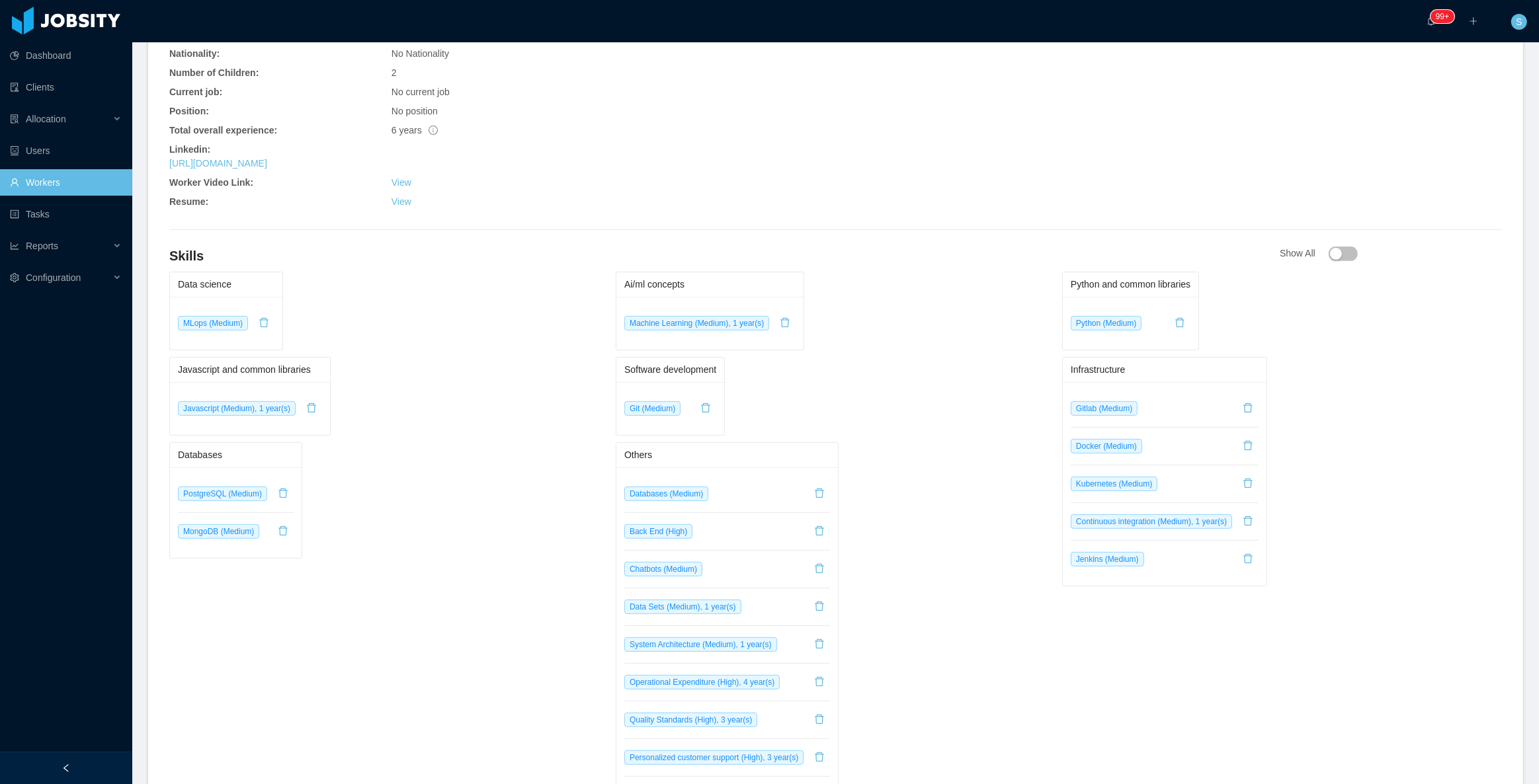
click at [1329, 260] on button "button" at bounding box center [1344, 253] width 29 height 15
click at [1329, 251] on button "button" at bounding box center [1344, 253] width 29 height 15
click at [1329, 254] on button "button" at bounding box center [1344, 253] width 29 height 15
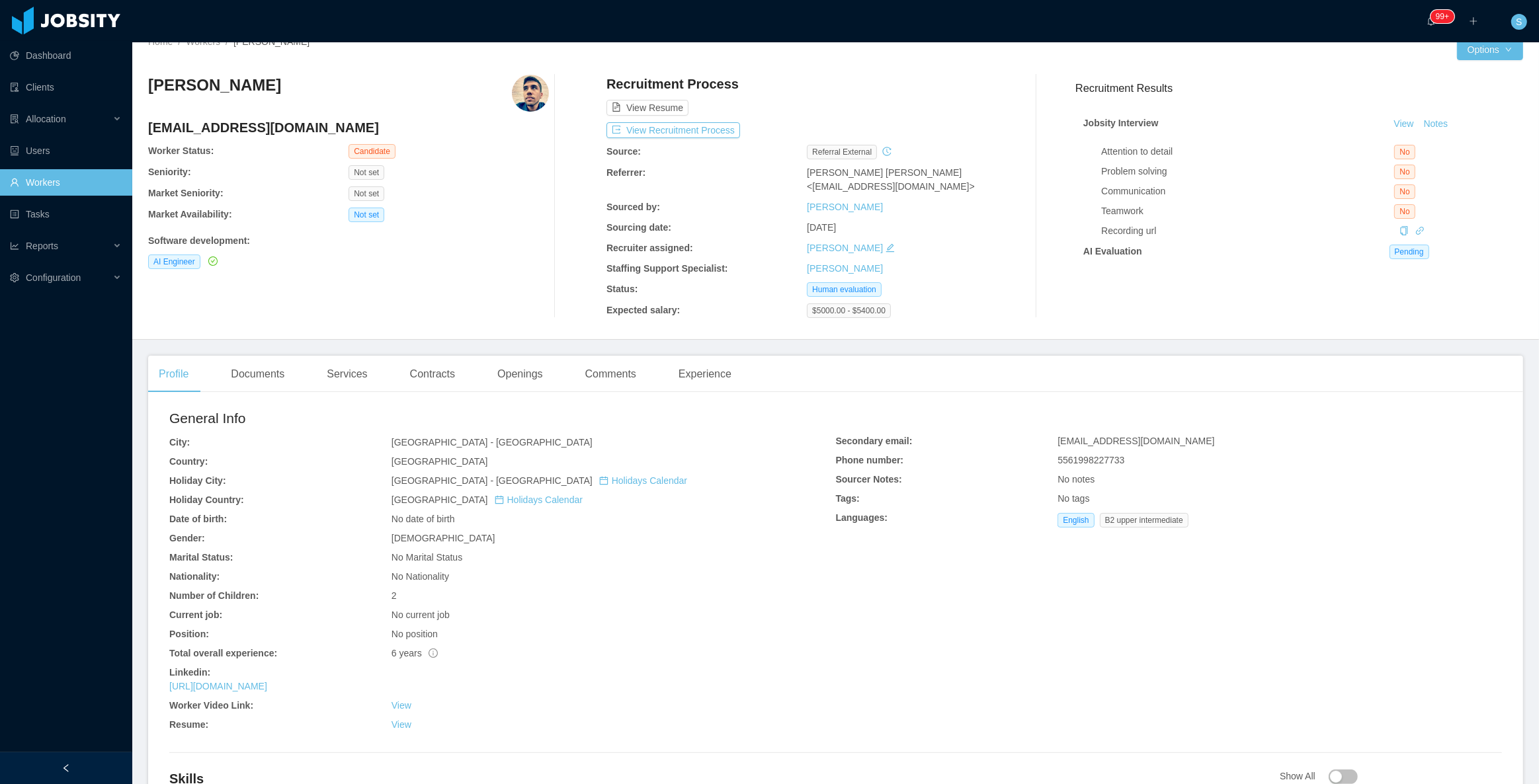
scroll to position [0, 0]
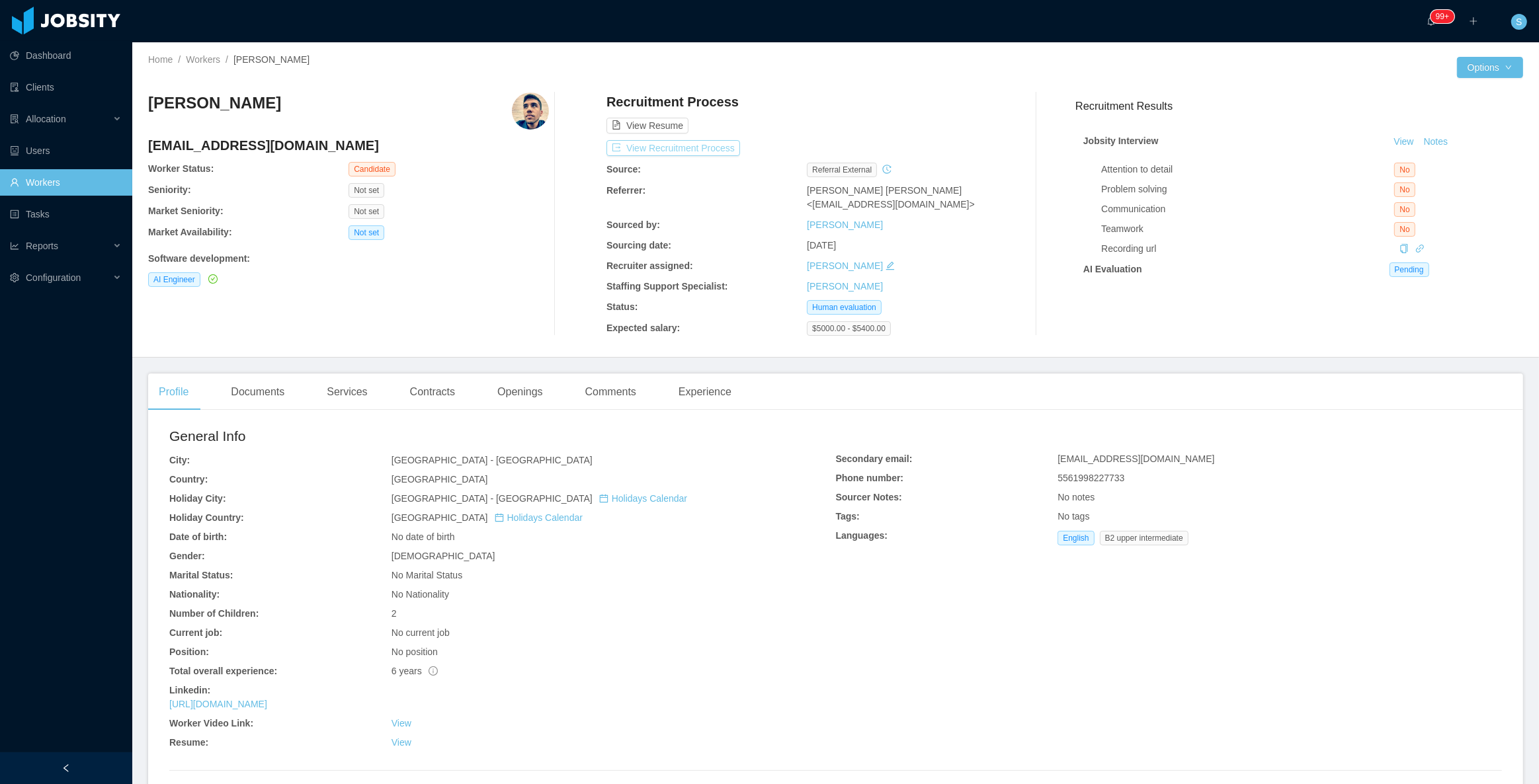
click at [661, 146] on button "View Recruitment Process" at bounding box center [673, 148] width 133 height 16
